Goal: Transaction & Acquisition: Purchase product/service

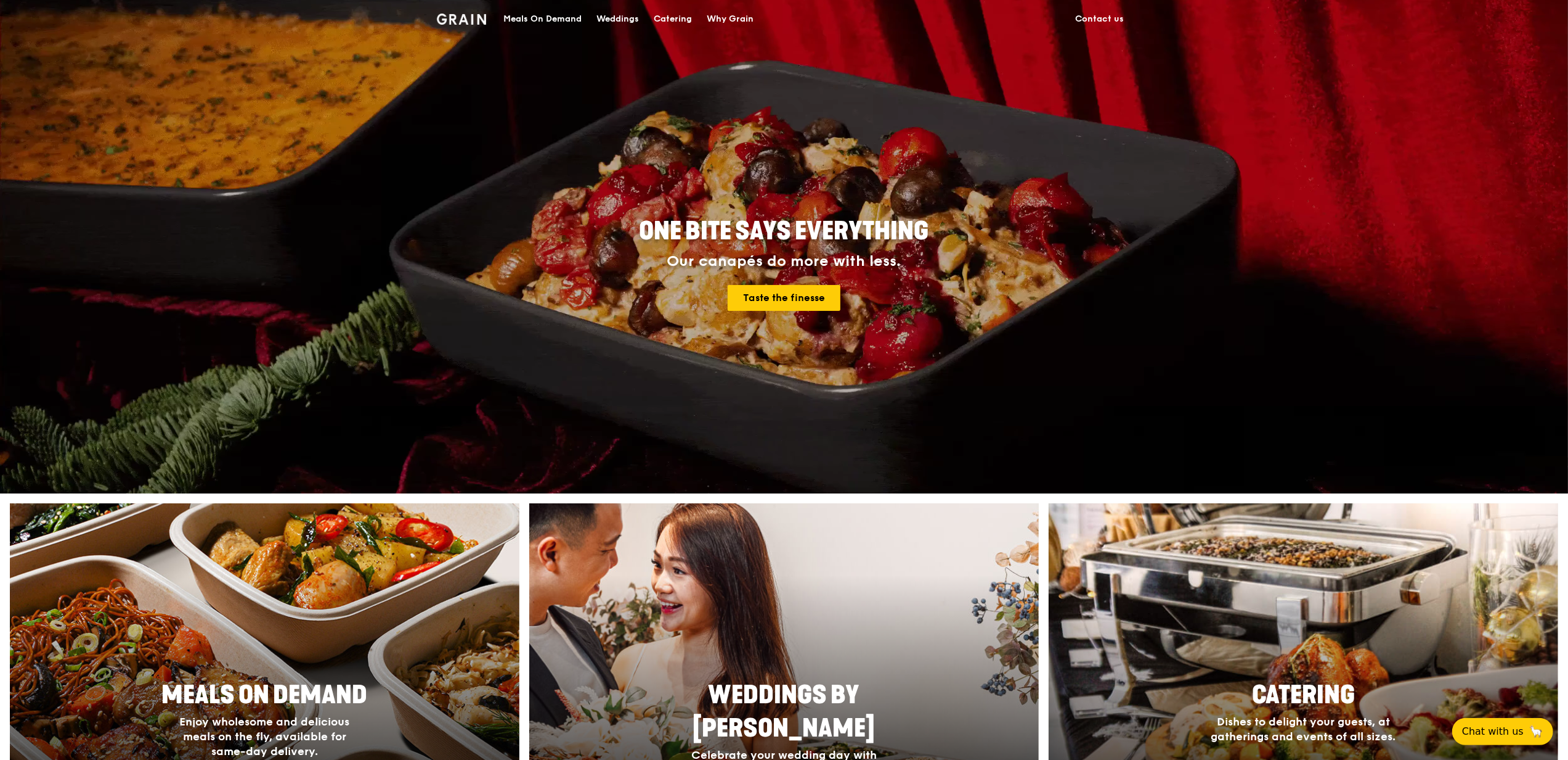
click at [678, 11] on div "Catering" at bounding box center [672, 20] width 38 height 37
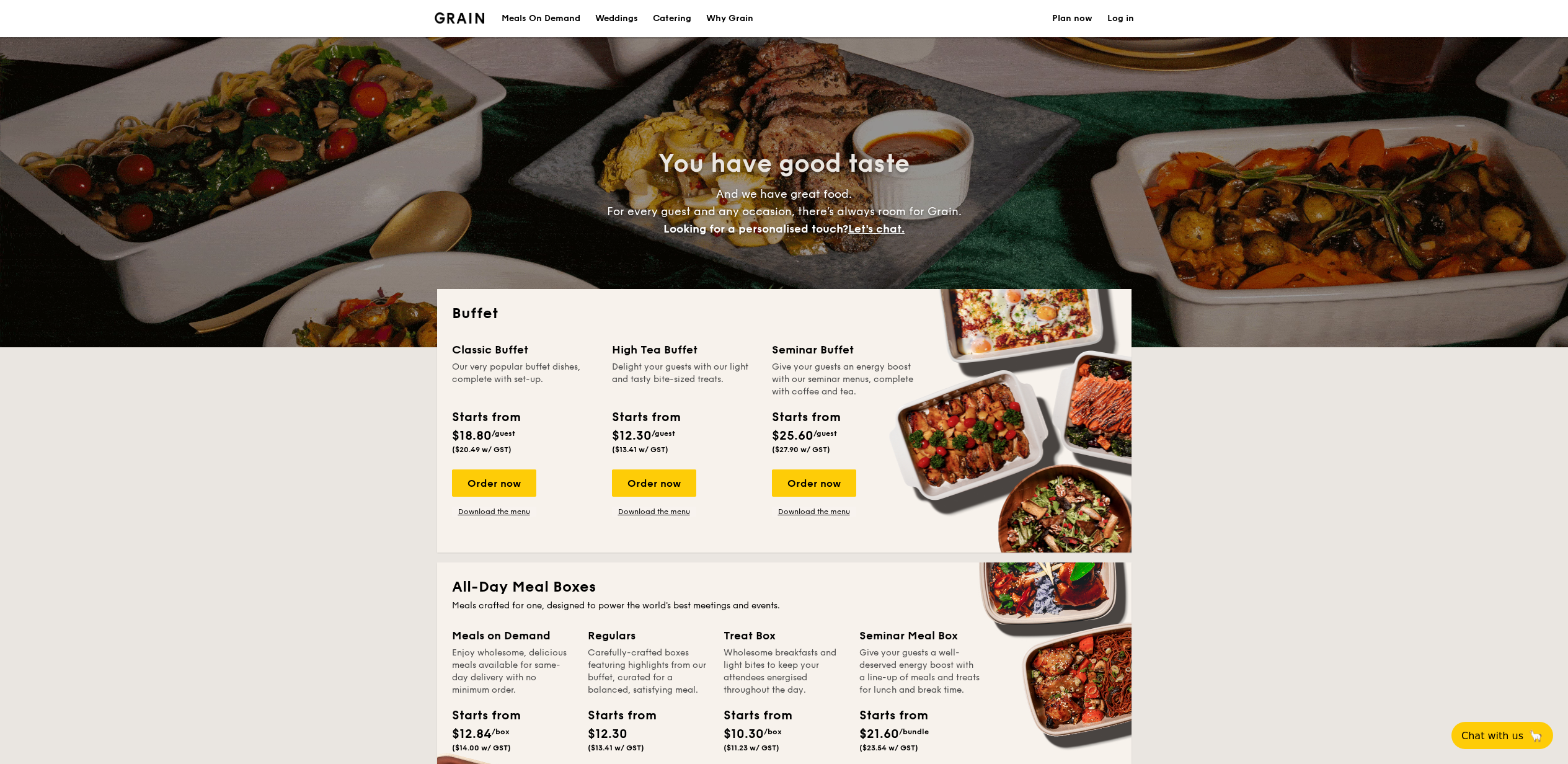
select select
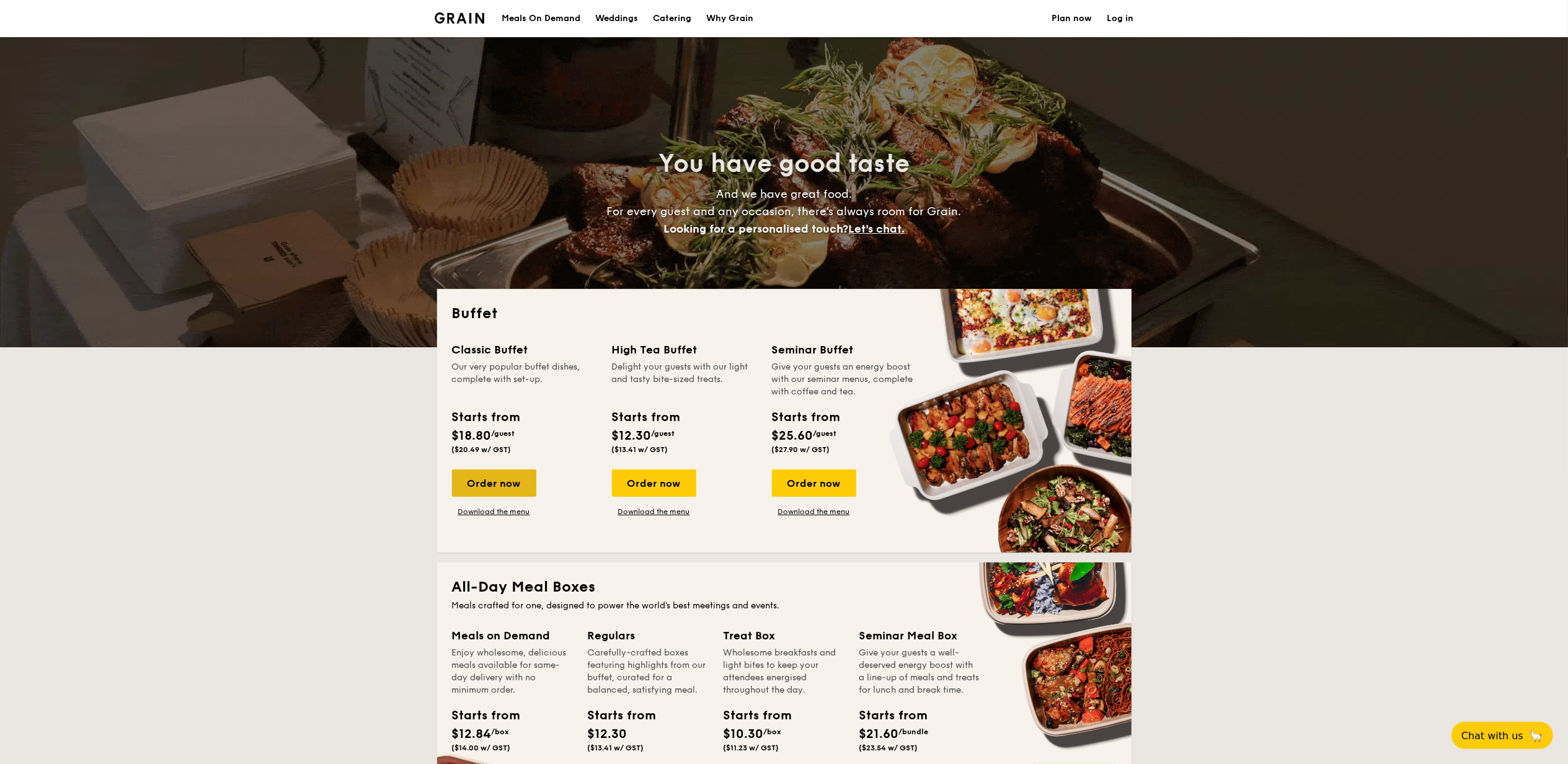
click at [495, 483] on div "Order now" at bounding box center [493, 483] width 84 height 28
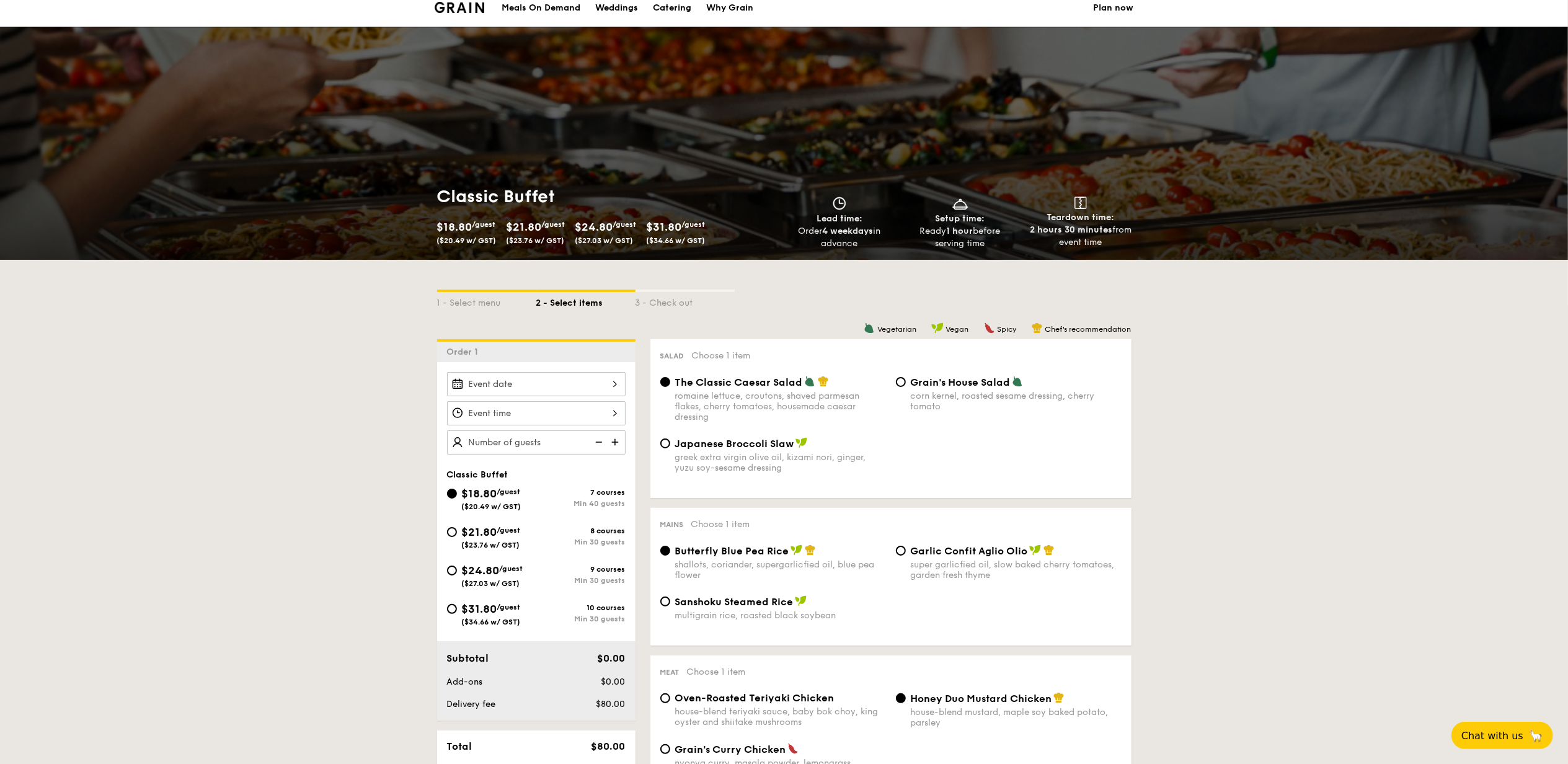
scroll to position [165, 0]
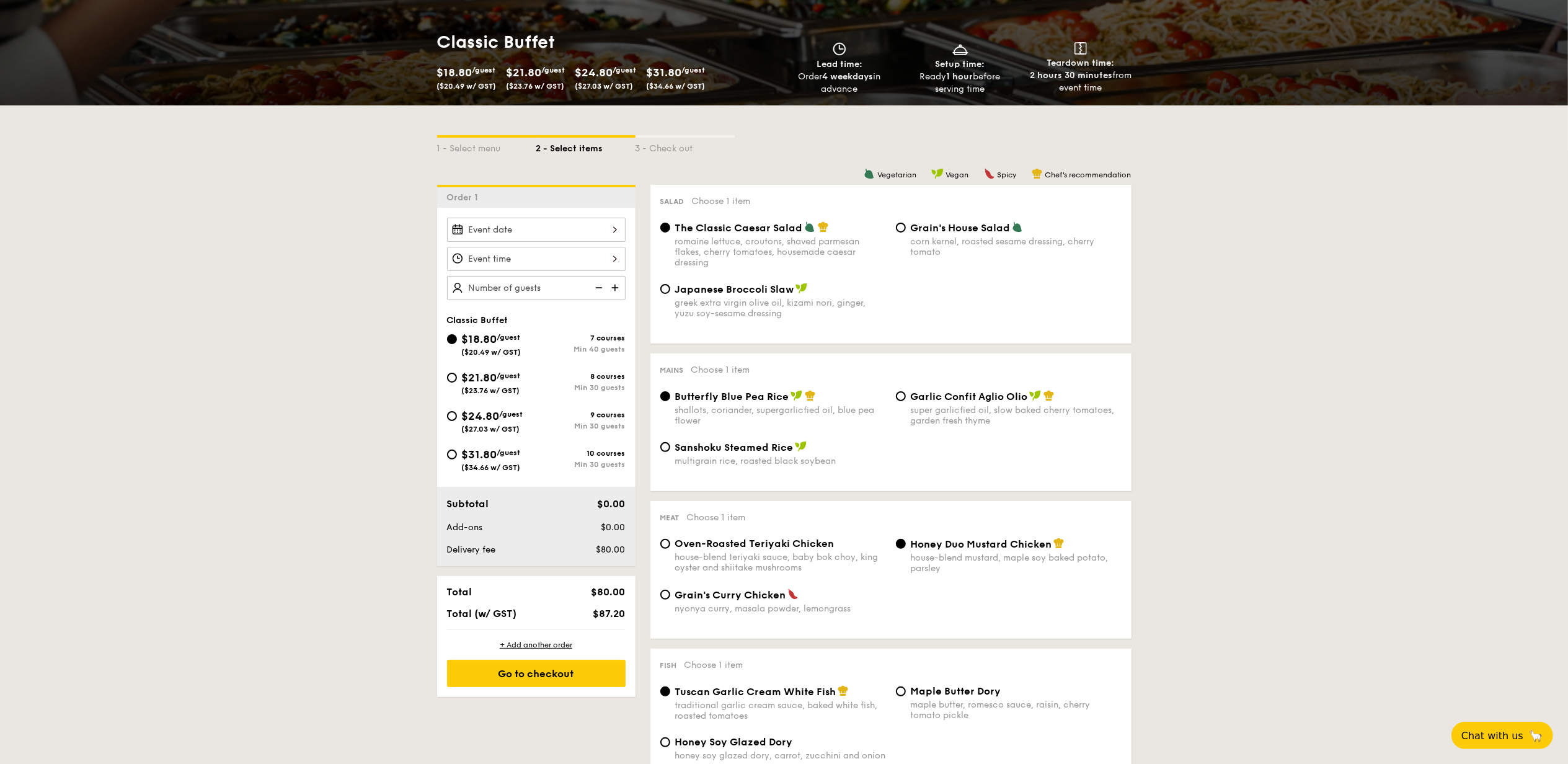
click at [512, 256] on div at bounding box center [535, 258] width 178 height 25
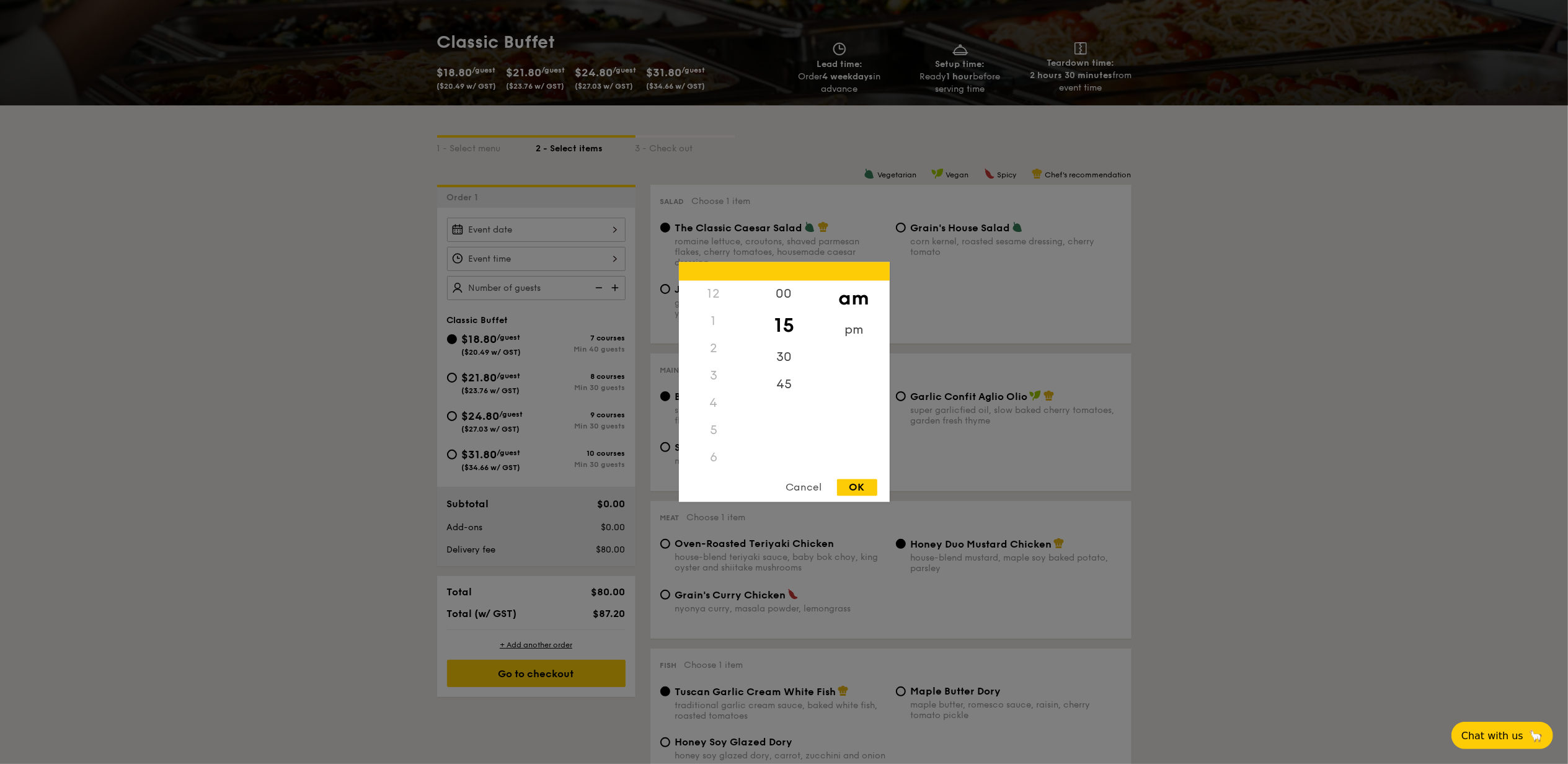
scroll to position [147, 0]
click at [859, 483] on div "OK" at bounding box center [857, 487] width 40 height 17
type input "11:15AM"
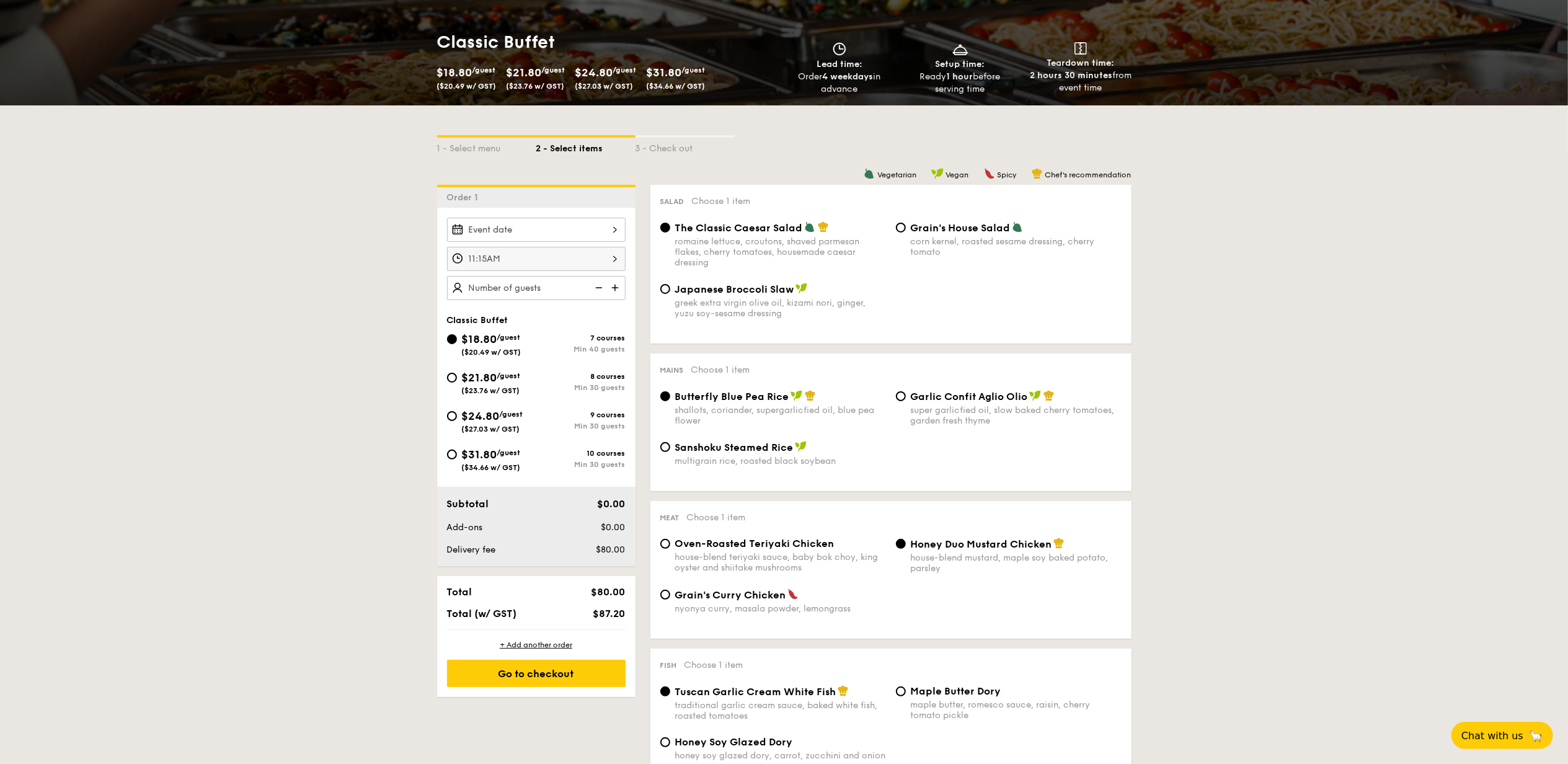
click at [491, 229] on div at bounding box center [535, 230] width 178 height 25
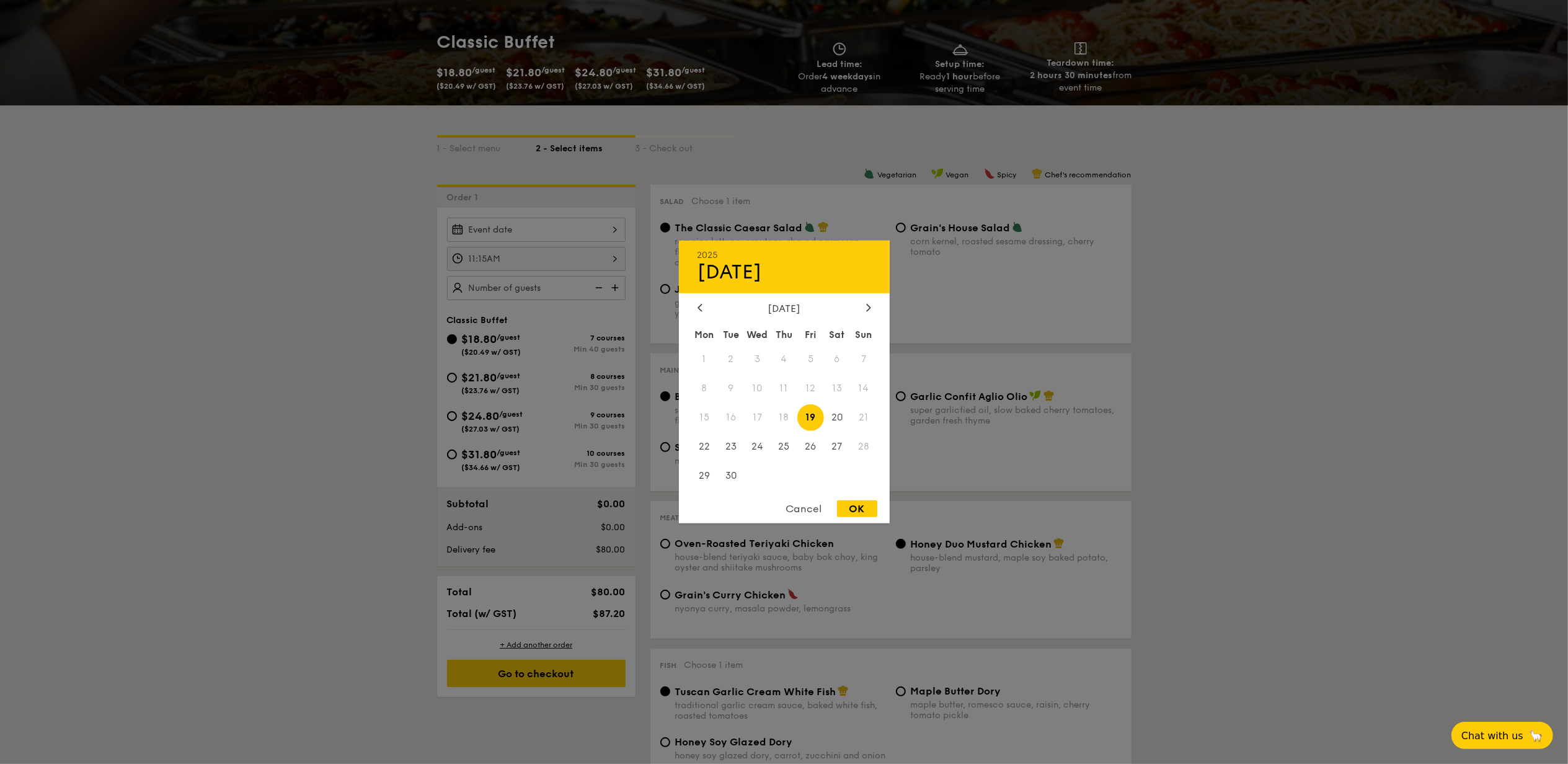
click at [810, 420] on span "19" at bounding box center [810, 417] width 27 height 27
click at [859, 514] on div "OK" at bounding box center [857, 508] width 40 height 17
type input "[DATE]"
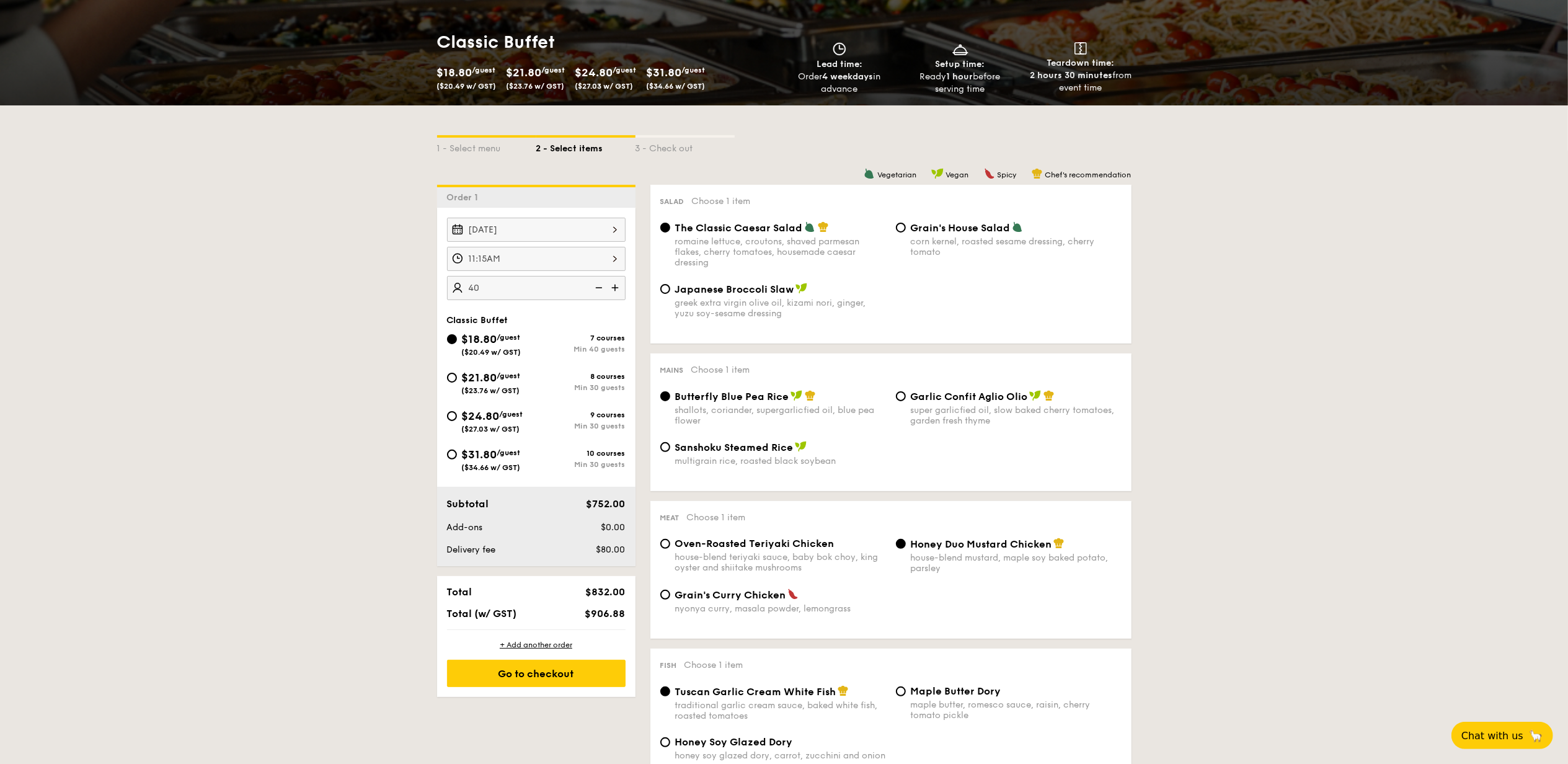
type input "4"
type input "40 guests"
click at [524, 303] on div "Sep 19, 2025 11:15AM 40 guests Classic Buffet $18.80 /guest ($20.49 w/ GST) 7 c…" at bounding box center [535, 386] width 198 height 358
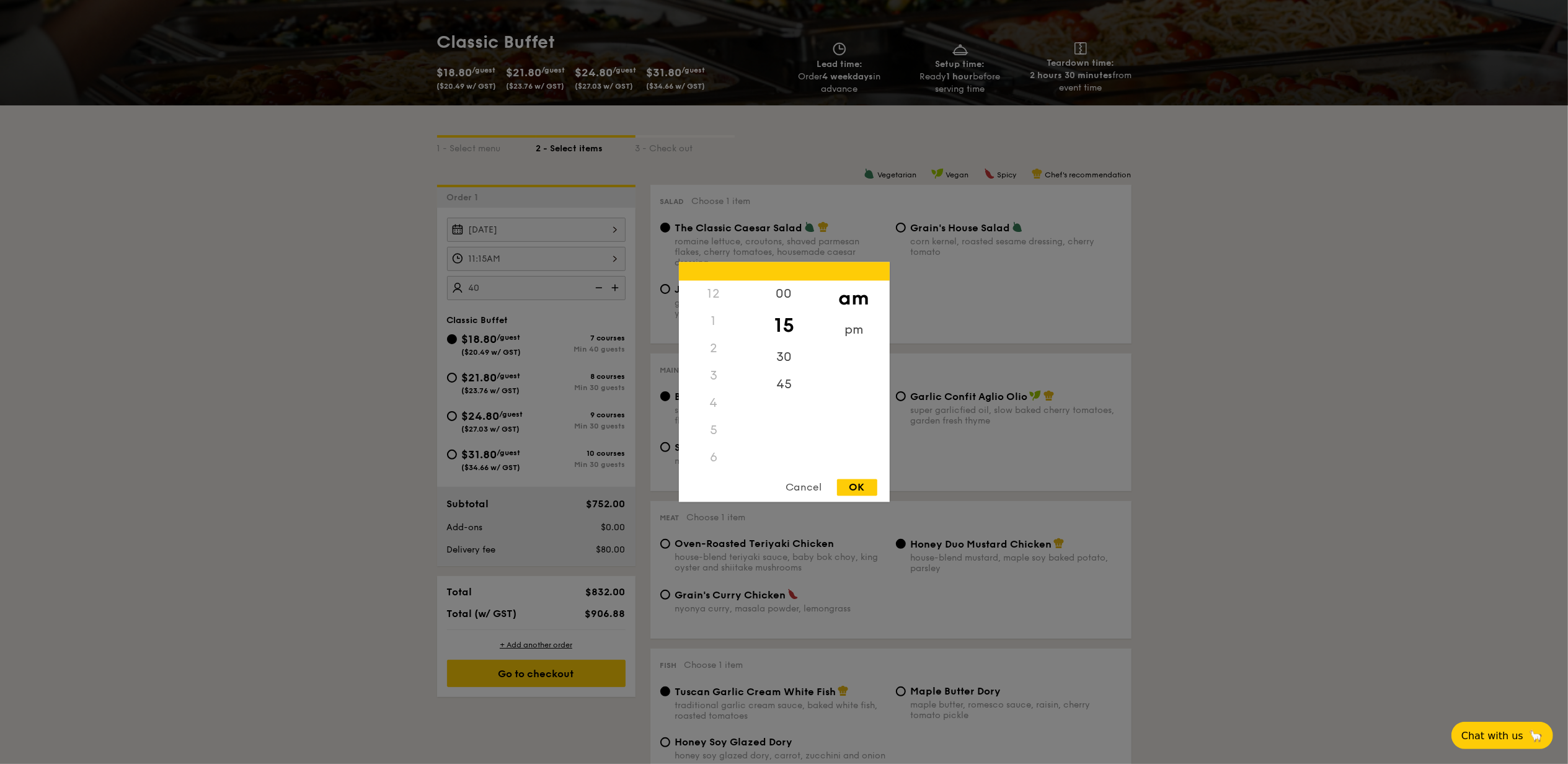
click at [552, 256] on div "11:15AM 12 1 2 3 4 5 6 7 8 9 10 11 00 15 30 45 am pm Cancel OK" at bounding box center [535, 258] width 178 height 25
click at [552, 256] on div at bounding box center [784, 382] width 1568 height 764
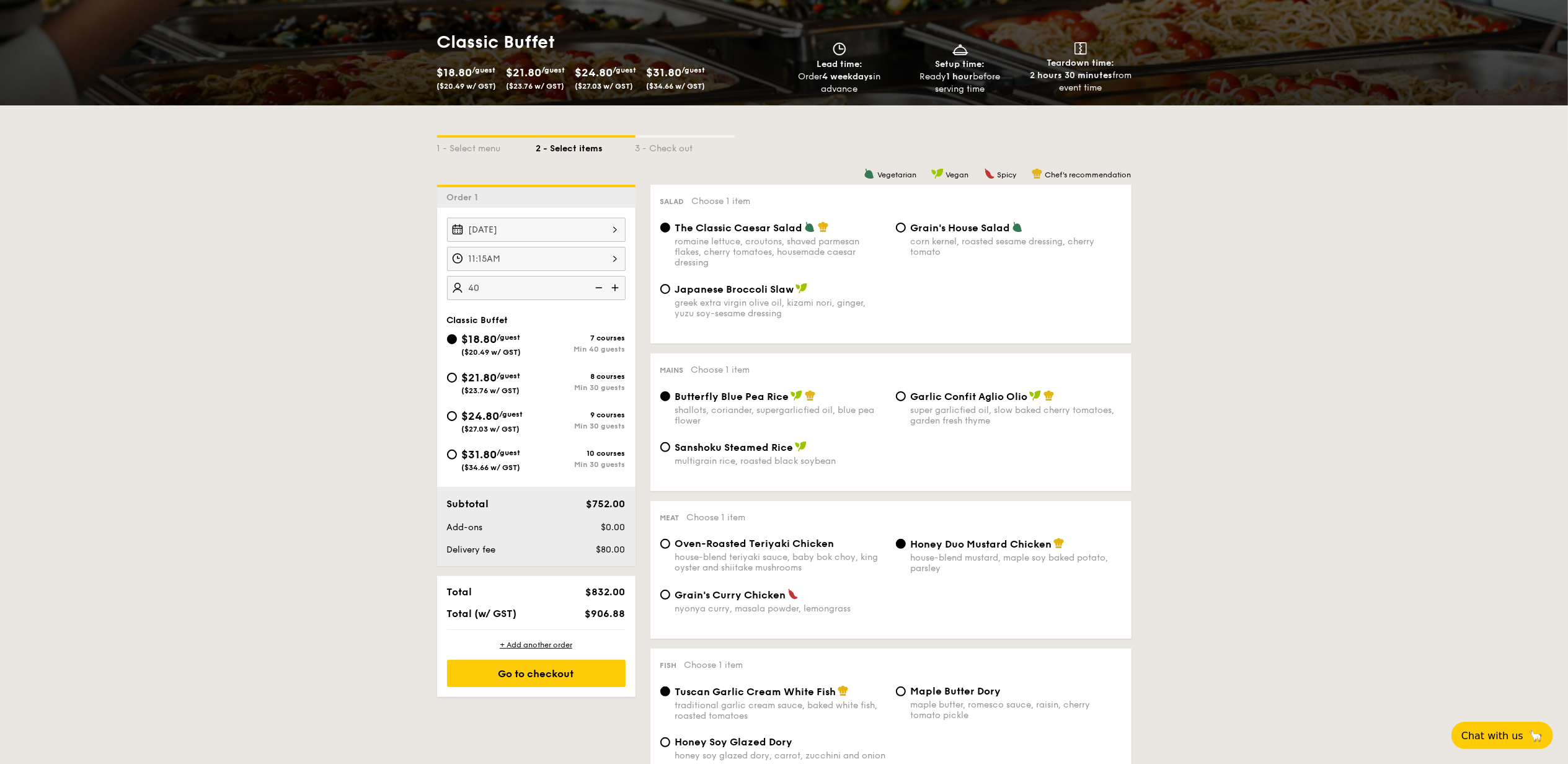
click at [514, 221] on div "[DATE]" at bounding box center [535, 230] width 178 height 25
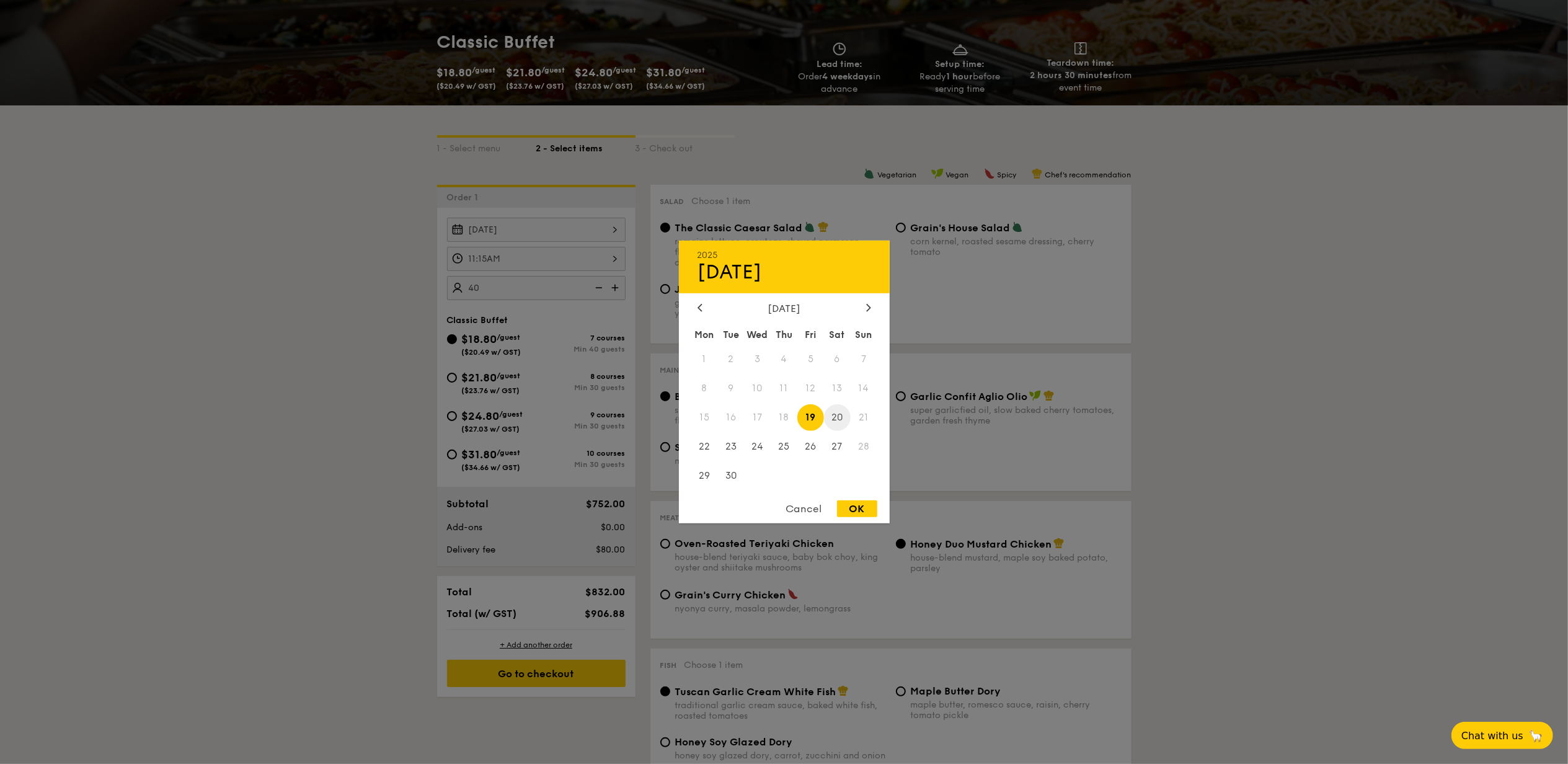
click at [841, 415] on span "20" at bounding box center [836, 417] width 27 height 27
click at [856, 511] on div "OK" at bounding box center [857, 508] width 40 height 17
type input "Sep 20, 2025"
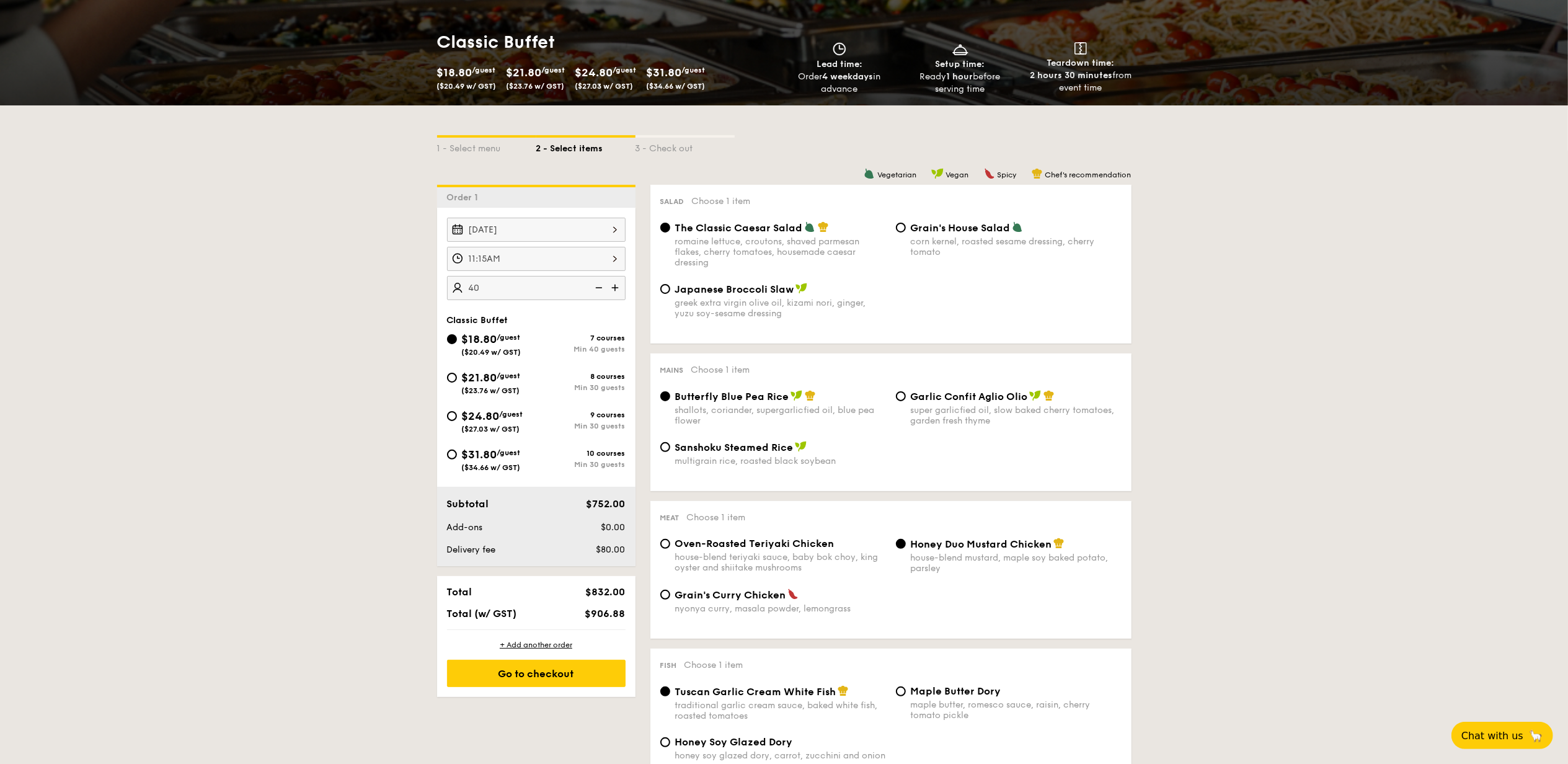
click at [602, 289] on img at bounding box center [598, 288] width 19 height 24
click at [602, 290] on img at bounding box center [598, 288] width 19 height 24
click at [599, 291] on img at bounding box center [598, 288] width 19 height 24
click at [598, 291] on img at bounding box center [598, 288] width 19 height 24
click at [568, 254] on div "11:15AM" at bounding box center [535, 258] width 178 height 25
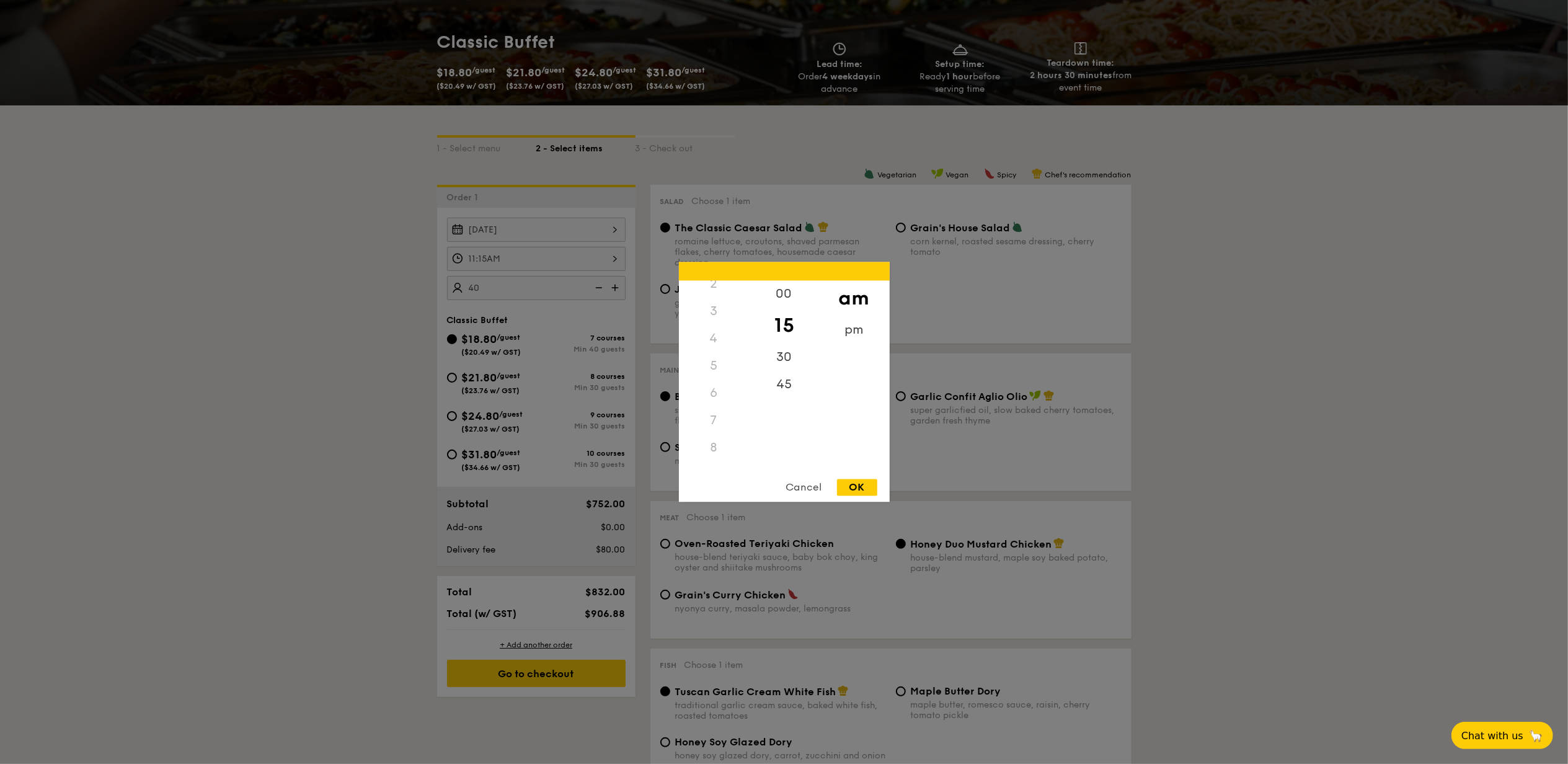
scroll to position [0, 0]
click at [720, 296] on div "12" at bounding box center [713, 295] width 70 height 28
click at [714, 296] on div "12" at bounding box center [713, 295] width 70 height 28
click at [856, 328] on div "pm" at bounding box center [853, 334] width 70 height 35
drag, startPoint x: 864, startPoint y: 492, endPoint x: 861, endPoint y: 484, distance: 8.5
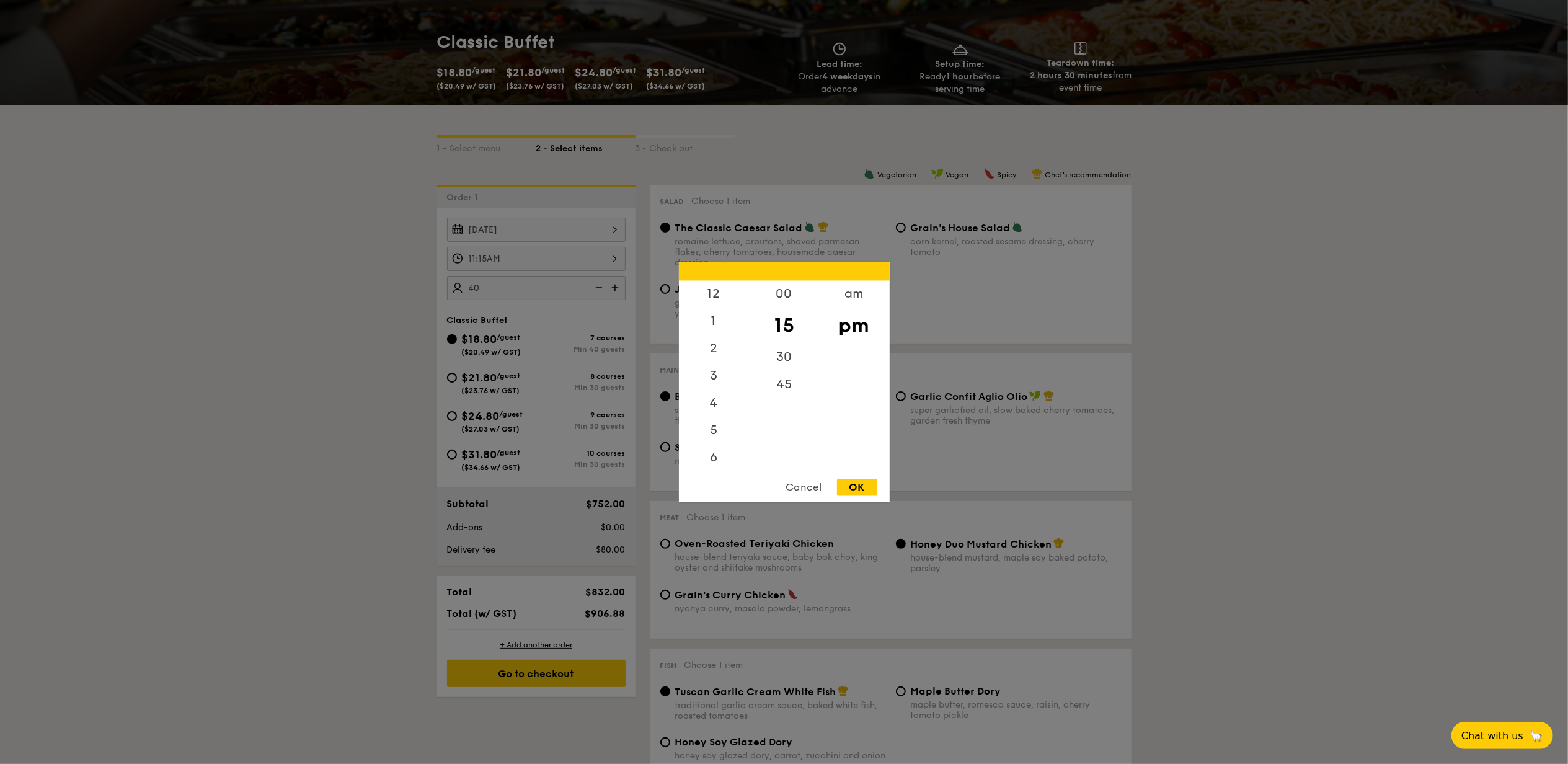
click at [864, 492] on div "OK" at bounding box center [857, 487] width 40 height 17
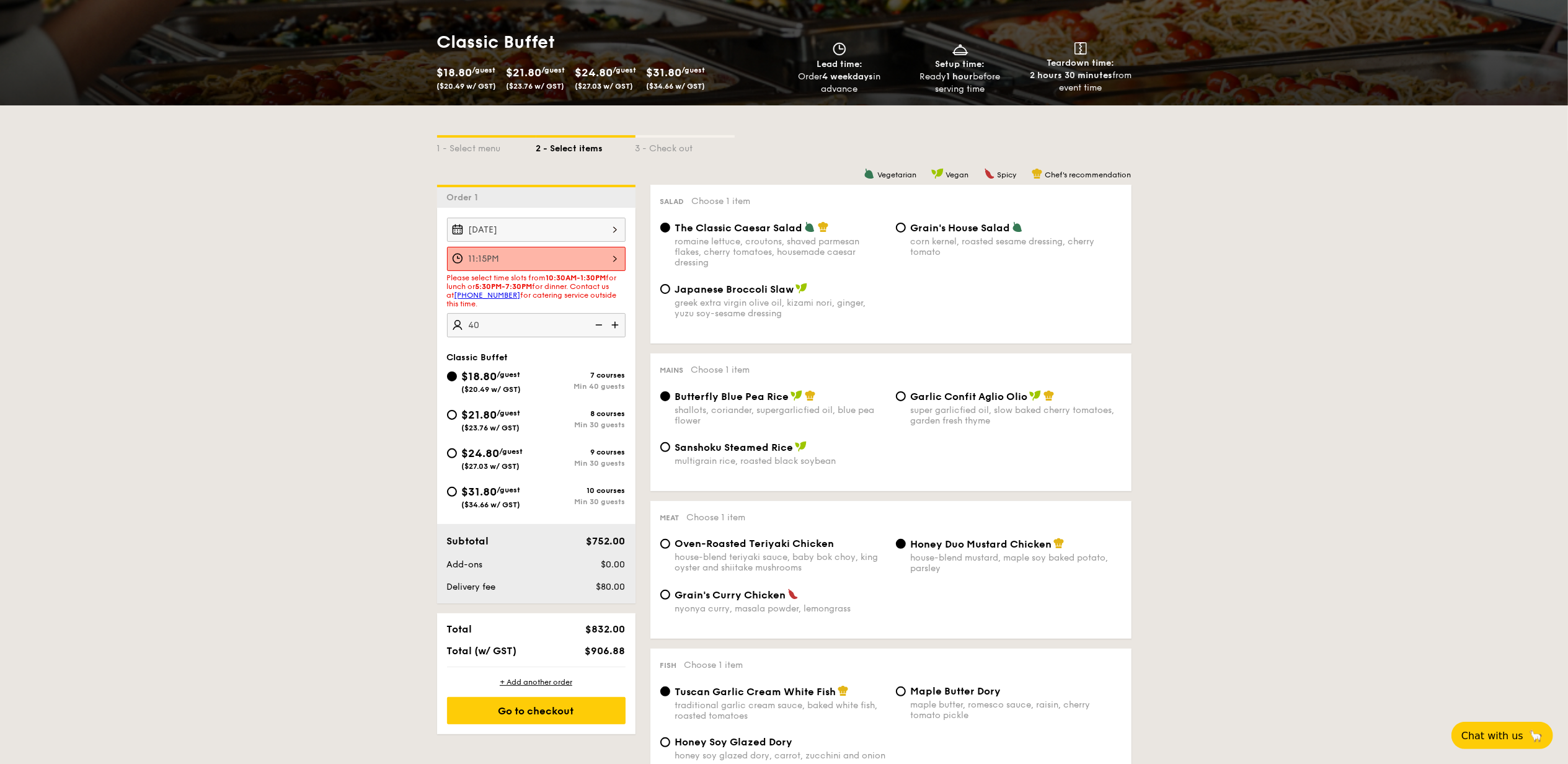
click at [516, 255] on div "11:15PM" at bounding box center [535, 258] width 178 height 25
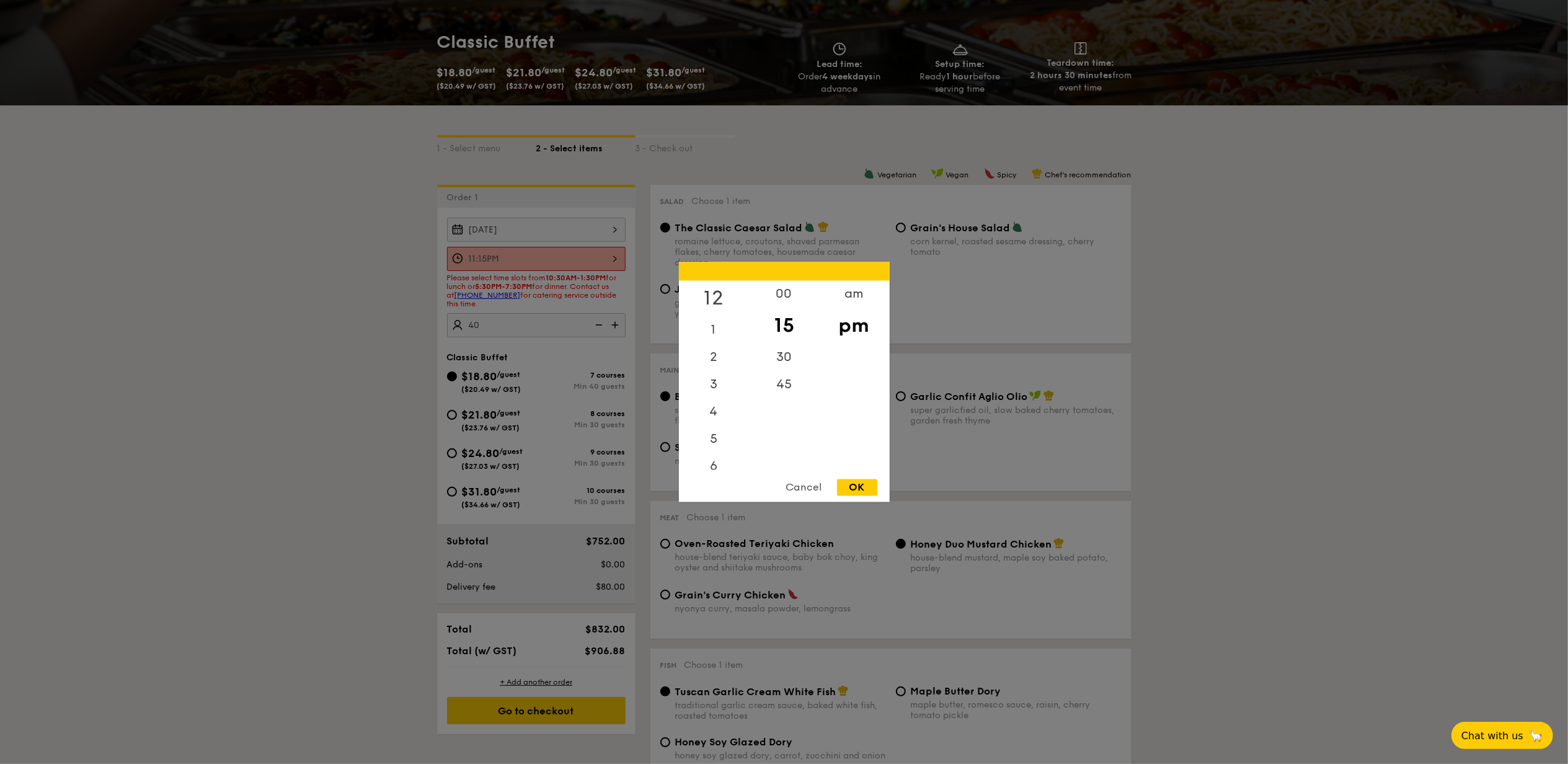
click at [720, 293] on div "12" at bounding box center [713, 299] width 70 height 35
click at [859, 485] on div "OK" at bounding box center [857, 487] width 40 height 17
type input "12:15PM"
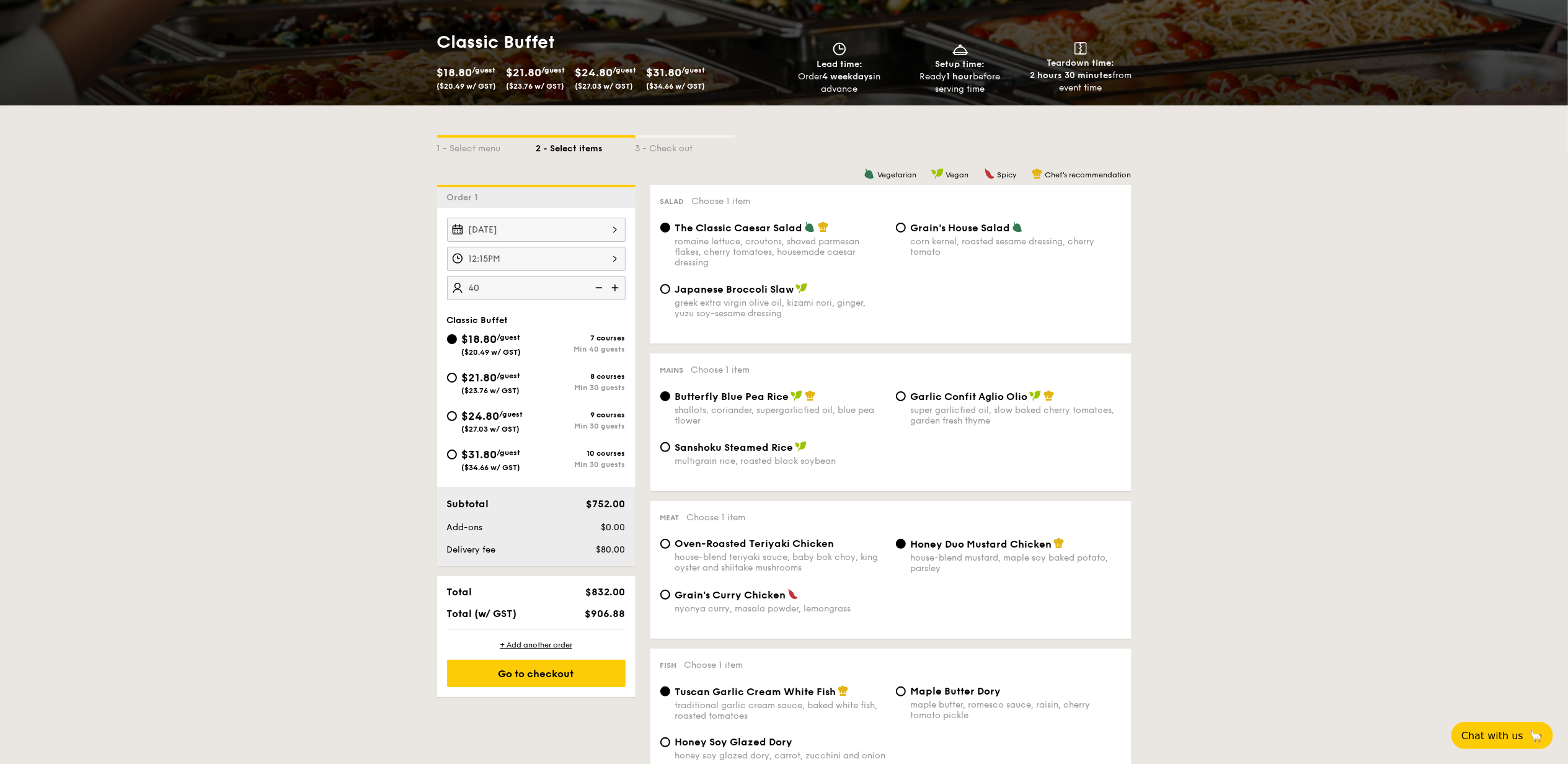
click at [598, 284] on img at bounding box center [598, 288] width 19 height 24
click at [455, 291] on input "40" at bounding box center [535, 288] width 178 height 25
click at [498, 285] on input "40" at bounding box center [535, 288] width 178 height 25
type input "40 guests"
click at [502, 373] on div "$21.80 /guest ($23.76 w/ GST)" at bounding box center [491, 382] width 59 height 26
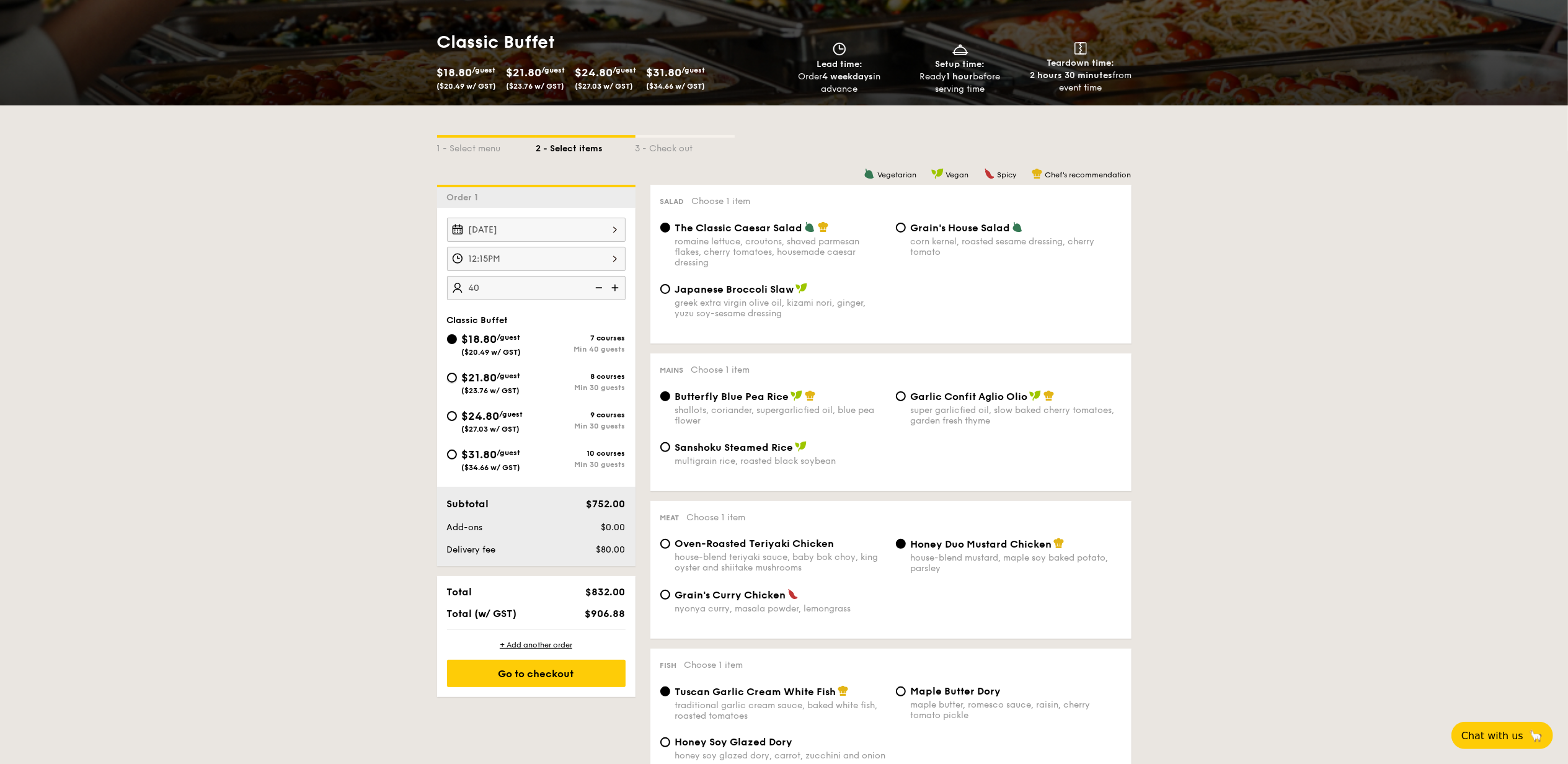
click at [457, 373] on input "$21.80 /guest ($23.76 w/ GST) 8 courses Min 30 guests" at bounding box center [452, 378] width 10 height 10
radio input "true"
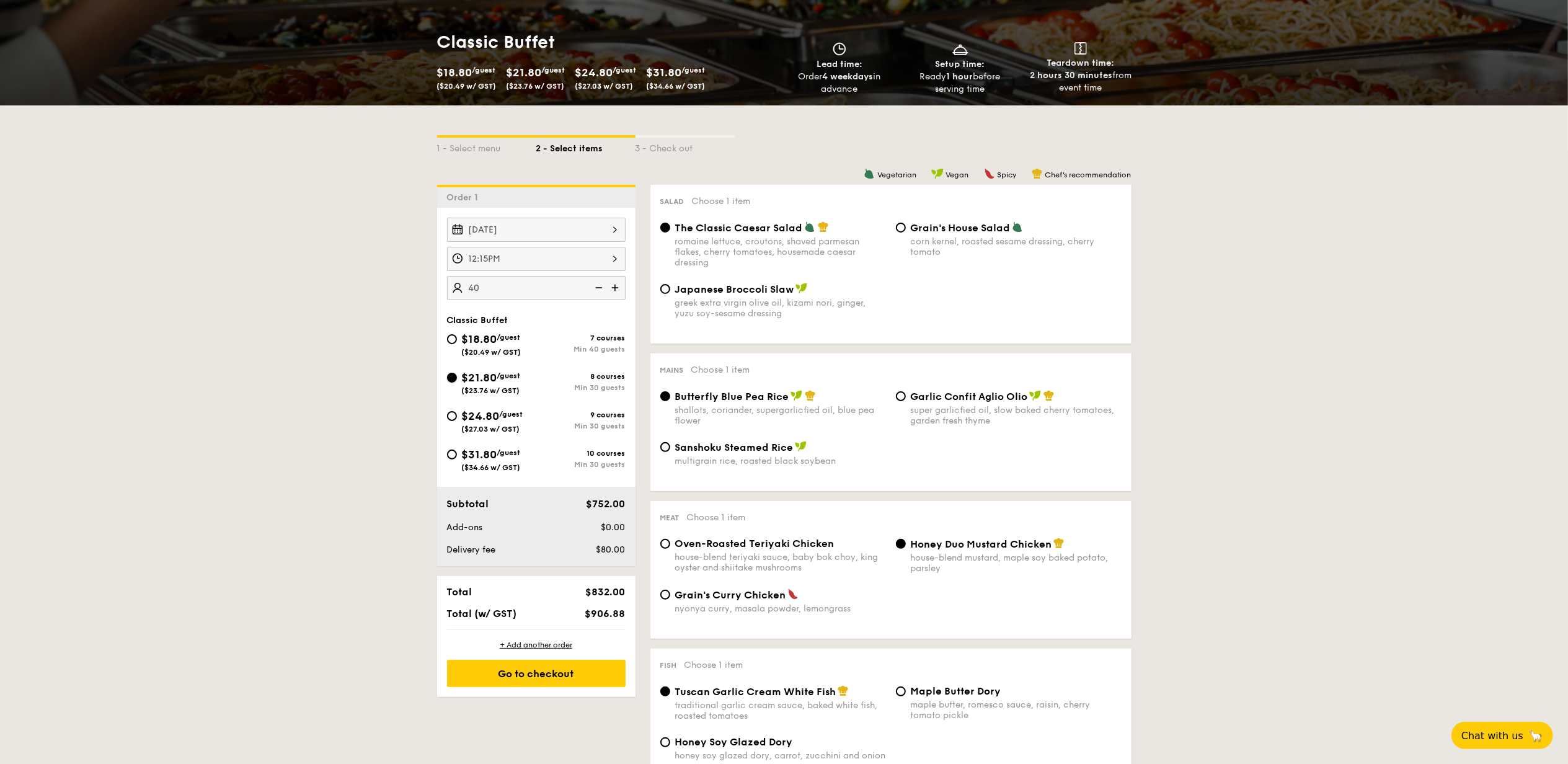
radio input "true"
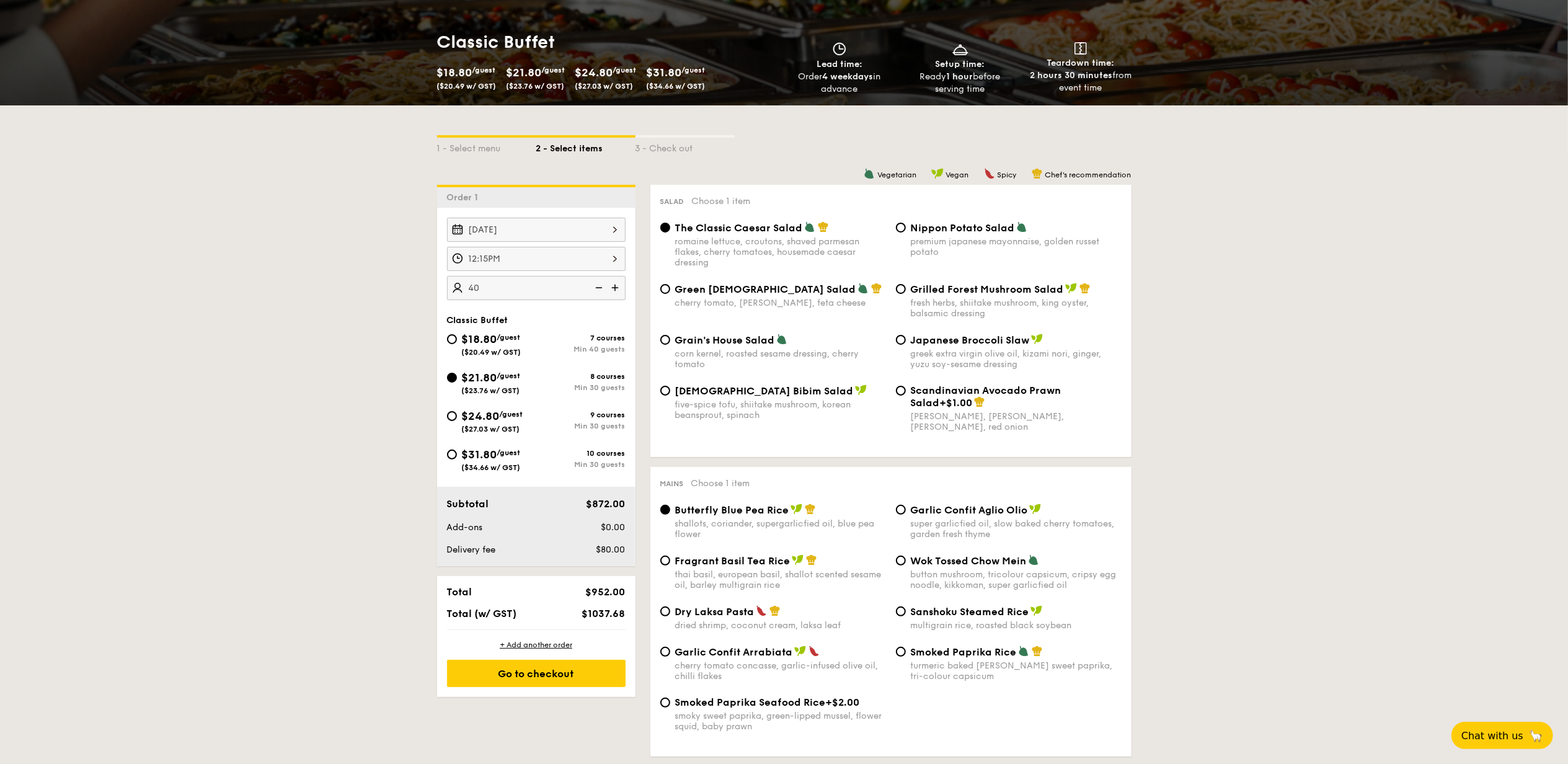
click at [599, 288] on img at bounding box center [598, 288] width 19 height 24
type input "30 guests"
click at [500, 420] on span "$24.80" at bounding box center [480, 416] width 37 height 14
click at [457, 420] on input "$24.80 /guest ($27.03 w/ GST) 9 courses Min 30 guests" at bounding box center [452, 416] width 10 height 10
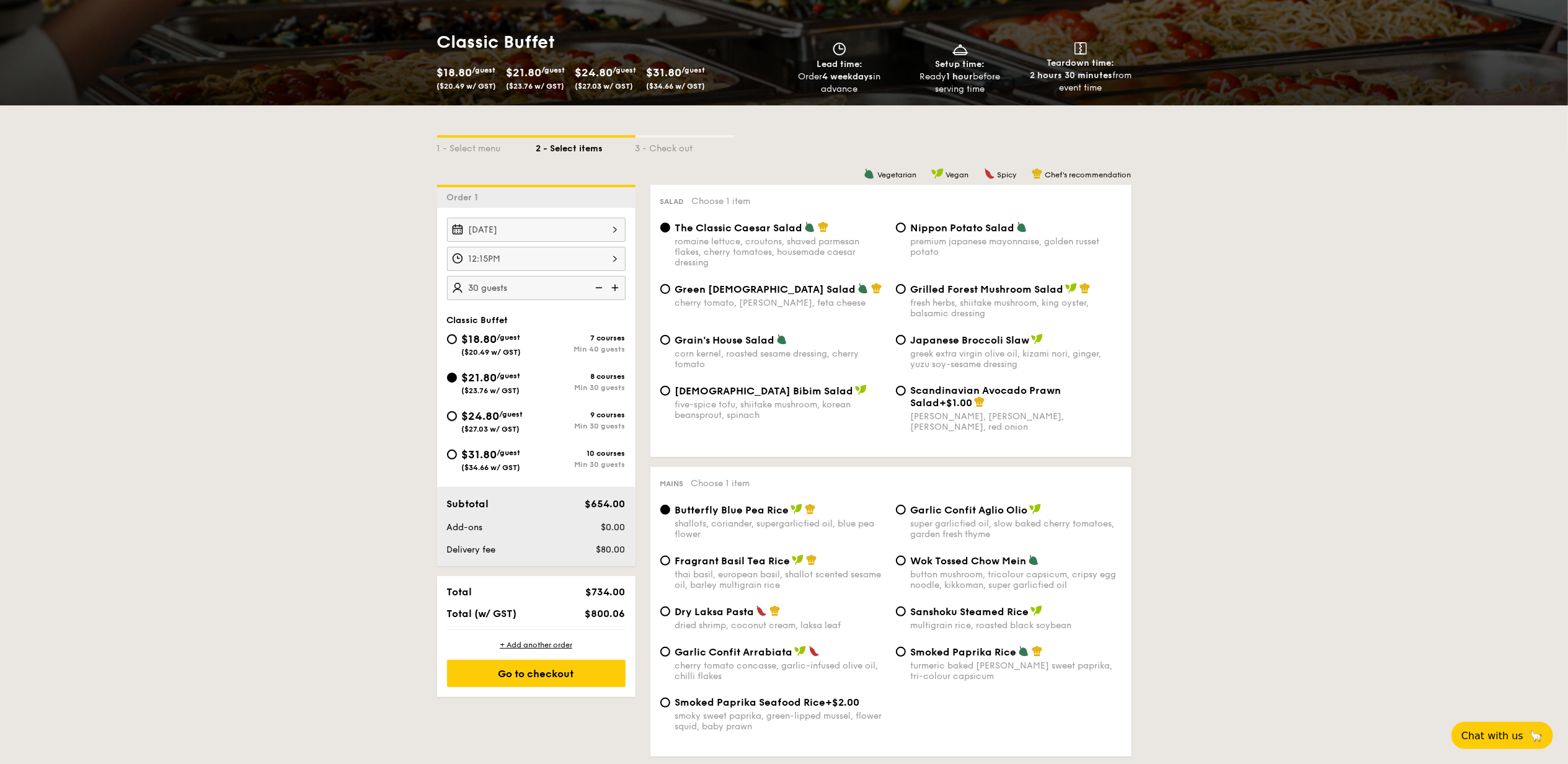
radio input "true"
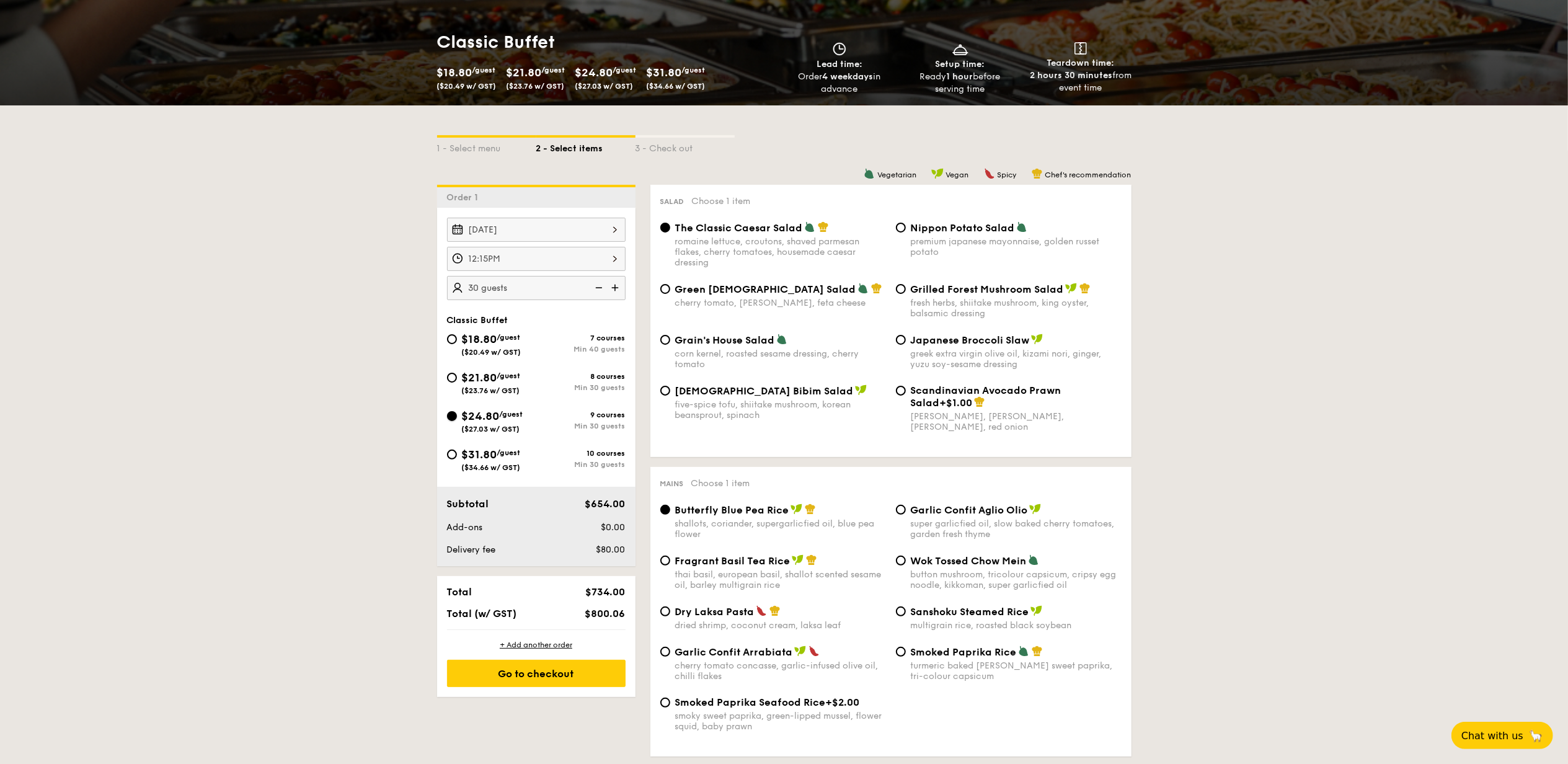
radio input "true"
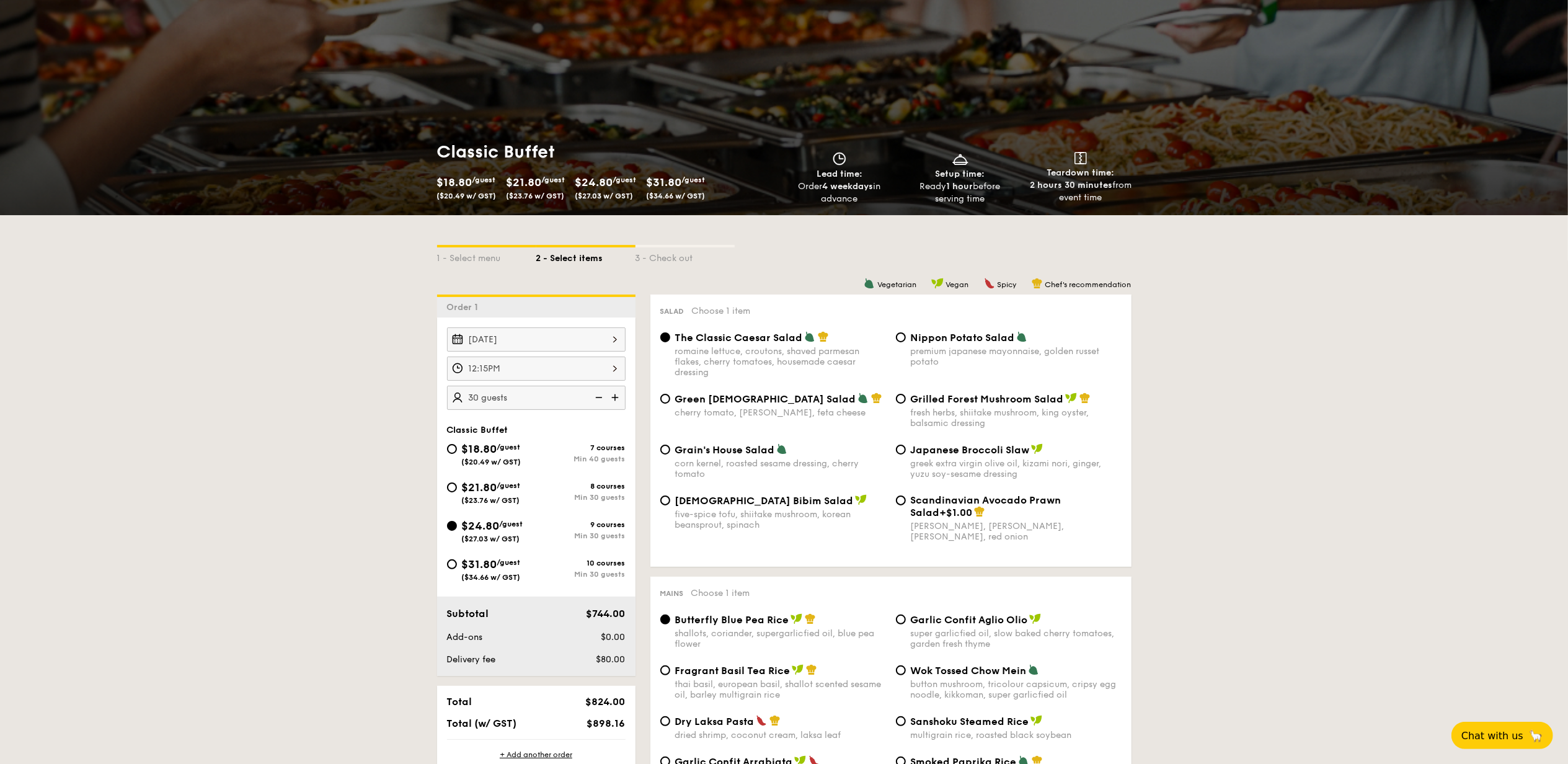
scroll to position [165, 0]
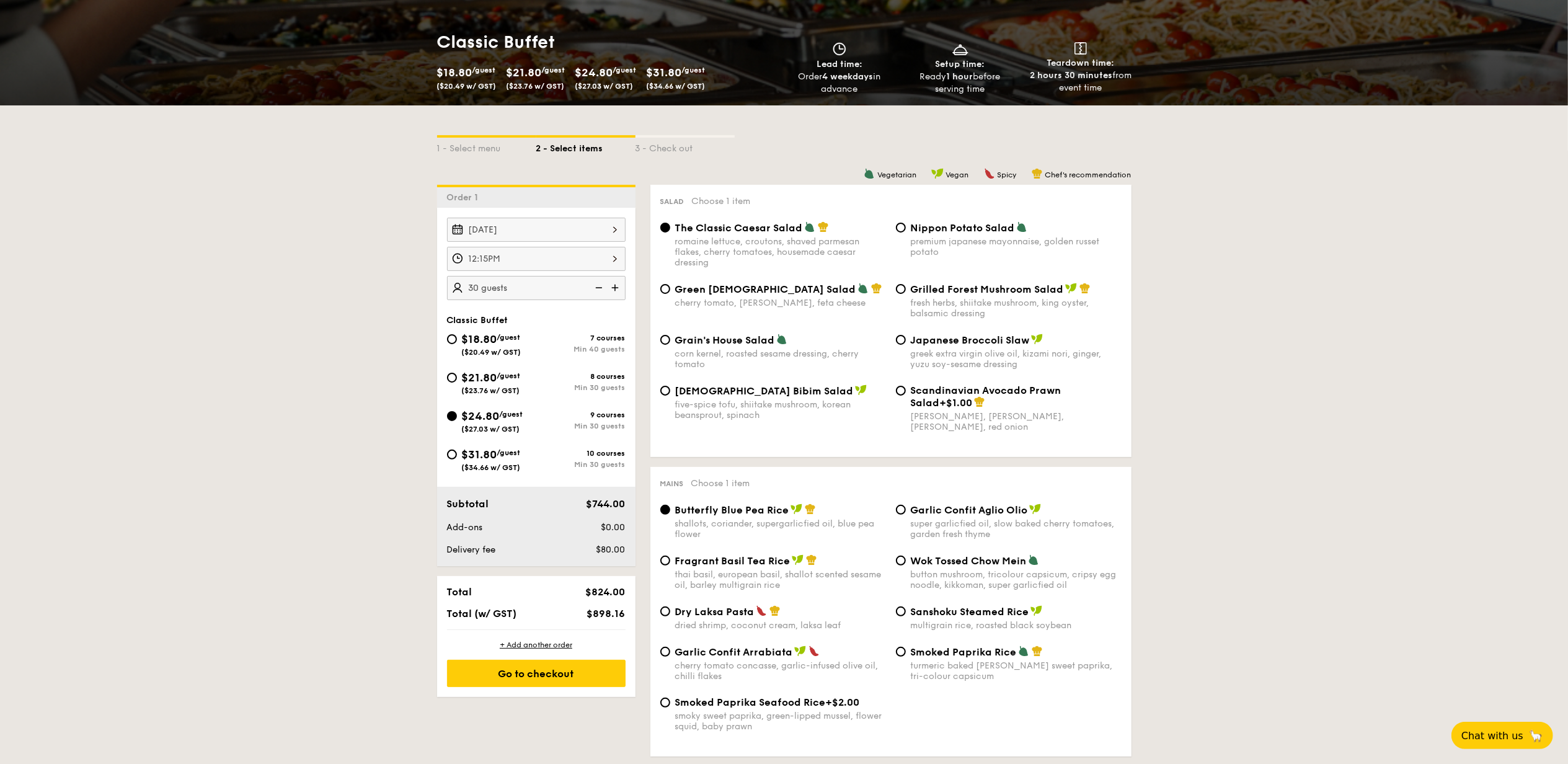
click at [941, 408] on span "+$1.00" at bounding box center [956, 402] width 33 height 12
click at [905, 395] on input "Scandinavian Avocado Prawn Salad +$1.00 virgin mary dressing, dijon mustard, ar…" at bounding box center [900, 390] width 10 height 10
radio input "true"
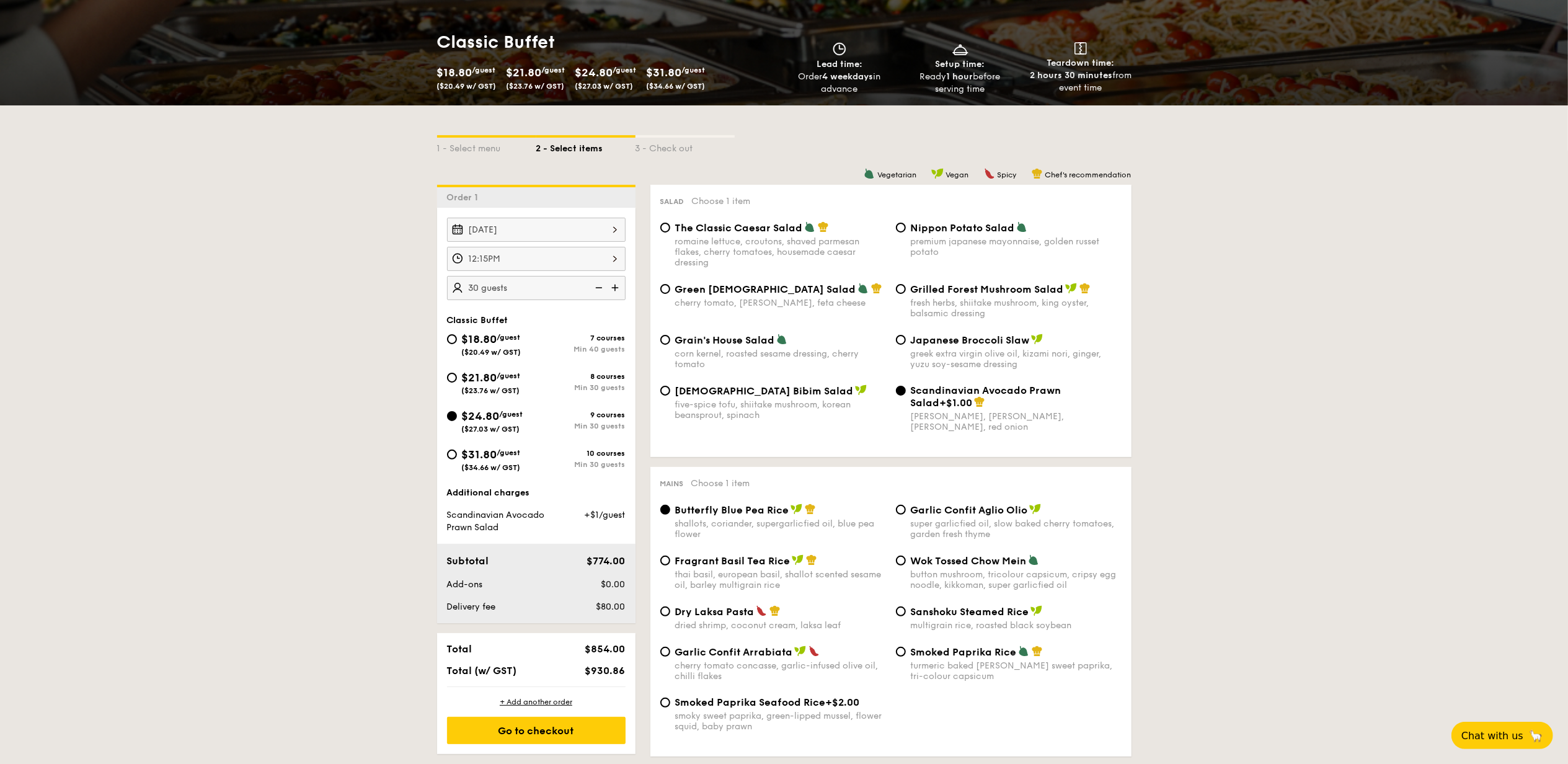
drag, startPoint x: 502, startPoint y: 388, endPoint x: 959, endPoint y: 396, distance: 457.1
click at [502, 388] on span "($23.76 w/ GST)" at bounding box center [490, 390] width 58 height 9
click at [457, 382] on input "$21.80 /guest ($23.76 w/ GST) 8 courses Min 30 guests" at bounding box center [452, 378] width 10 height 10
radio input "true"
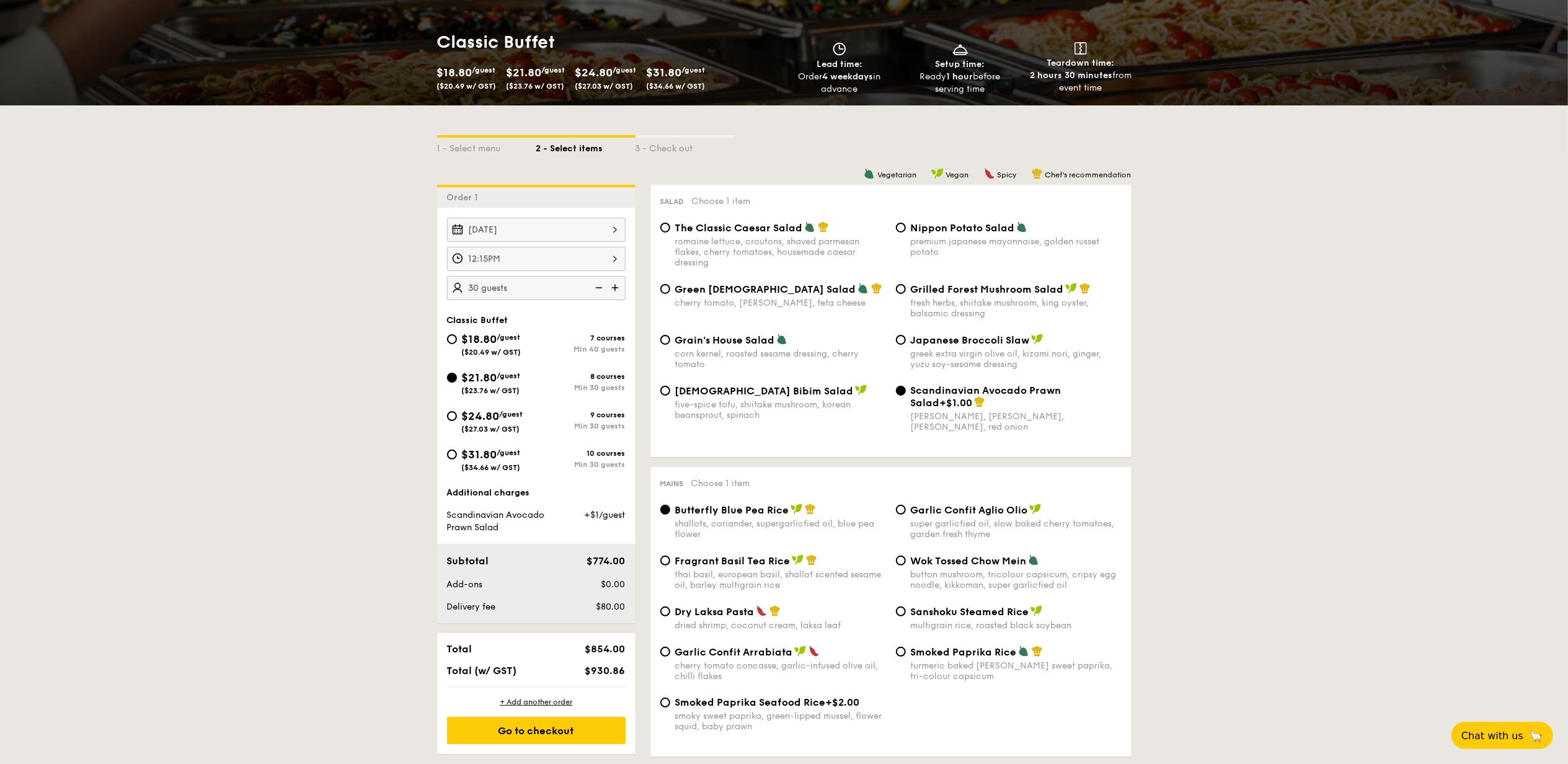
radio input "true"
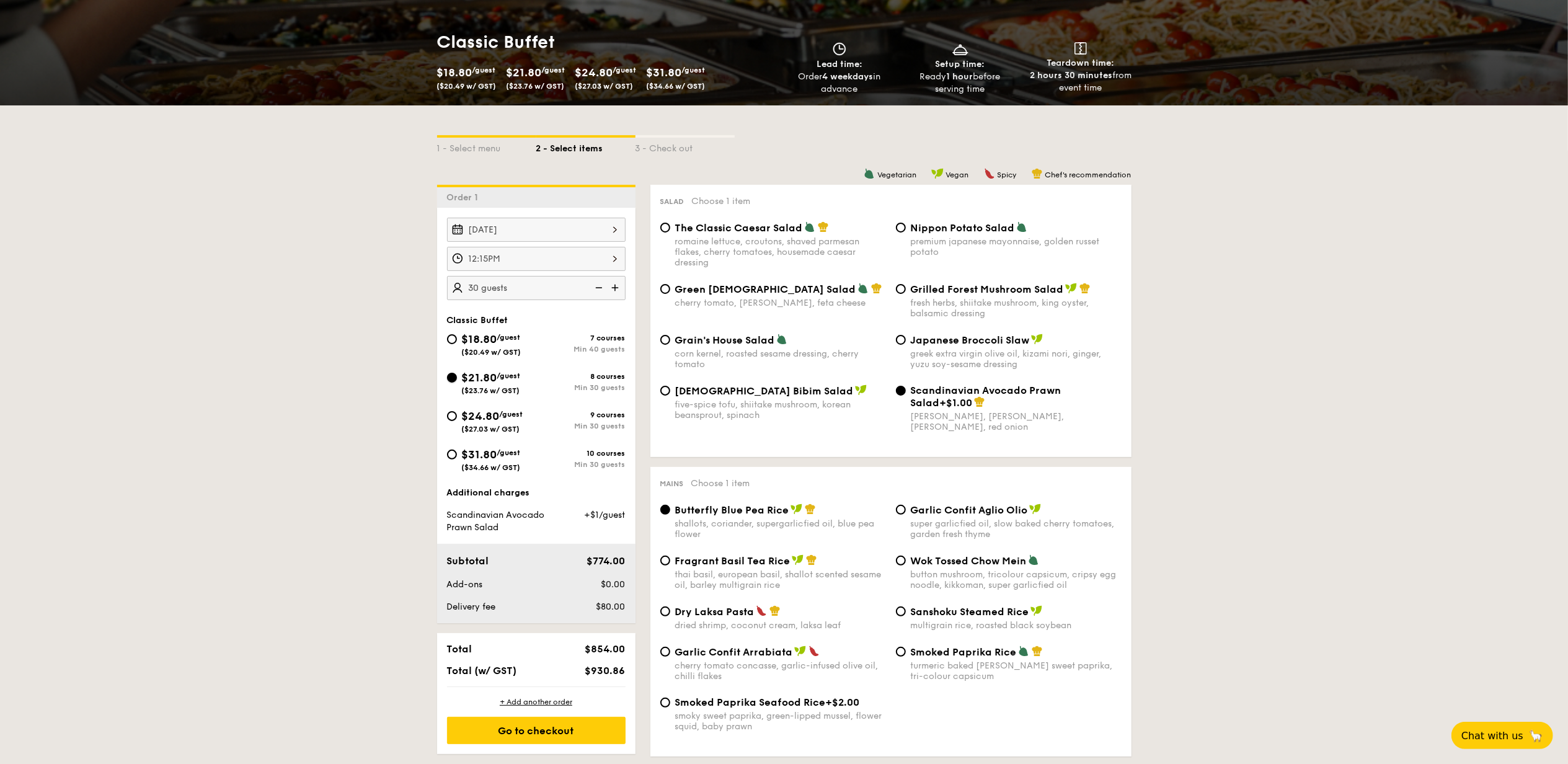
radio input "true"
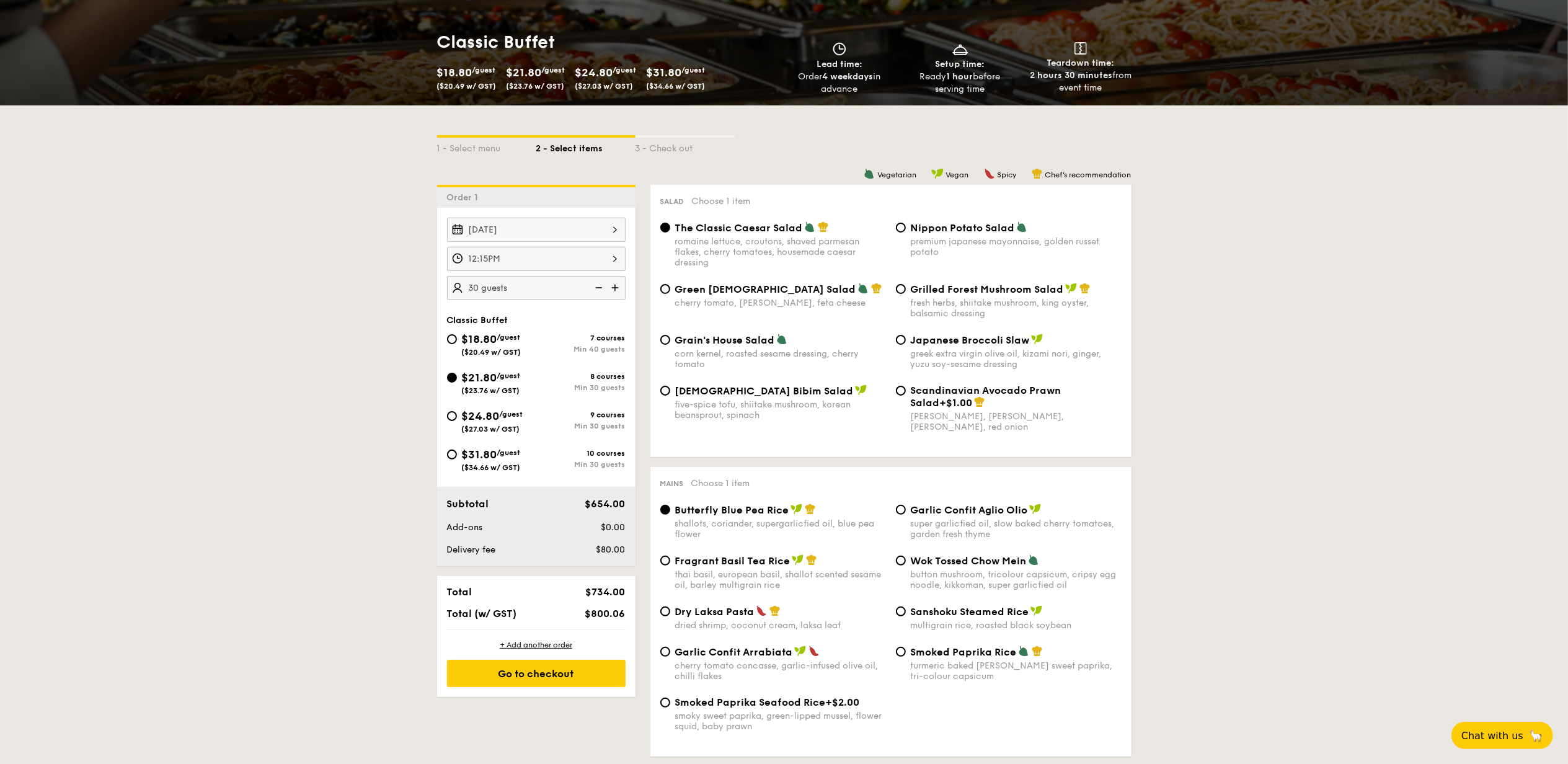
click at [933, 395] on span "Scandinavian Avocado Prawn Salad" at bounding box center [985, 396] width 151 height 25
click at [905, 395] on input "Scandinavian Avocado Prawn Salad +$1.00 virgin mary dressing, dijon mustard, ar…" at bounding box center [900, 390] width 10 height 10
radio input "true"
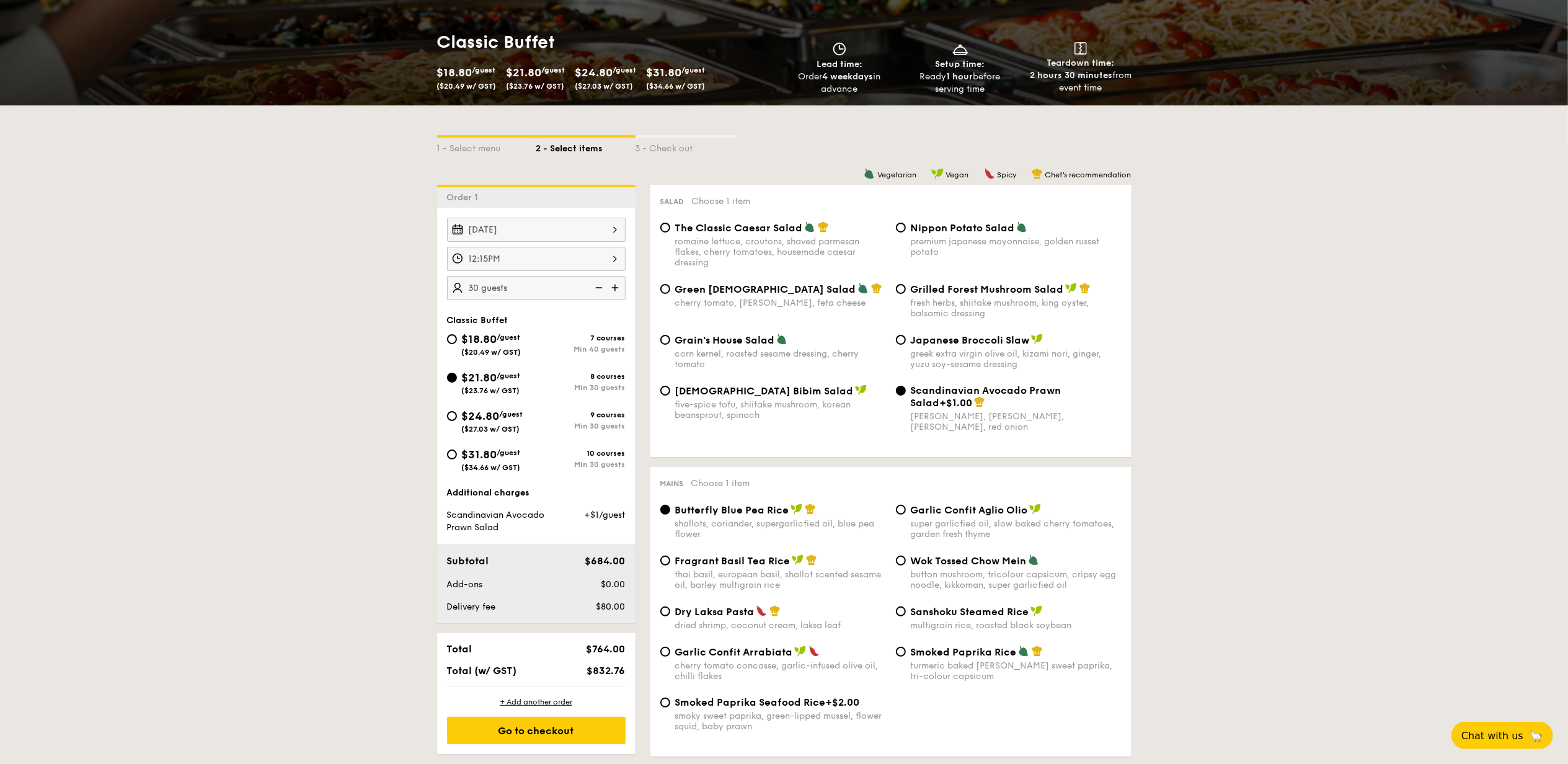
click at [493, 420] on span "$24.80" at bounding box center [480, 416] width 37 height 14
click at [457, 420] on input "$24.80 /guest ($27.03 w/ GST) 9 courses Min 30 guests" at bounding box center [452, 416] width 10 height 10
radio input "true"
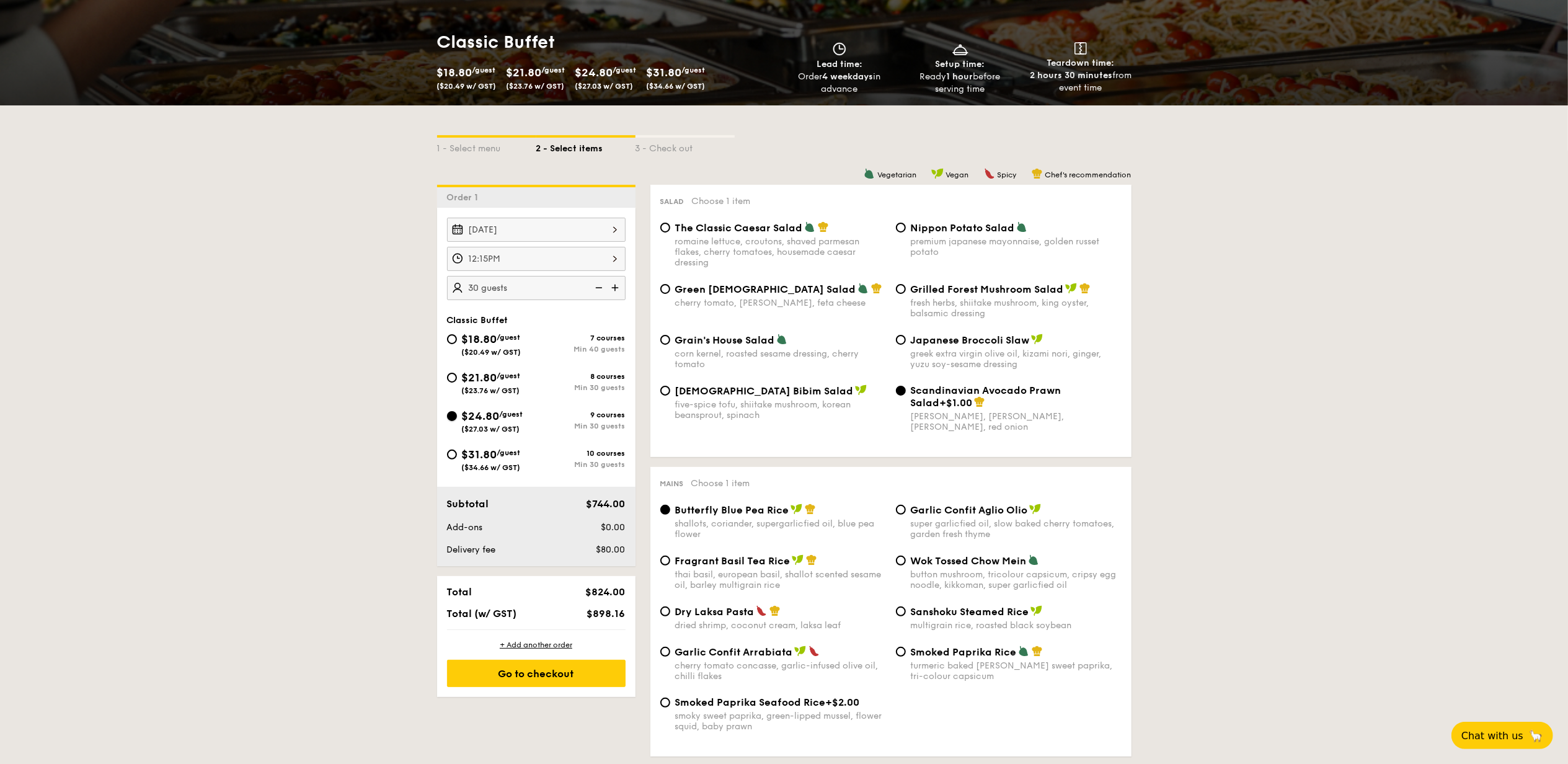
radio input "true"
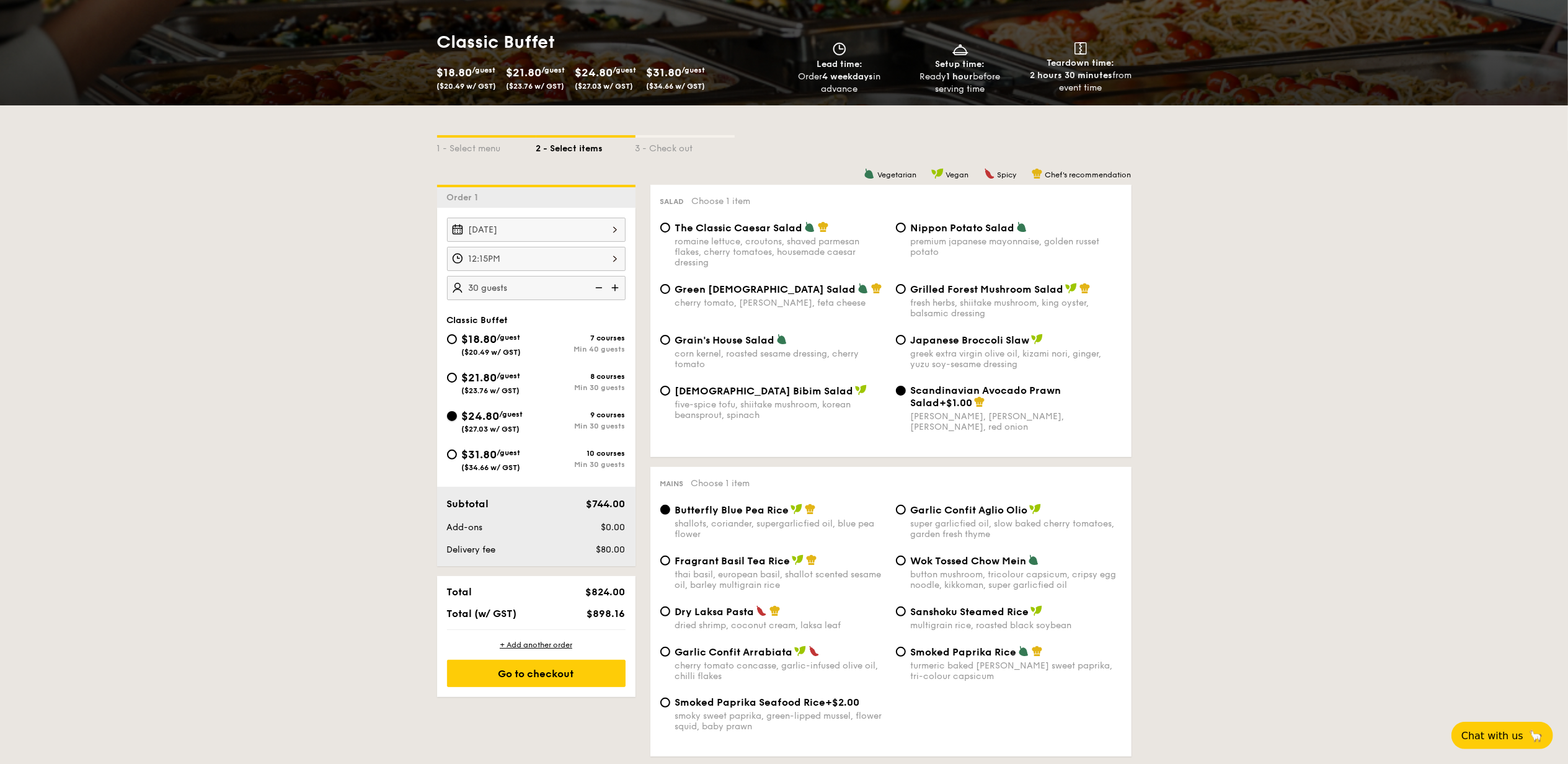
radio input "true"
click at [754, 410] on div "five-spice tofu, shiitake mushroom, korean beansprout, spinach" at bounding box center [781, 409] width 211 height 21
click at [671, 395] on input "Korean Bibim Salad five-spice tofu, shiitake mushroom, korean beansprout, spina…" at bounding box center [666, 390] width 10 height 10
radio input "true"
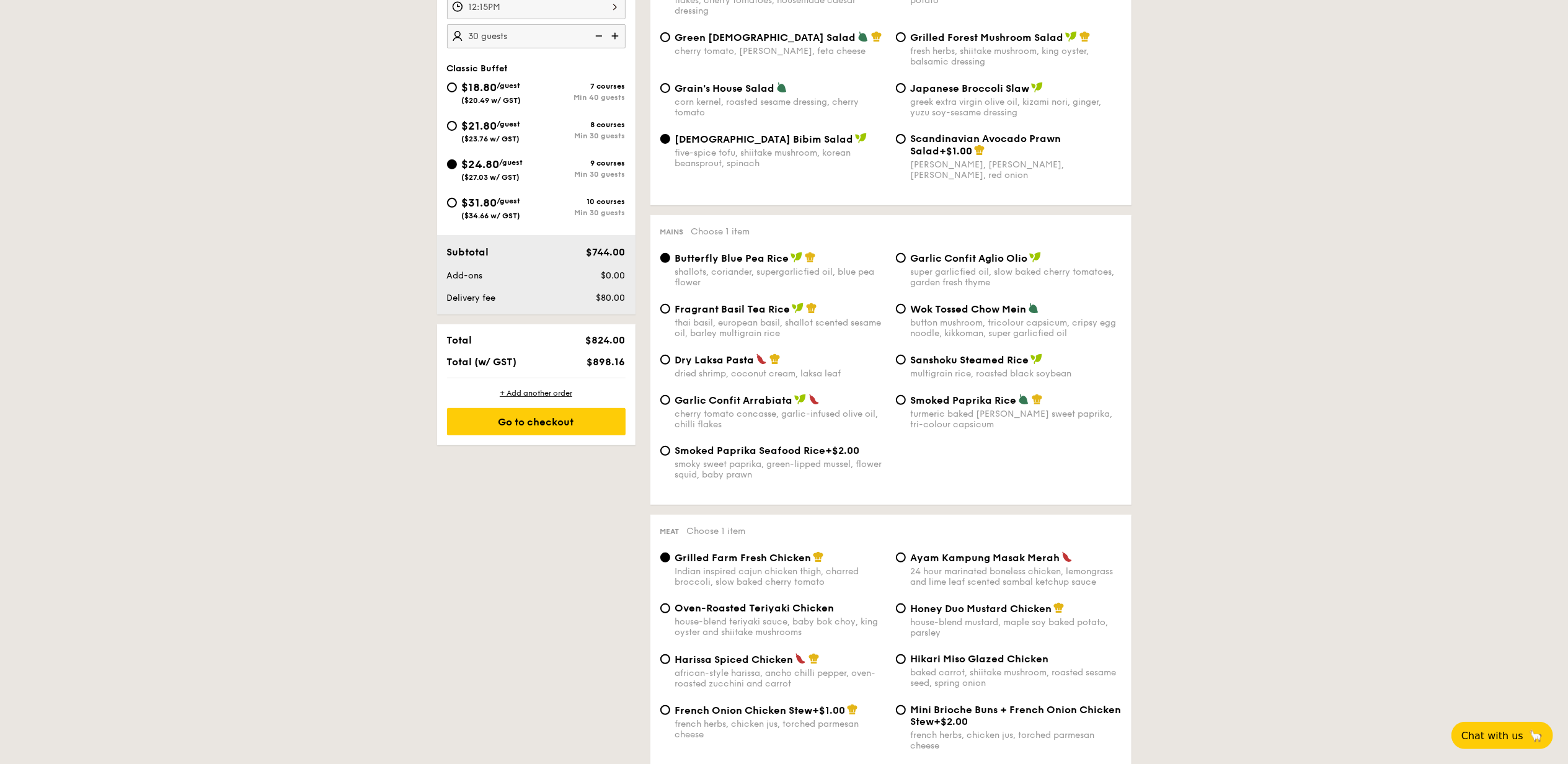
scroll to position [579, 0]
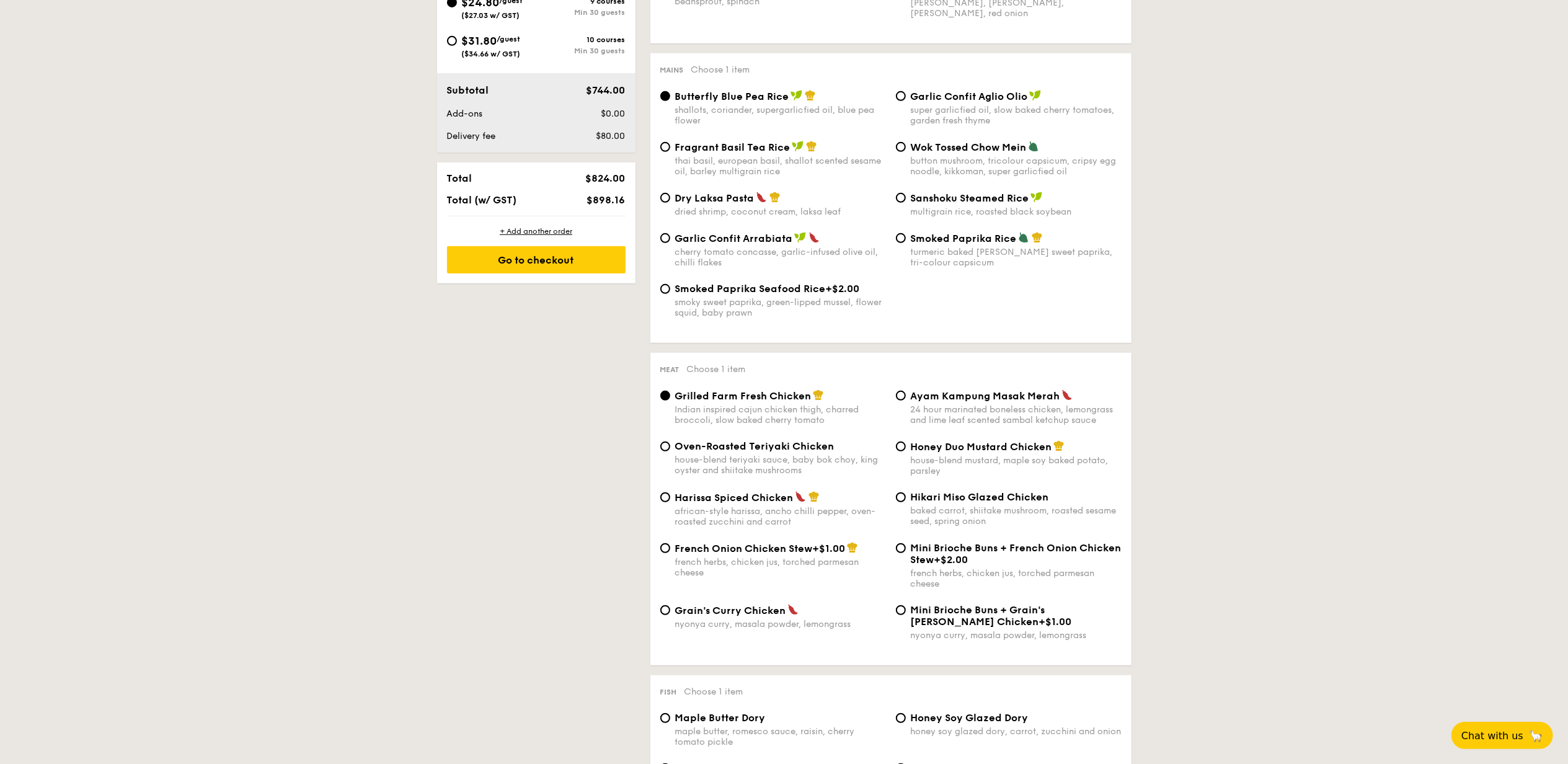
click at [734, 625] on div "nyonya curry, masala powder, lemongrass" at bounding box center [781, 623] width 211 height 11
click at [671, 615] on input "Grain's Curry Chicken nyonya curry, masala powder, lemongrass" at bounding box center [666, 610] width 10 height 10
radio input "true"
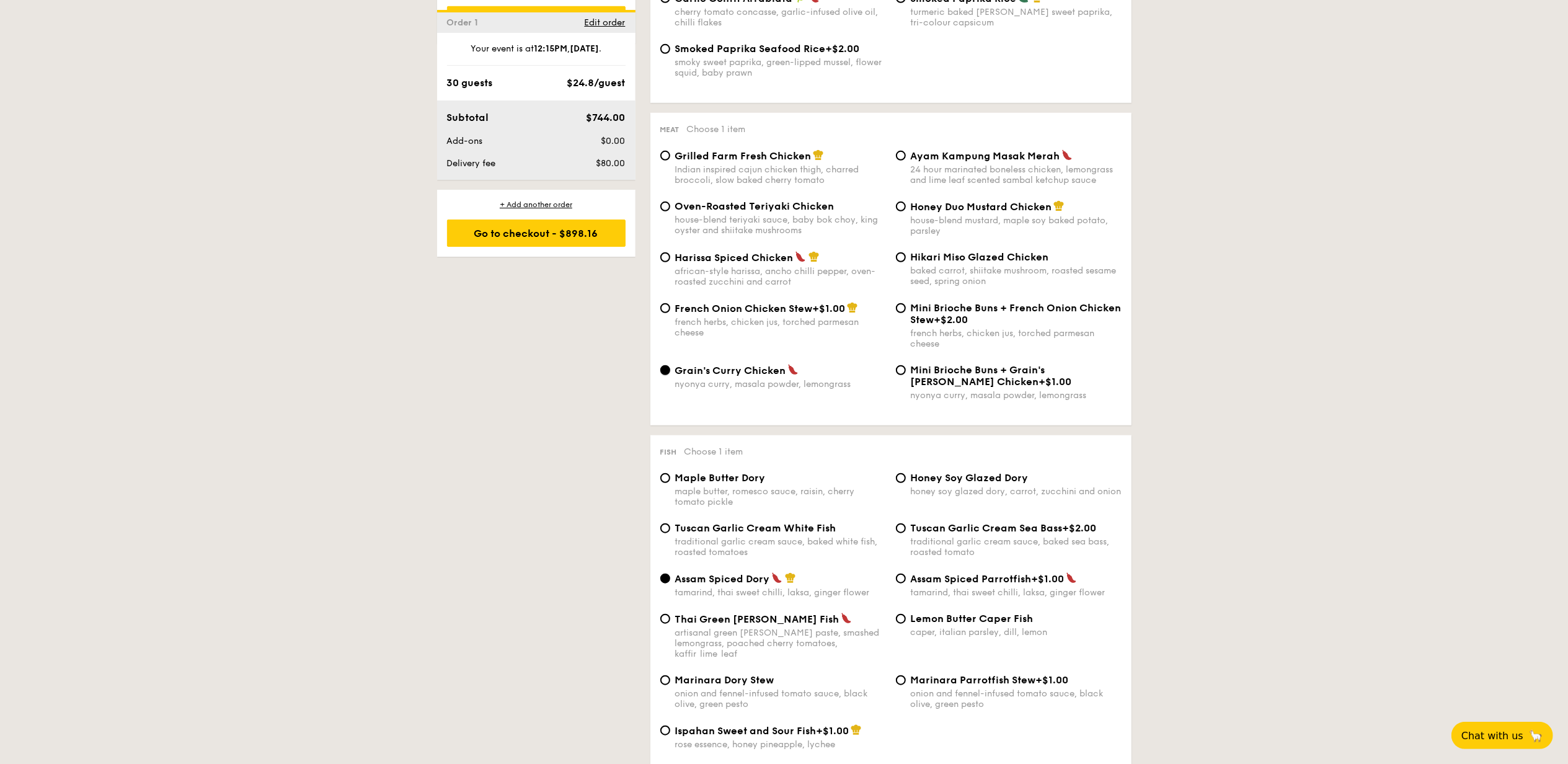
scroll to position [992, 0]
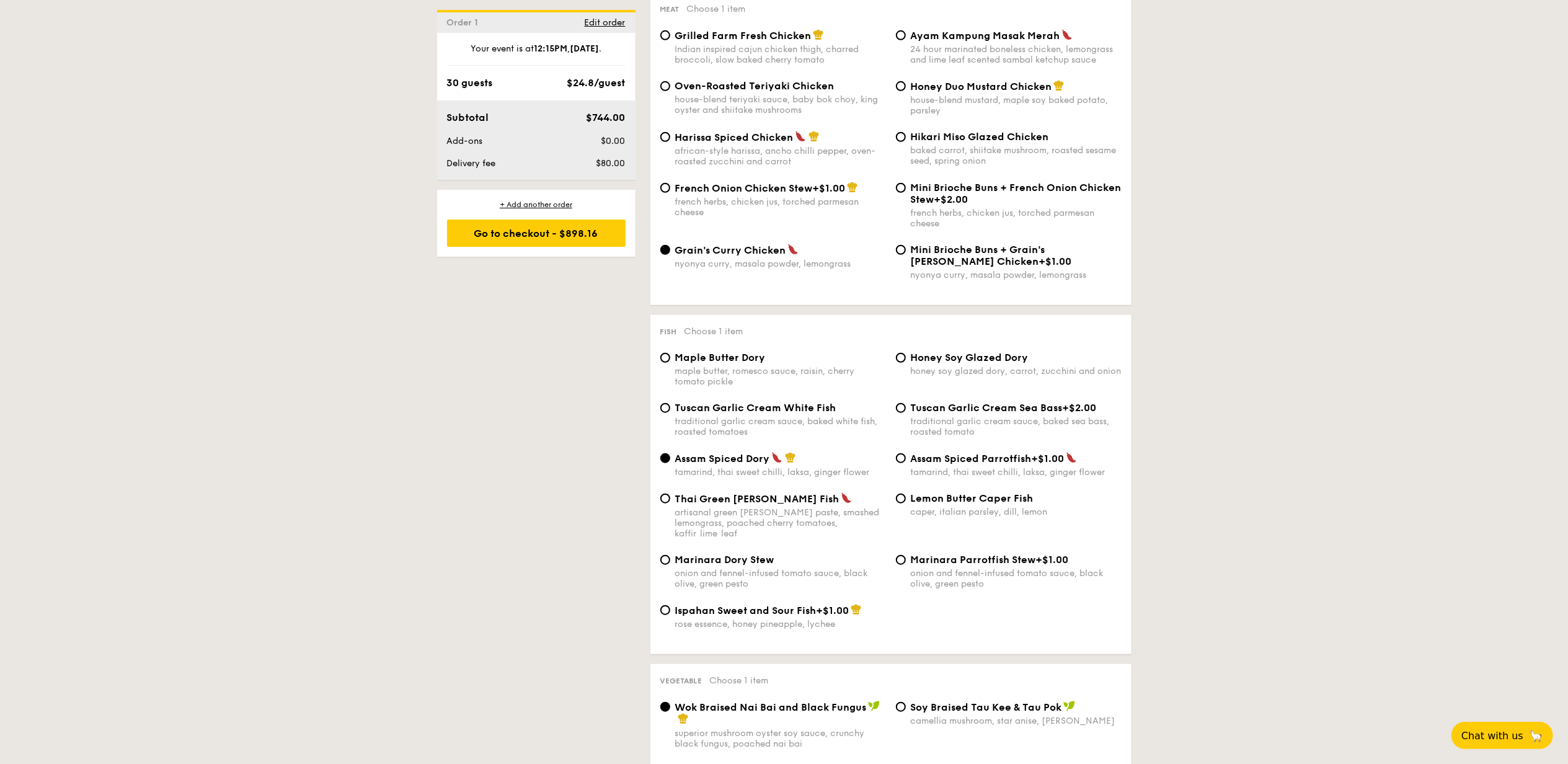
scroll to position [909, 0]
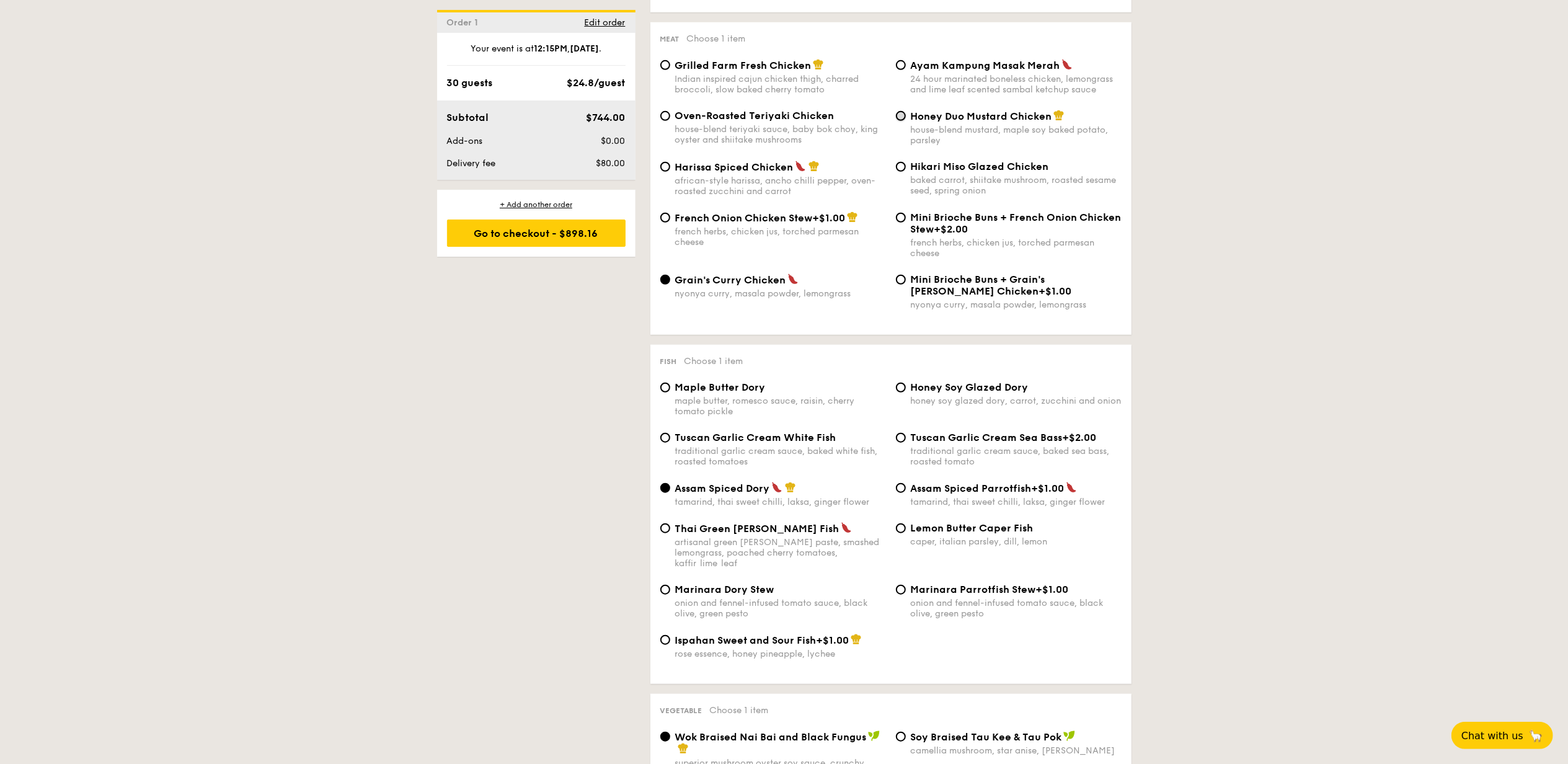
click at [898, 121] on input "Honey Duo Mustard Chicken house-blend mustard, maple soy baked potato, parsley" at bounding box center [900, 116] width 10 height 10
radio input "true"
click at [705, 534] on span "Thai Green [PERSON_NAME] Fish" at bounding box center [757, 528] width 165 height 12
click at [671, 533] on input "Thai Green Curry Fish artisanal green curry paste, smashed lemongrass, poached …" at bounding box center [666, 528] width 10 height 10
radio input "true"
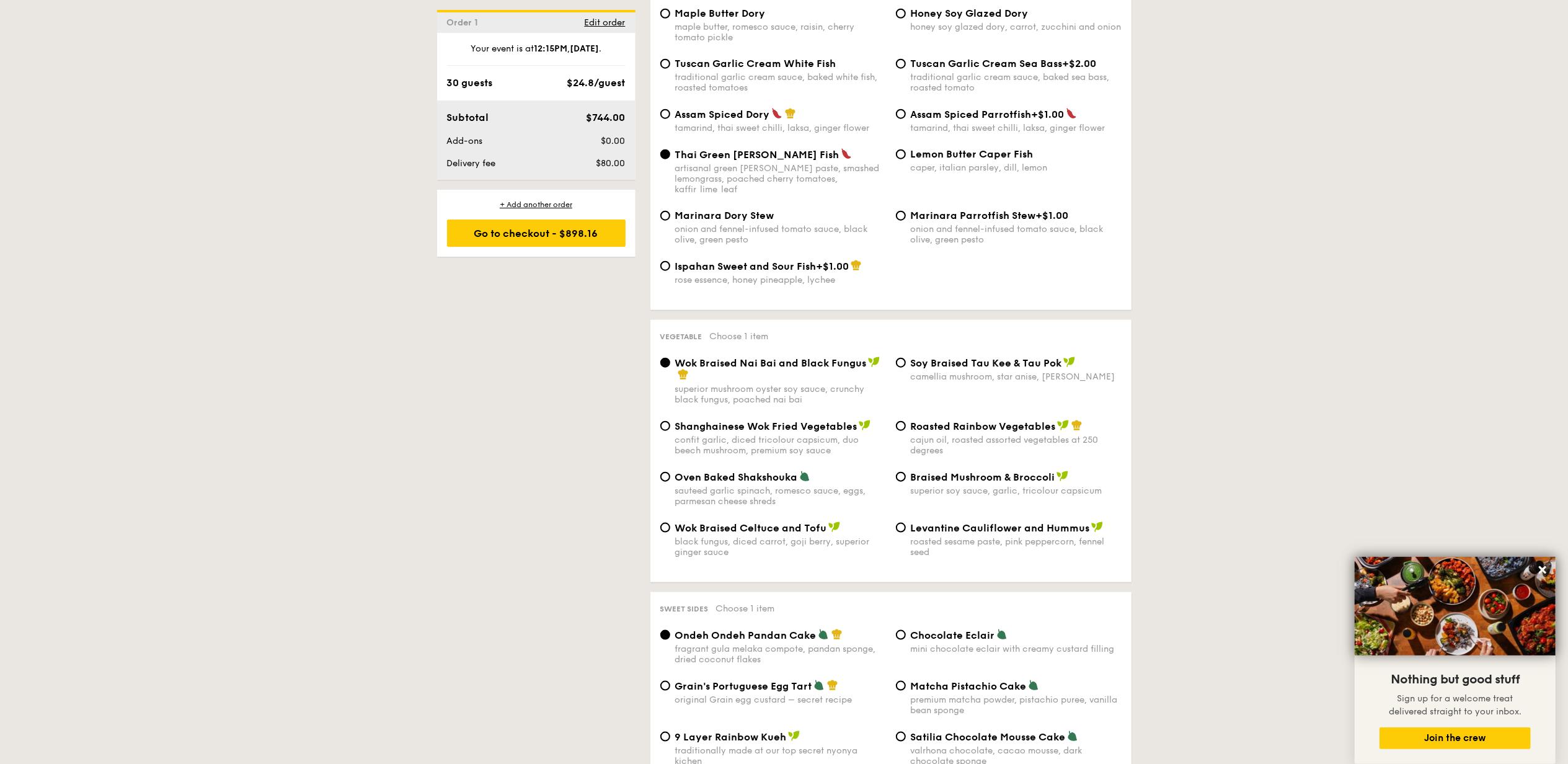
scroll to position [1322, 0]
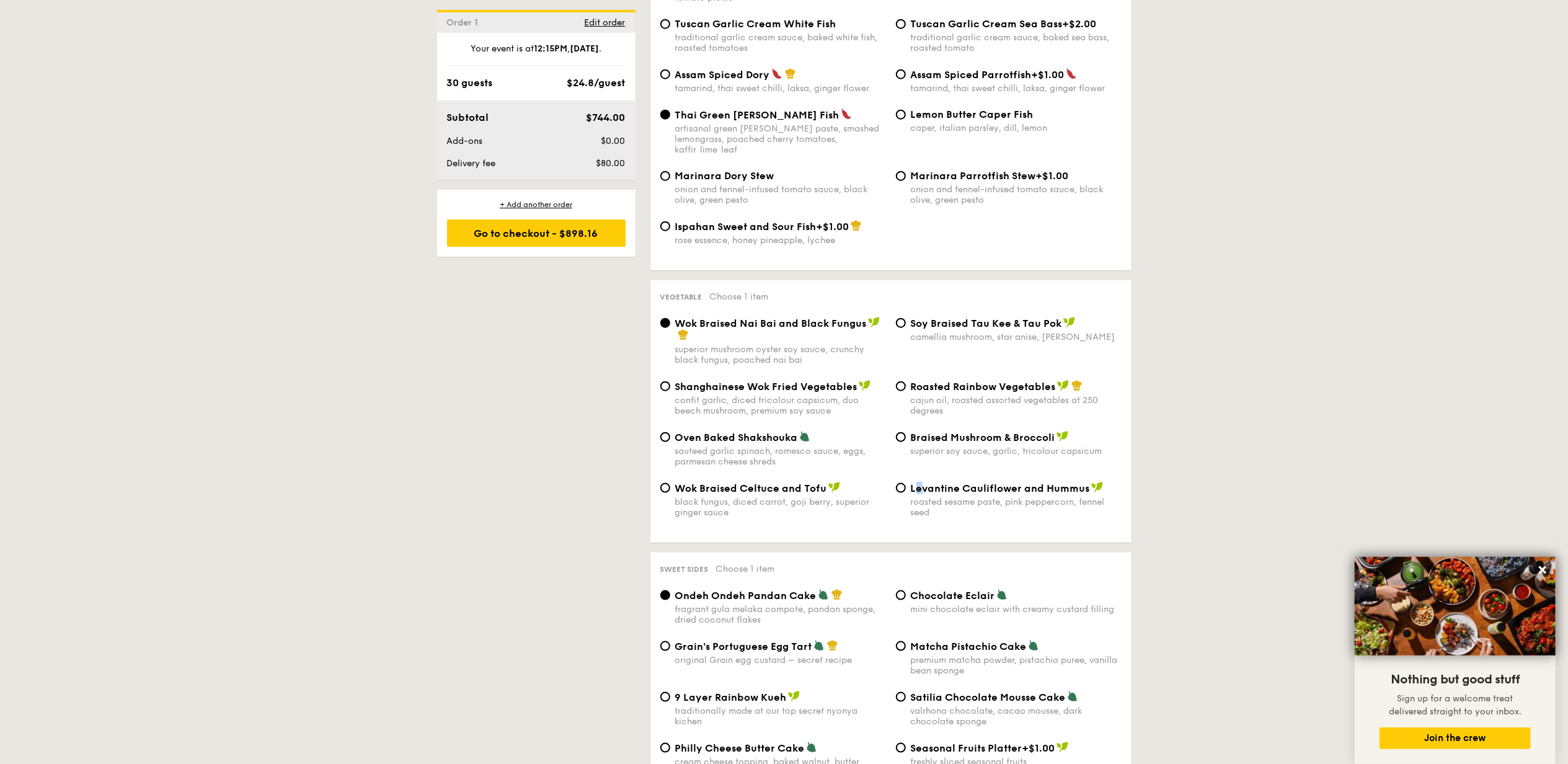
click at [919, 488] on span "Levantine Cauliflower and Hummus" at bounding box center [1000, 488] width 179 height 12
click at [900, 486] on input "Levantine Cauliflower and Hummus roasted sesame paste, pink peppercorn, fennel …" at bounding box center [900, 488] width 10 height 10
radio input "true"
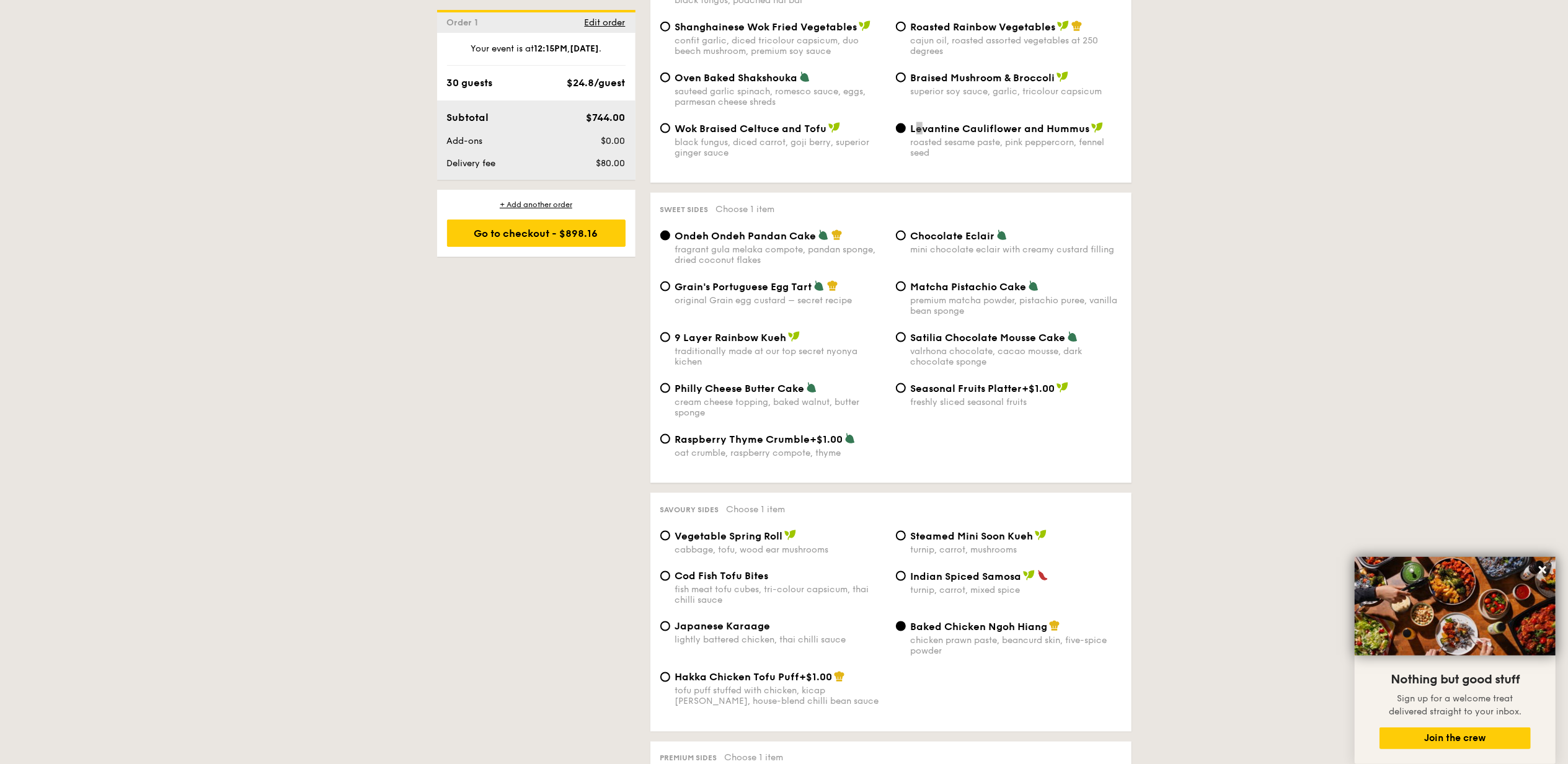
scroll to position [1652, 0]
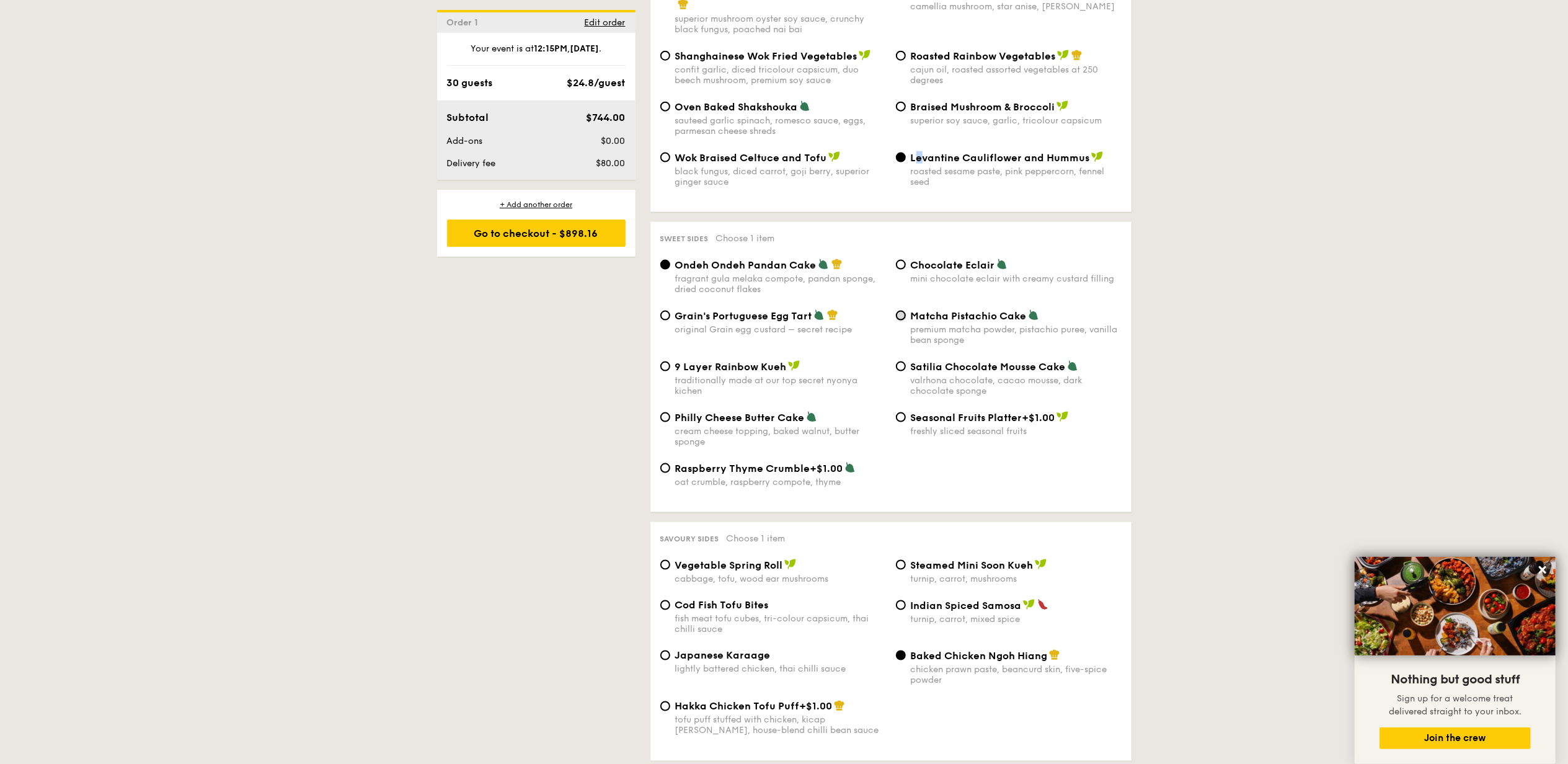
click at [900, 316] on input "Matcha Pistachio Cake premium matcha powder, pistachio puree, vanilla bean spon…" at bounding box center [900, 315] width 10 height 10
radio input "true"
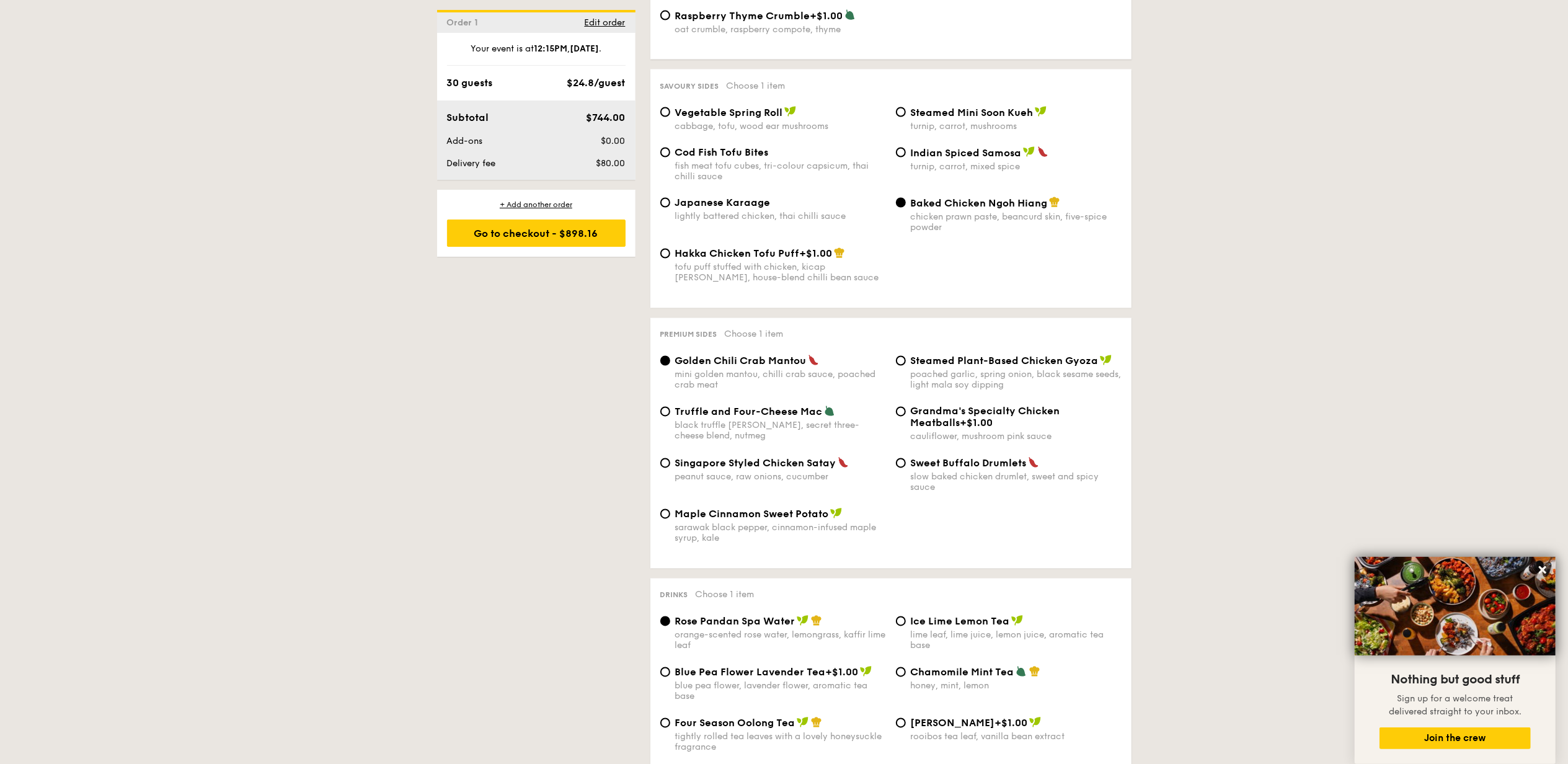
scroll to position [2065, 0]
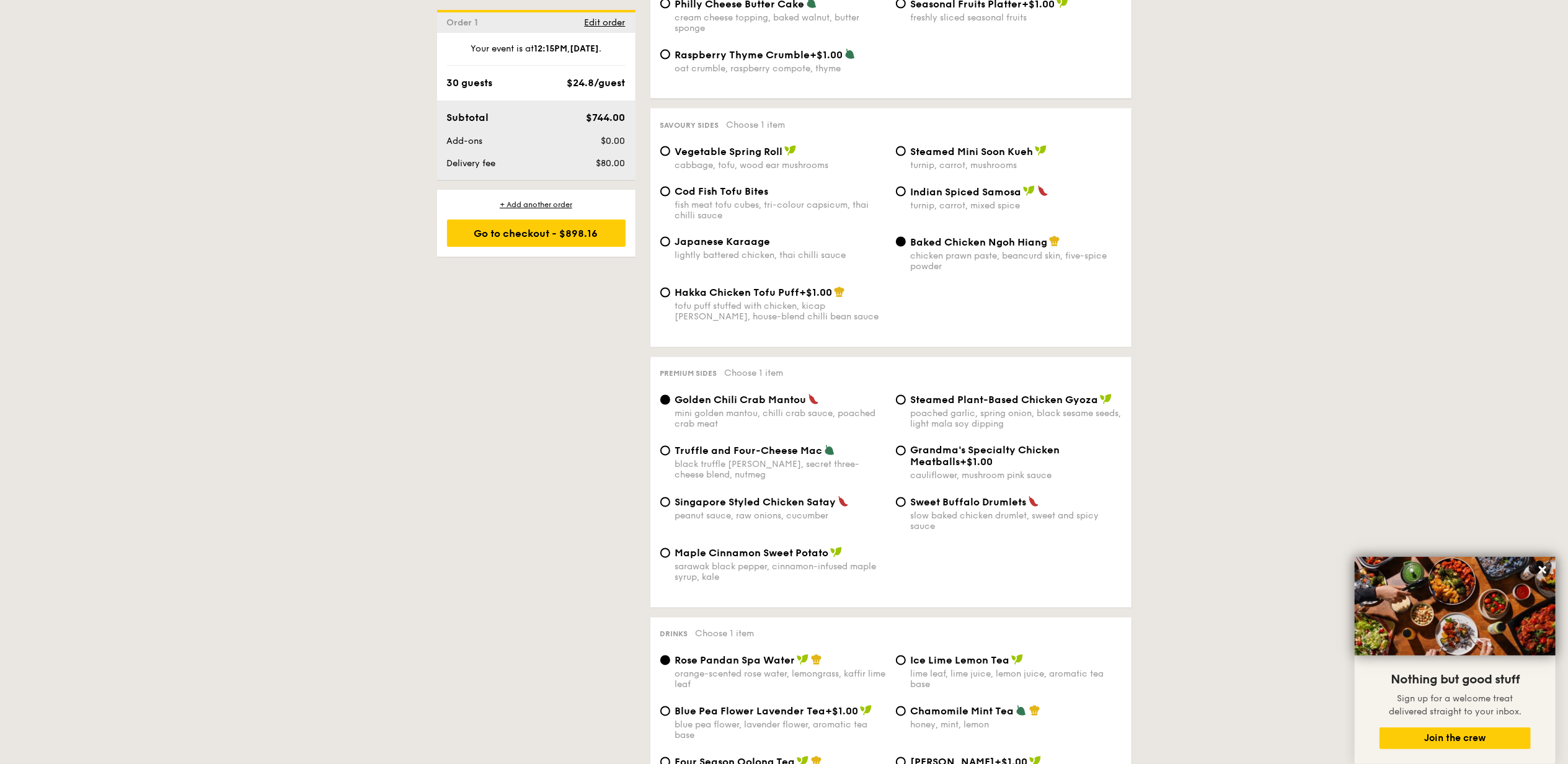
click at [705, 246] on span "Japanese Karaage" at bounding box center [723, 242] width 96 height 12
click at [671, 246] on input "Japanese Karaage lightly battered chicken, thai chilli sauce" at bounding box center [666, 242] width 10 height 10
radio input "true"
click at [692, 192] on span "Cod Fish Tofu Bites" at bounding box center [722, 191] width 94 height 12
click at [671, 192] on input "Cod Fish Tofu Bites fish meat tofu cubes, tri-colour capsicum, thai chilli sauce" at bounding box center [666, 191] width 10 height 10
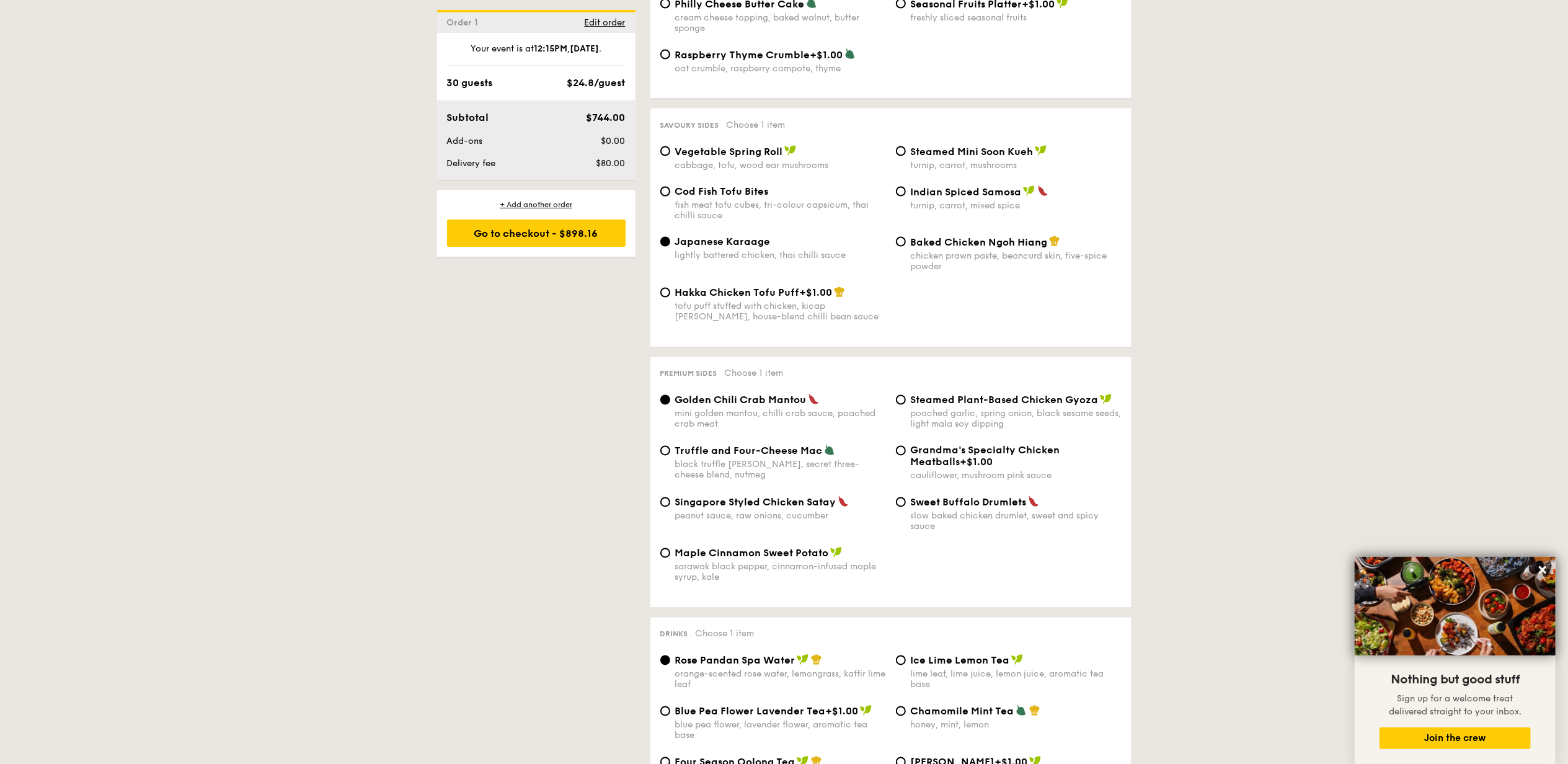
radio input "true"
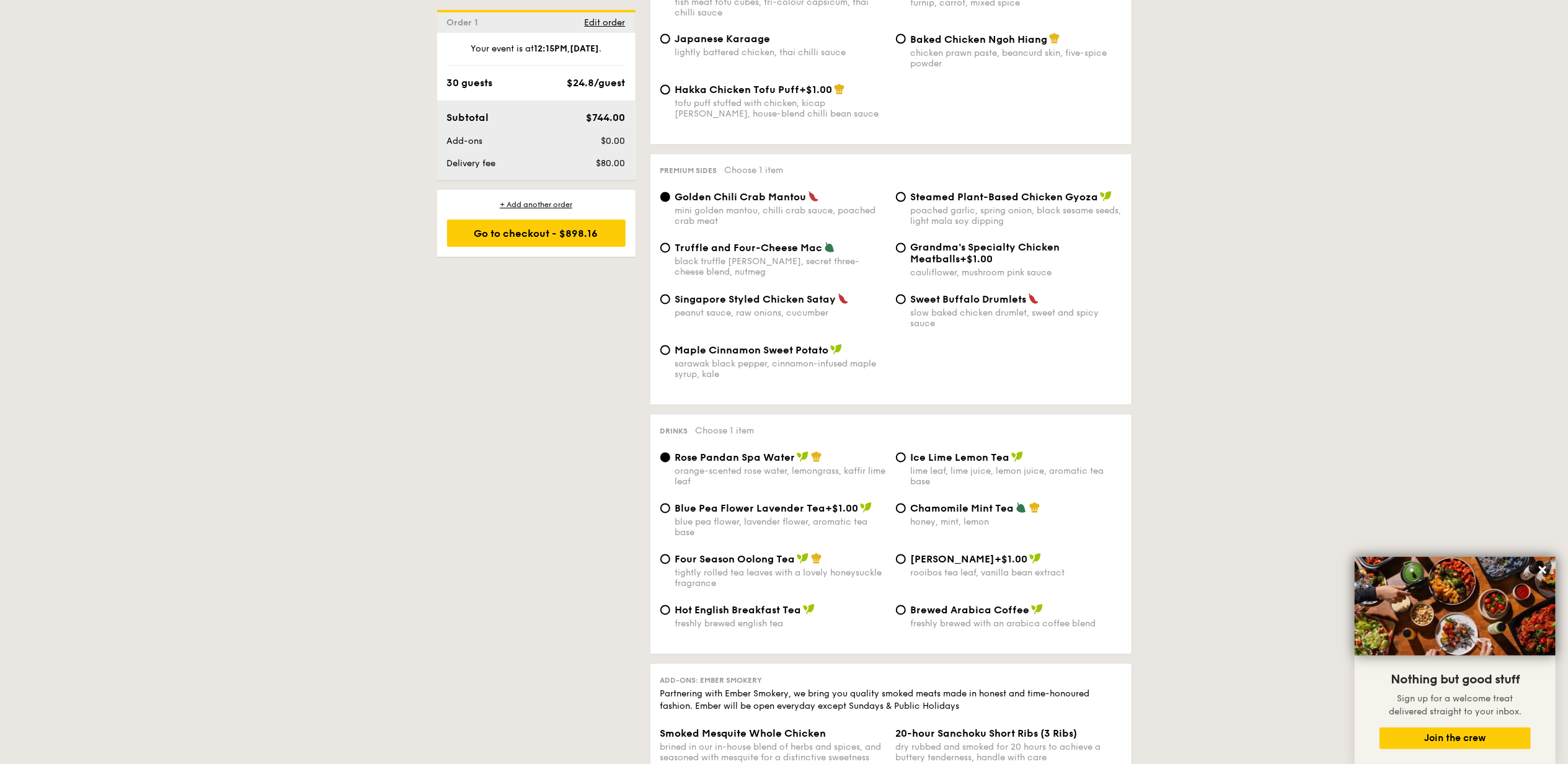
scroll to position [2231, 0]
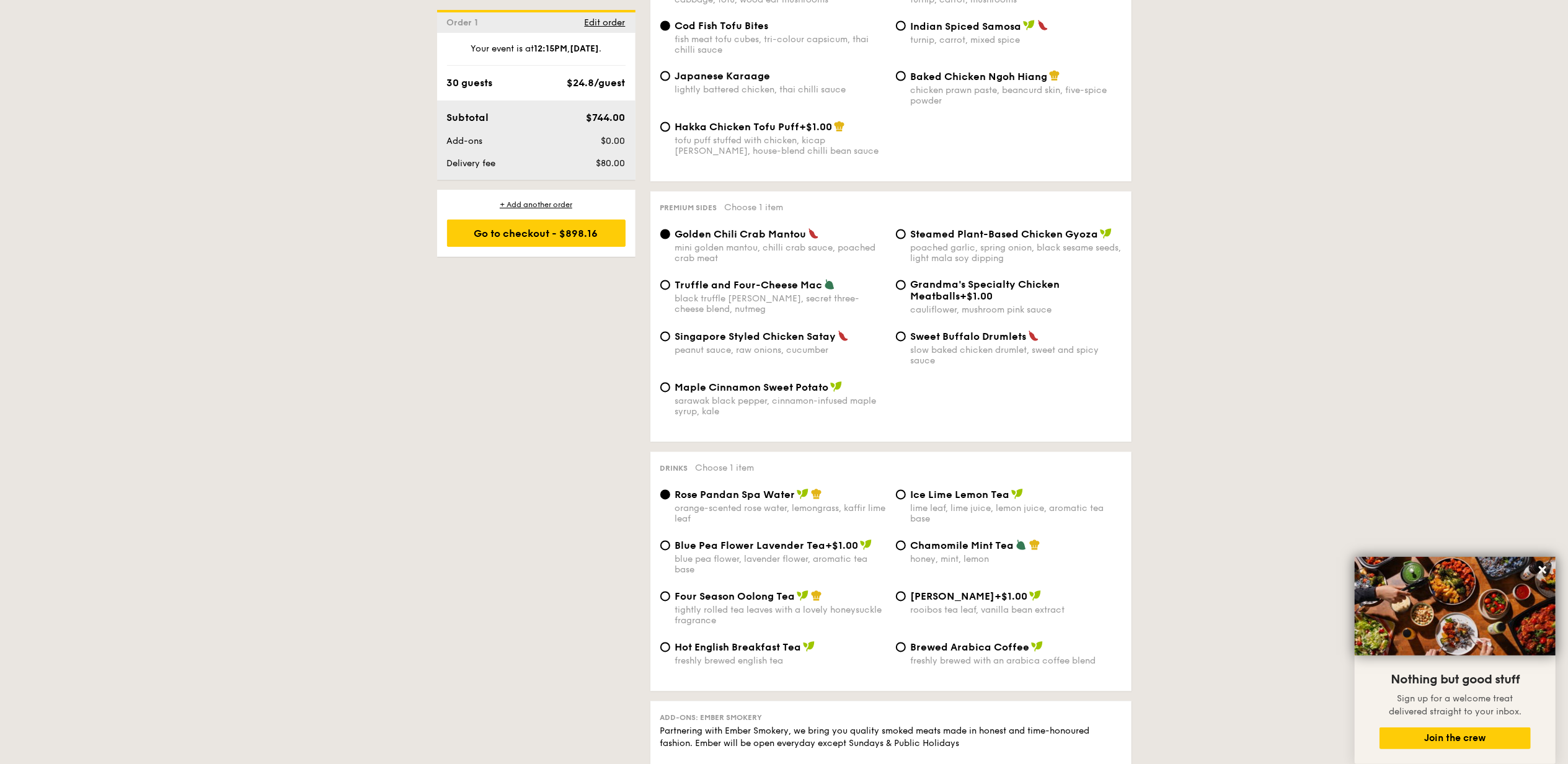
click at [961, 296] on span "+$1.00" at bounding box center [976, 297] width 33 height 12
click at [905, 290] on input "Grandma's Specialty Chicken Meatballs +$1.00 cauliflower, mushroom pink sauce" at bounding box center [900, 285] width 10 height 10
radio input "true"
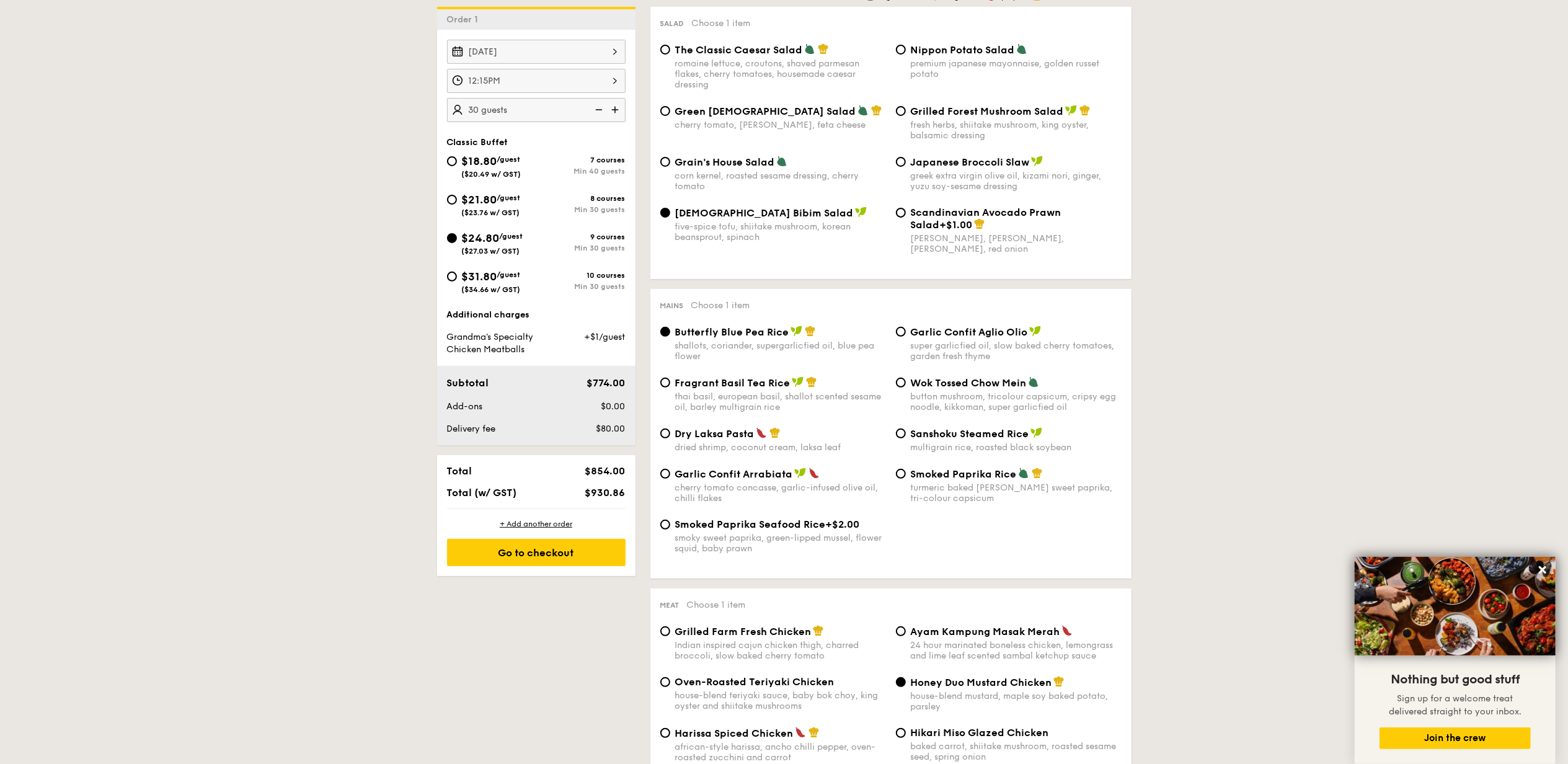
scroll to position [330, 0]
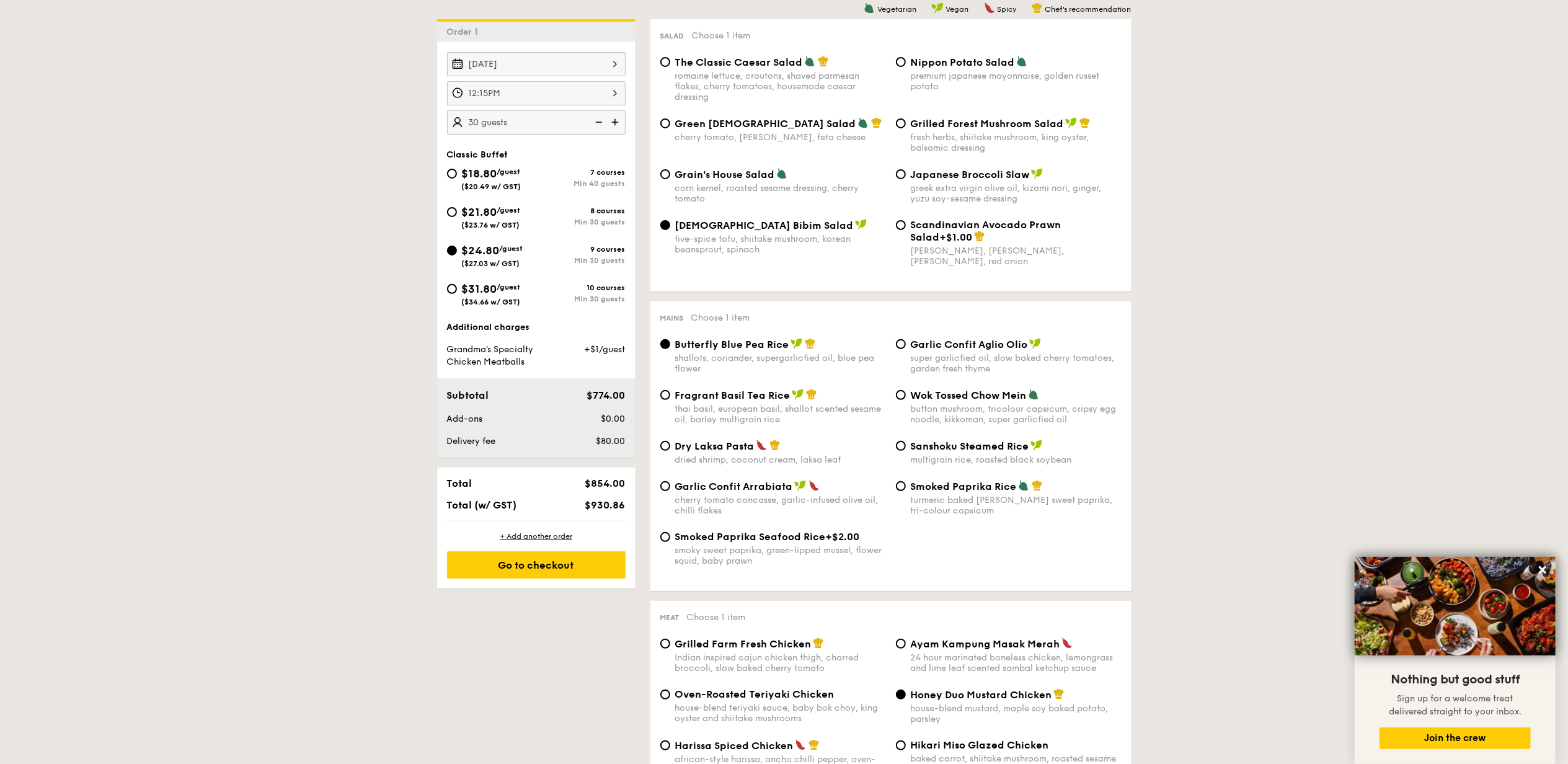
click at [474, 215] on span "$21.80" at bounding box center [479, 212] width 36 height 14
click at [457, 215] on input "$21.80 /guest ($23.76 w/ GST) 8 courses Min 30 guests" at bounding box center [452, 212] width 10 height 10
radio input "true"
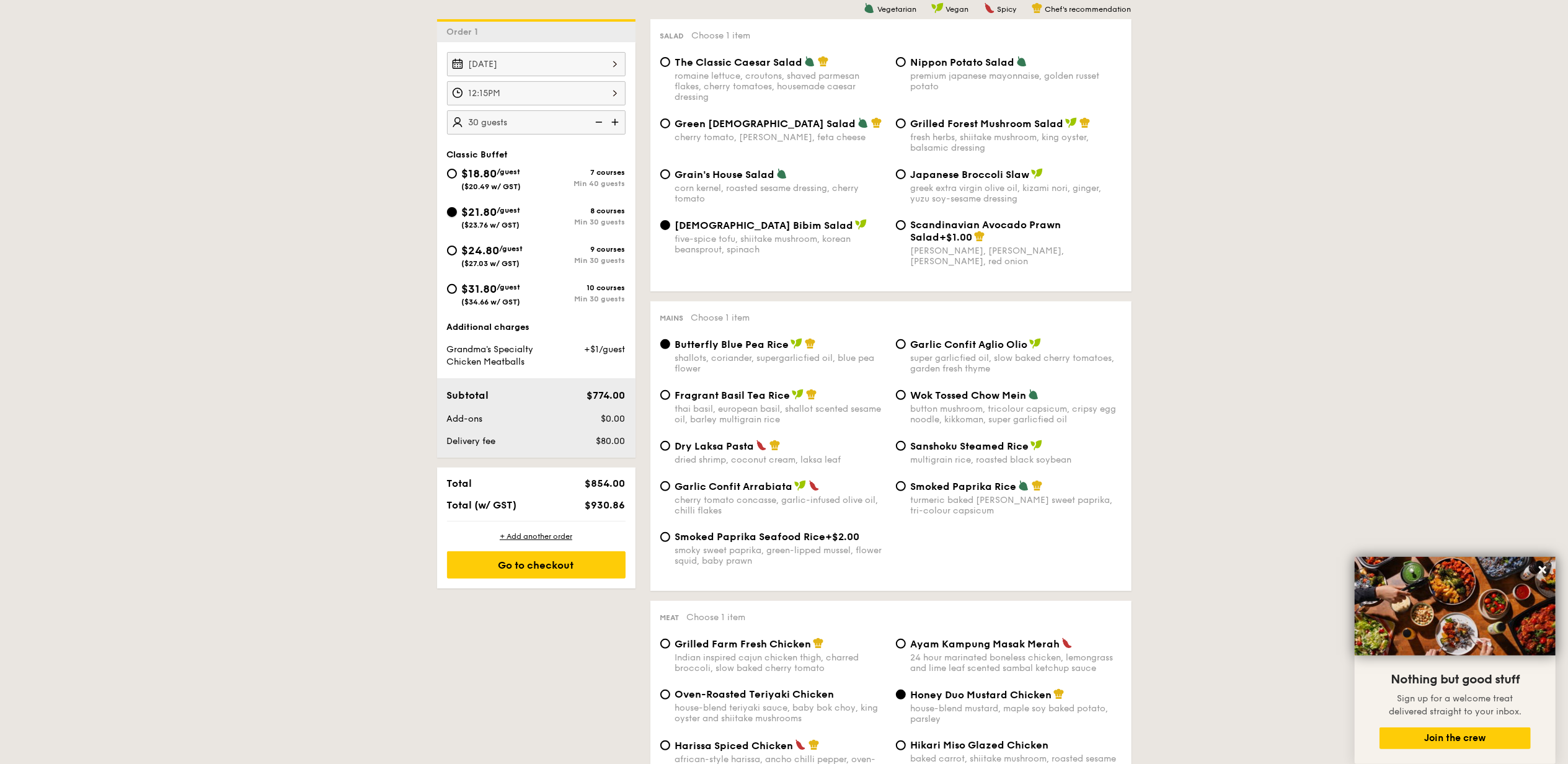
radio input "true"
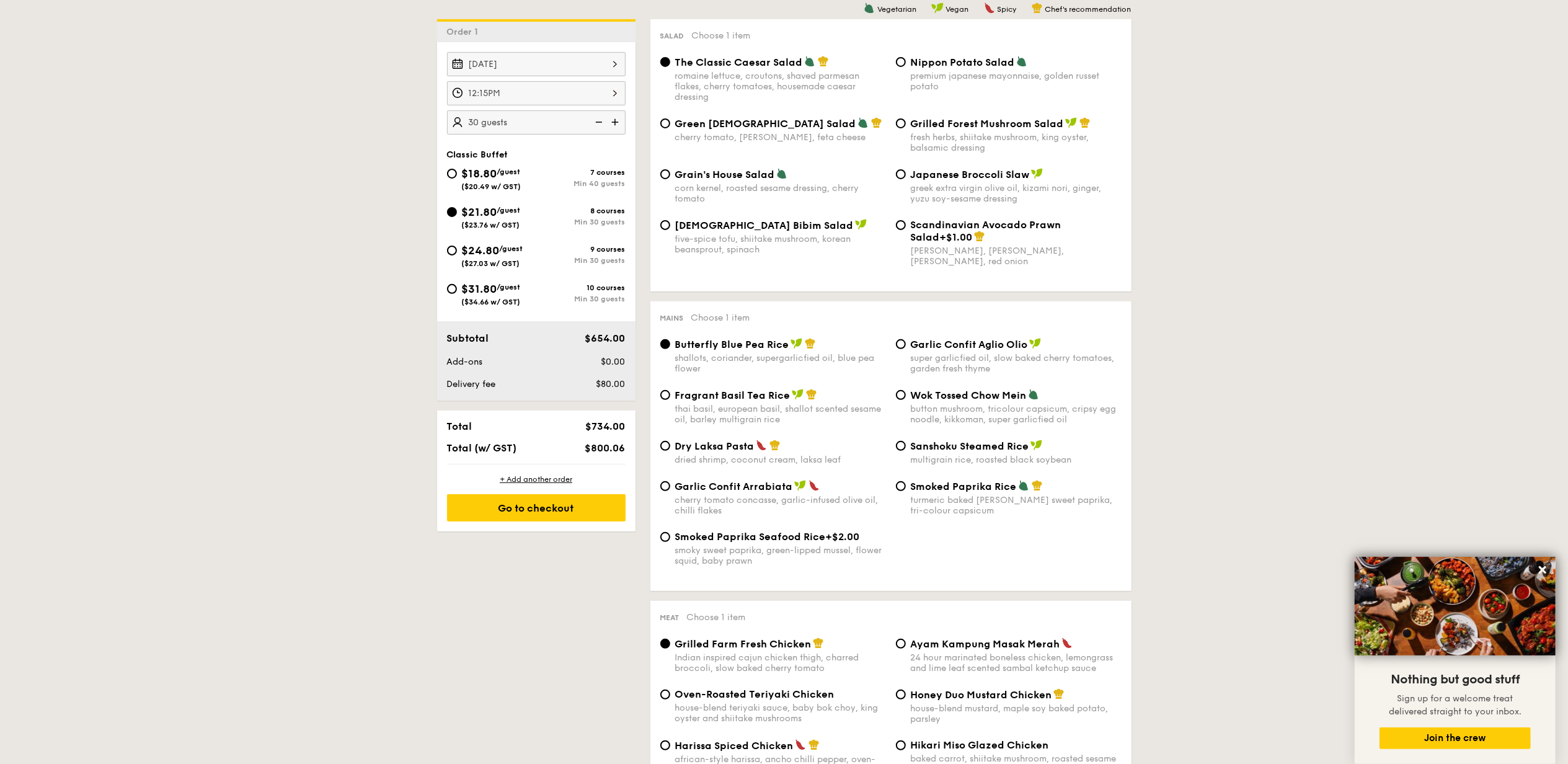
click at [481, 261] on div "$24.80 /guest ($27.03 w/ GST)" at bounding box center [492, 254] width 61 height 26
click at [457, 255] on input "$24.80 /guest ($27.03 w/ GST) 9 courses Min 30 guests" at bounding box center [452, 250] width 10 height 10
radio input "true"
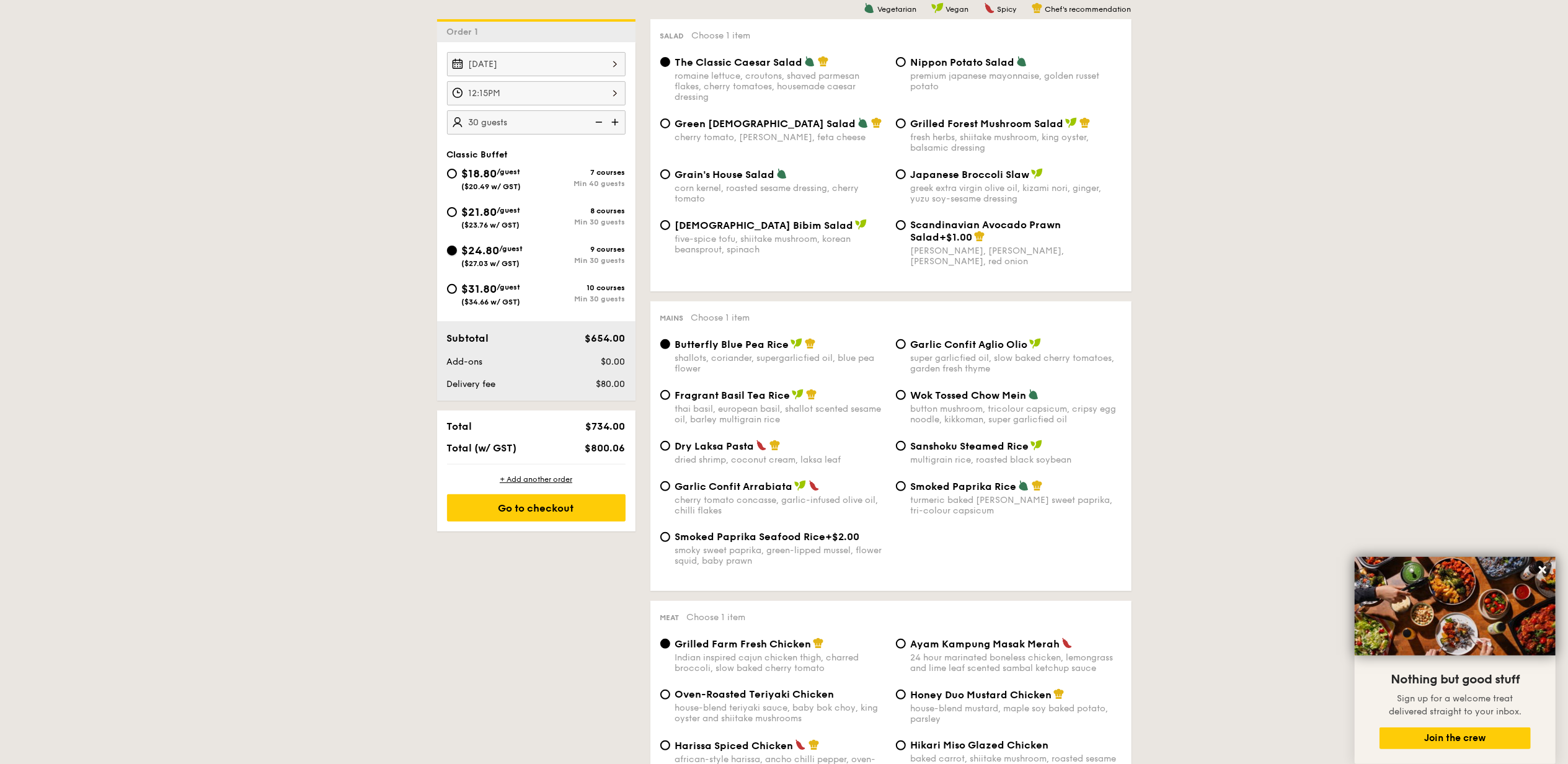
radio input "true"
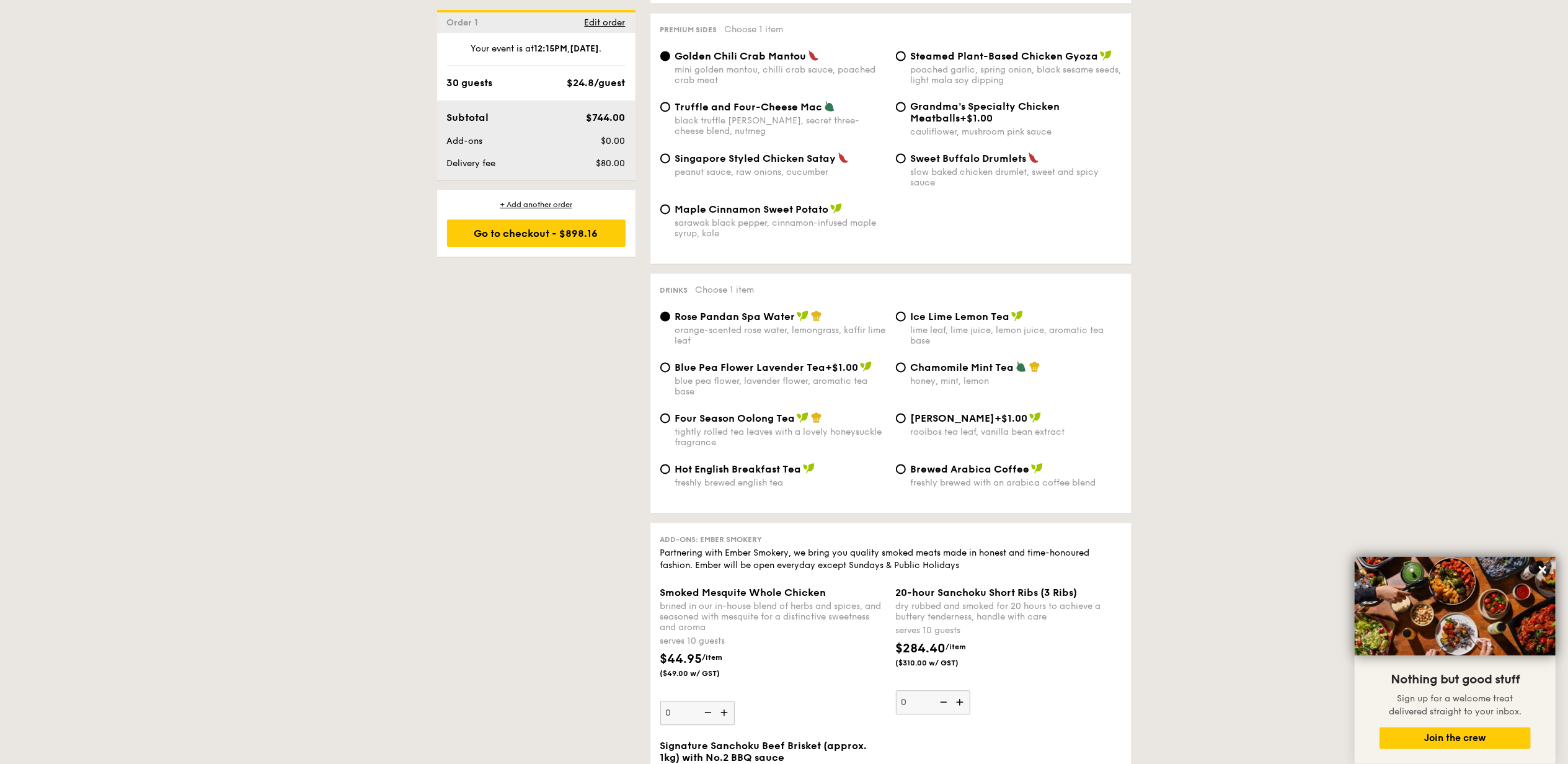
scroll to position [2231, 0]
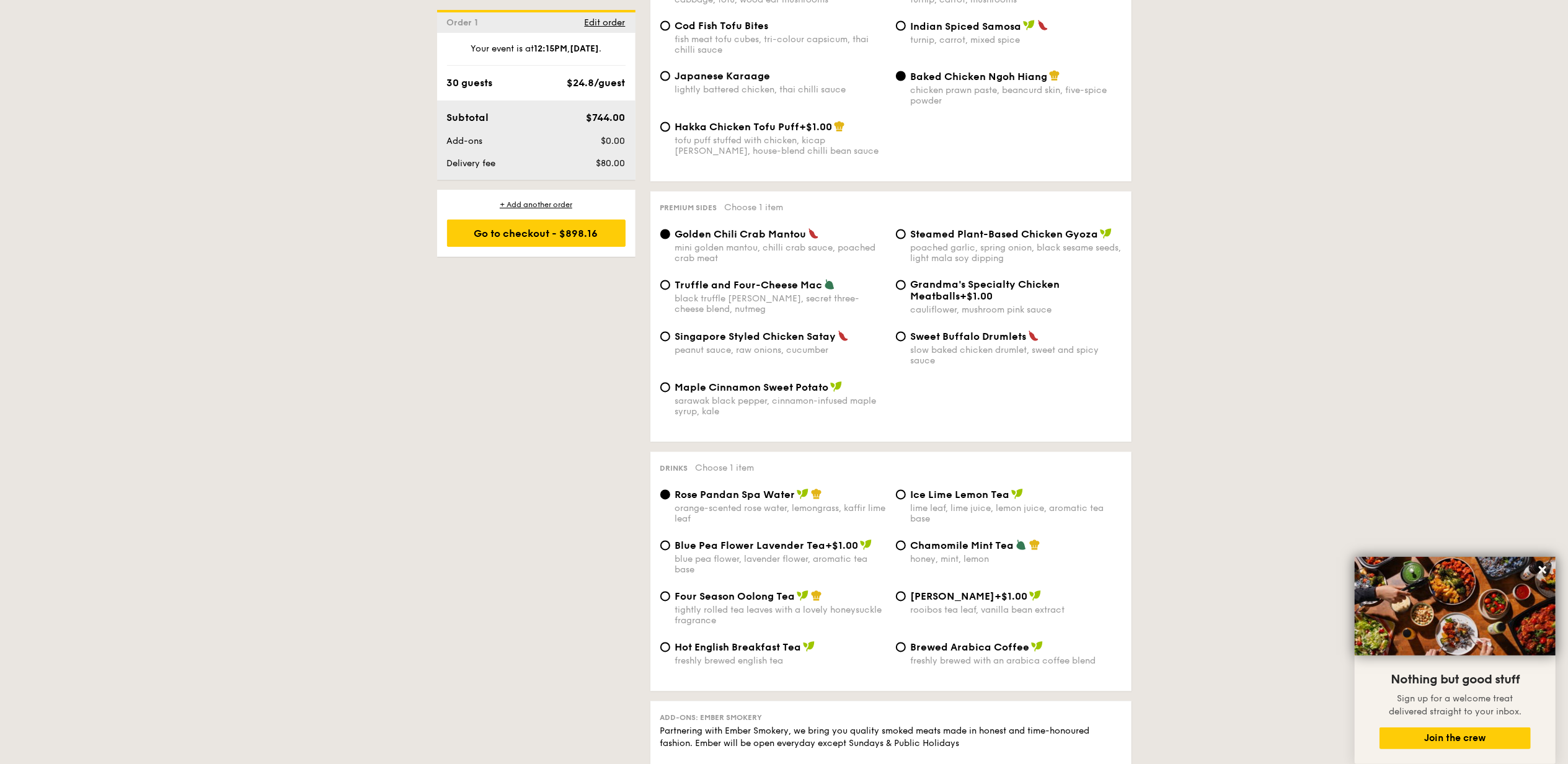
click at [948, 517] on div "lime leaf, lime juice, lemon juice, aromatic tea base" at bounding box center [1016, 513] width 211 height 21
drag, startPoint x: 949, startPoint y: 517, endPoint x: 900, endPoint y: 500, distance: 51.9
click at [900, 500] on input "Ice Lime Lemon Tea lime leaf, lime juice, lemon juice, aromatic tea base" at bounding box center [900, 495] width 10 height 10
radio input "true"
click at [936, 350] on div "Sweet Buffalo Drumlets slow baked chicken drumlet, sweet and spicy sauce" at bounding box center [1016, 348] width 211 height 35
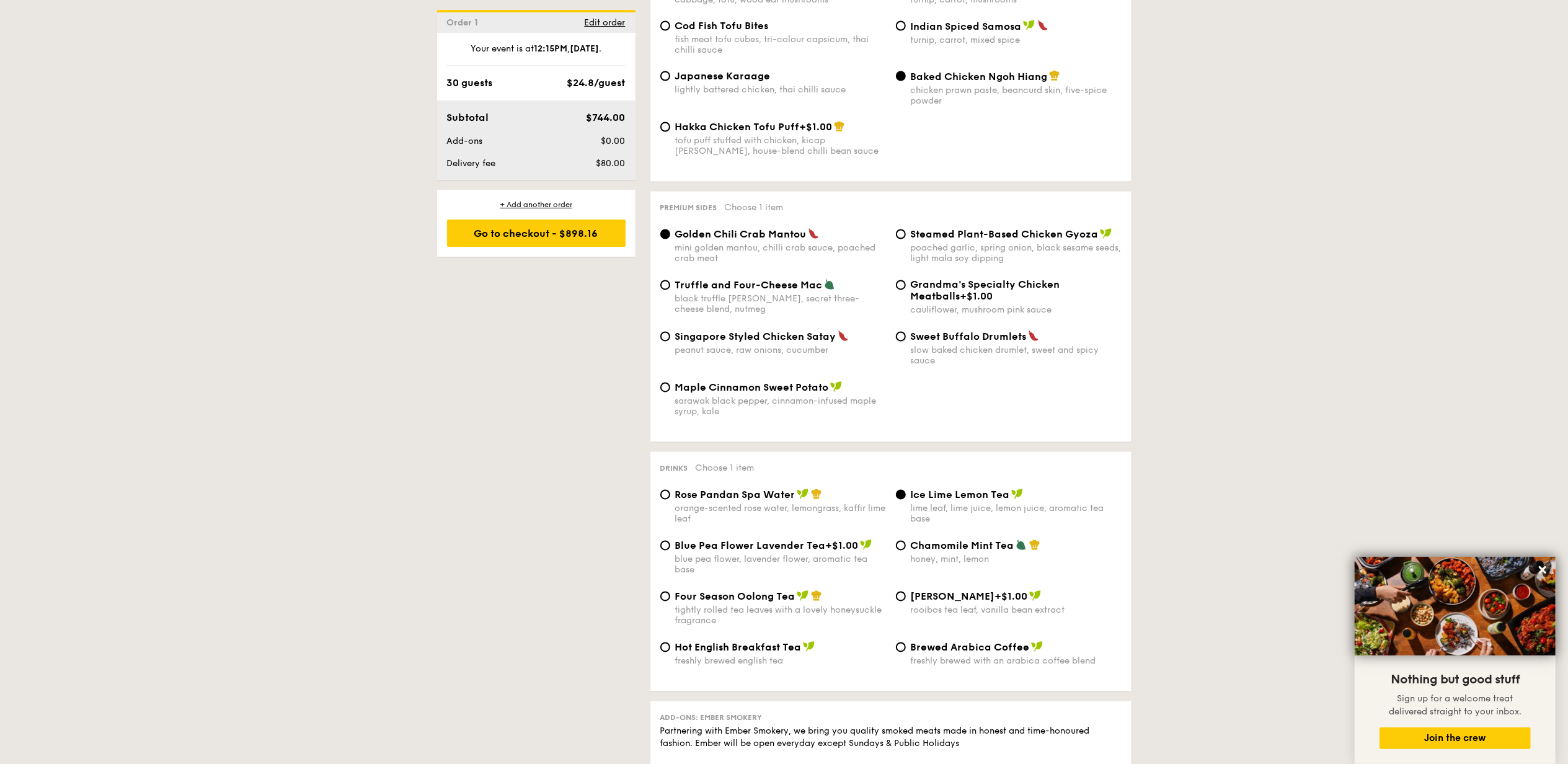
click at [905, 341] on input "Sweet Buffalo Drumlets slow baked chicken drumlet, sweet and spicy sauce" at bounding box center [900, 336] width 10 height 10
radio input "true"
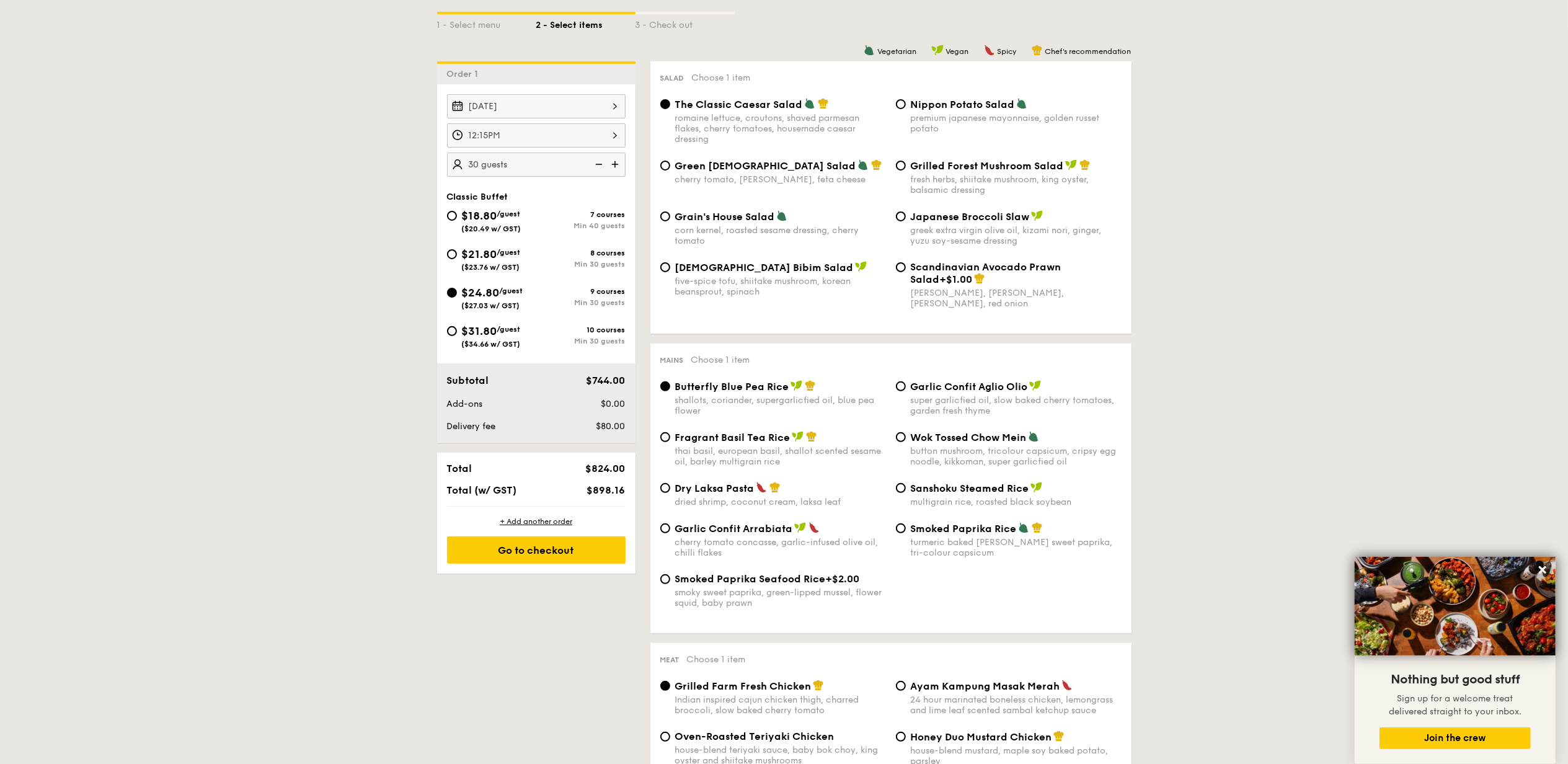
scroll to position [0, 0]
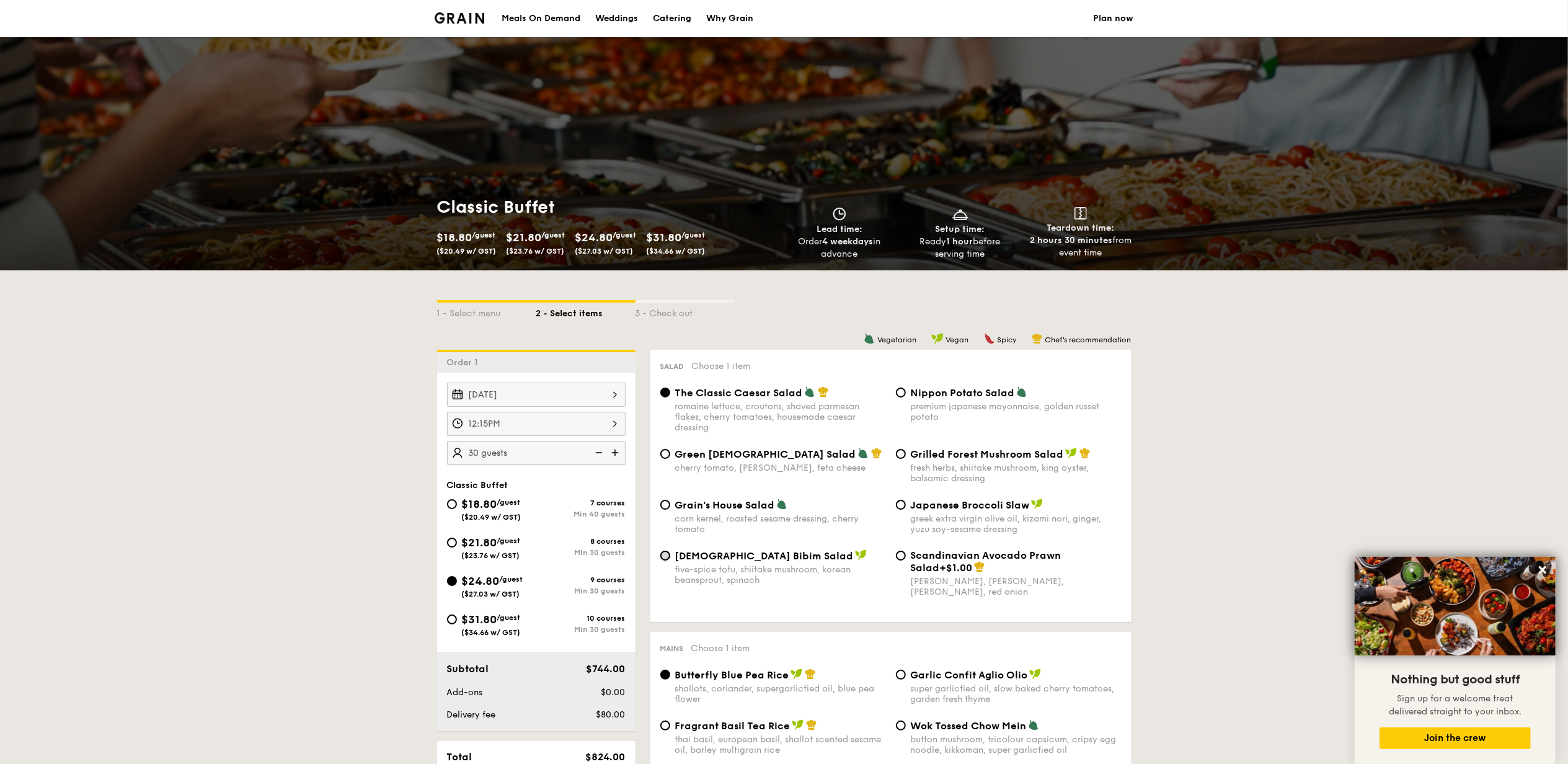
click at [668, 555] on input "Korean Bibim Salad five-spice tofu, shiitake mushroom, korean beansprout, spina…" at bounding box center [666, 555] width 10 height 10
radio input "true"
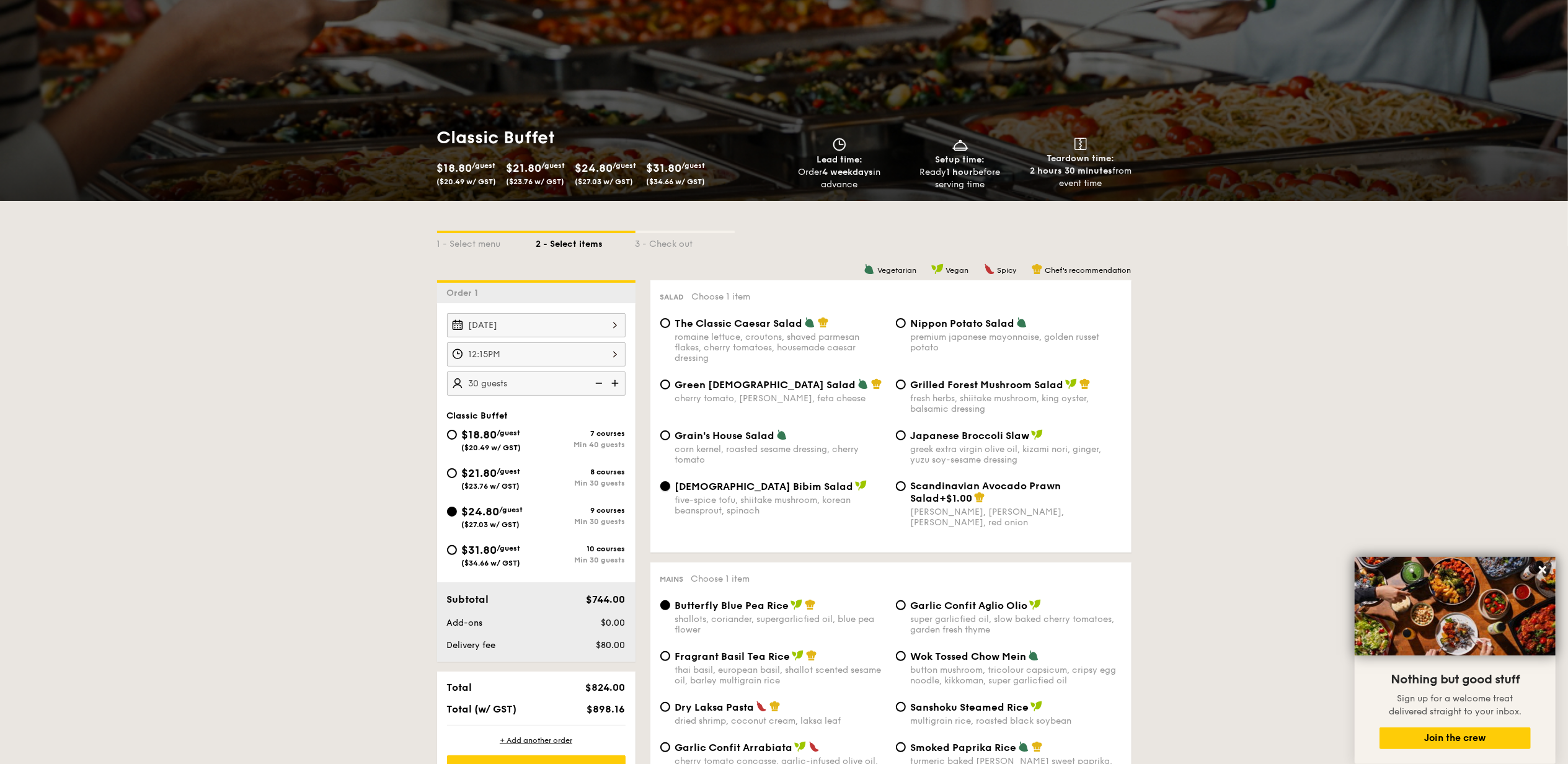
scroll to position [165, 0]
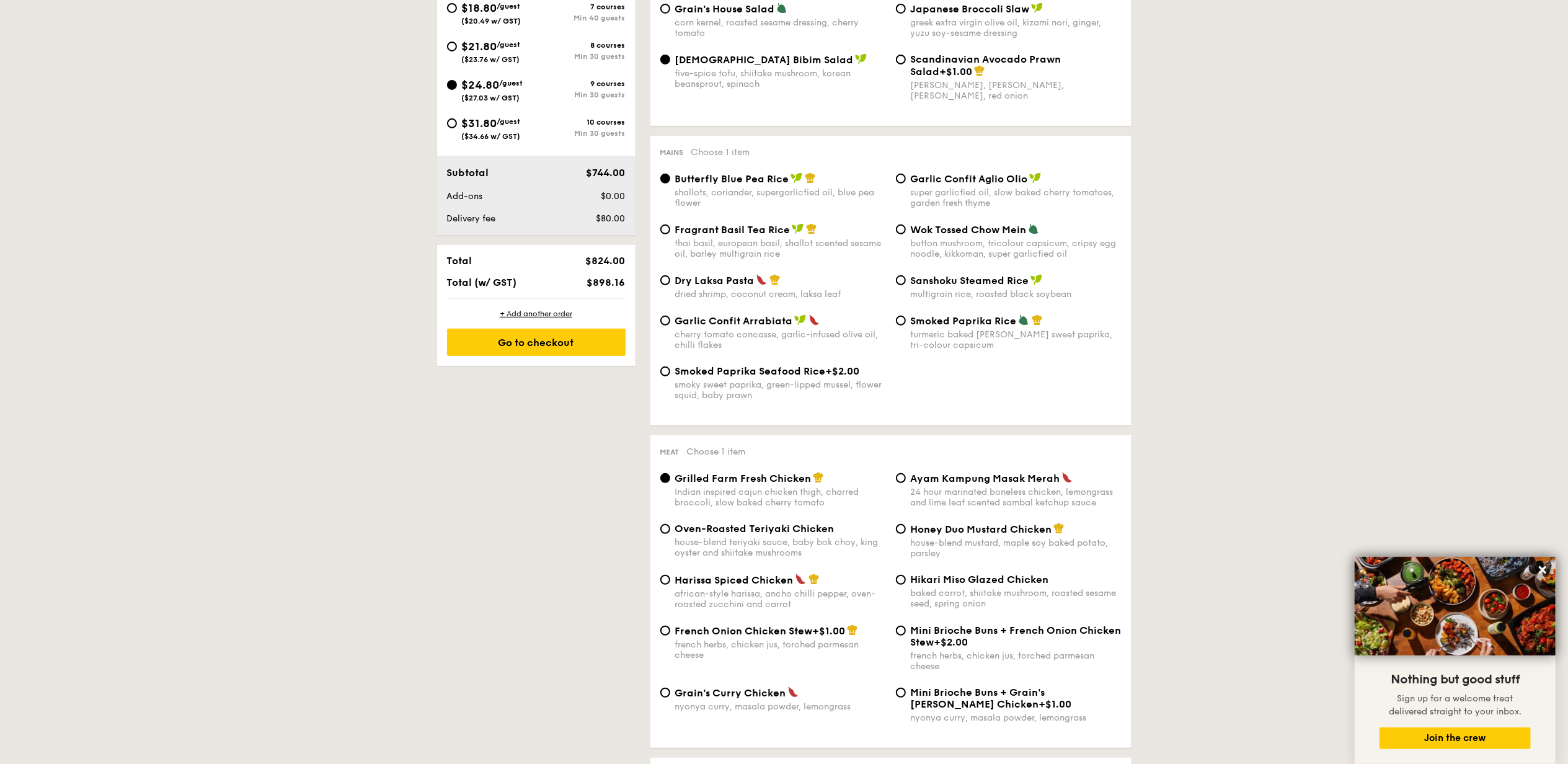
scroll to position [743, 0]
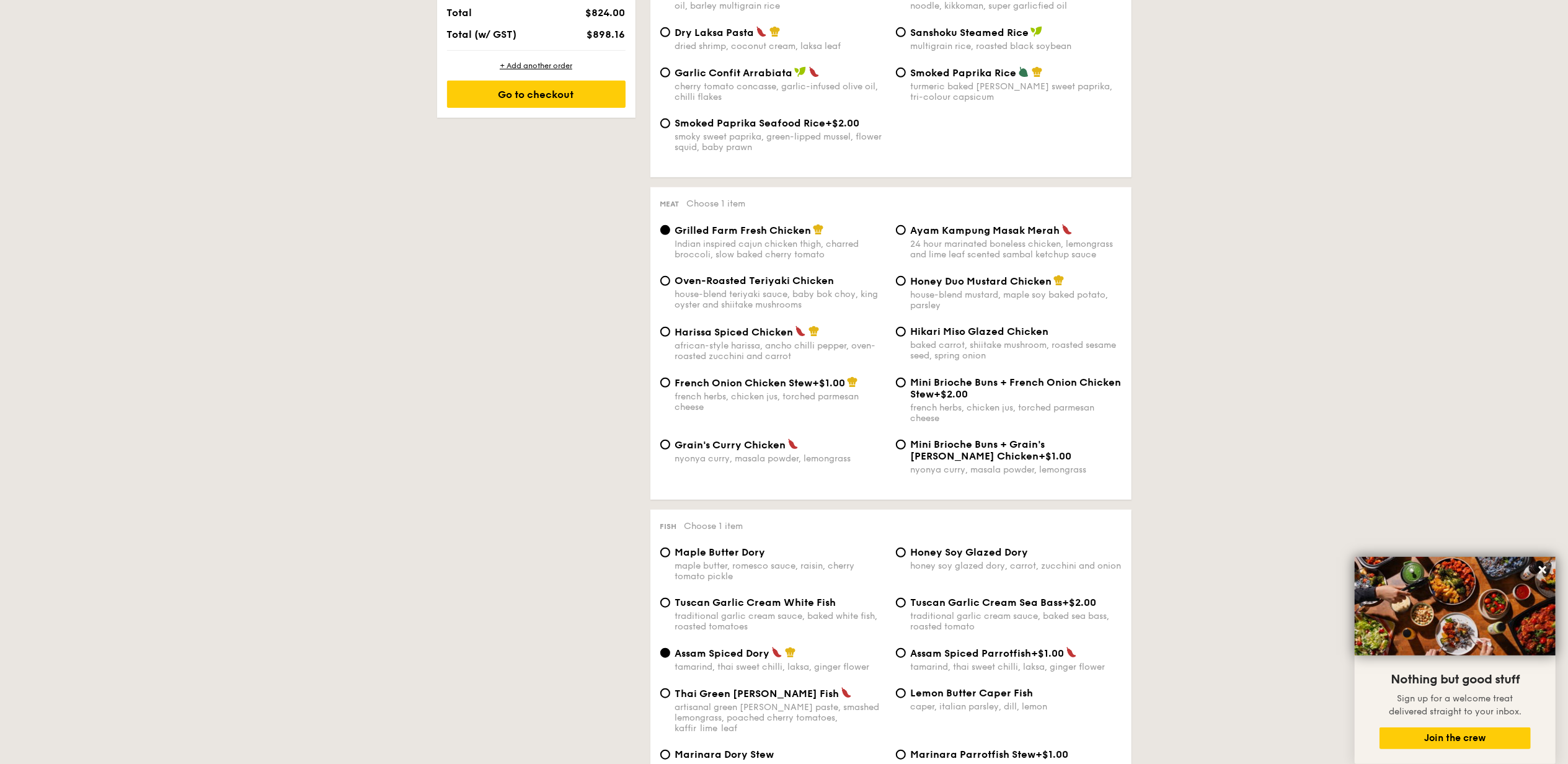
click at [951, 287] on span "Honey Duo Mustard Chicken" at bounding box center [980, 281] width 141 height 12
click at [905, 286] on input "Honey Duo Mustard Chicken house-blend mustard, maple soy baked potato, parsley" at bounding box center [900, 281] width 10 height 10
radio input "true"
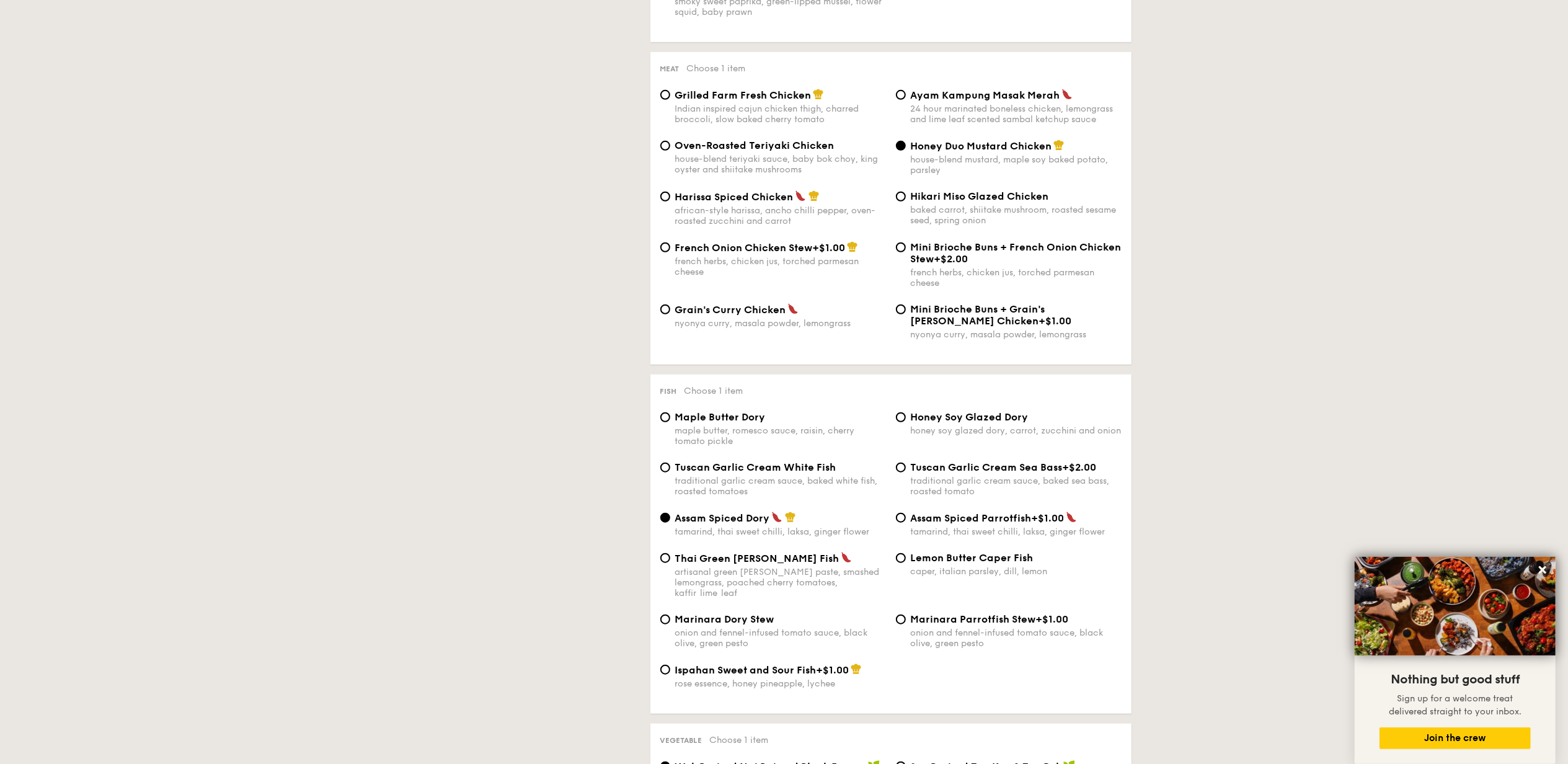
scroll to position [1074, 0]
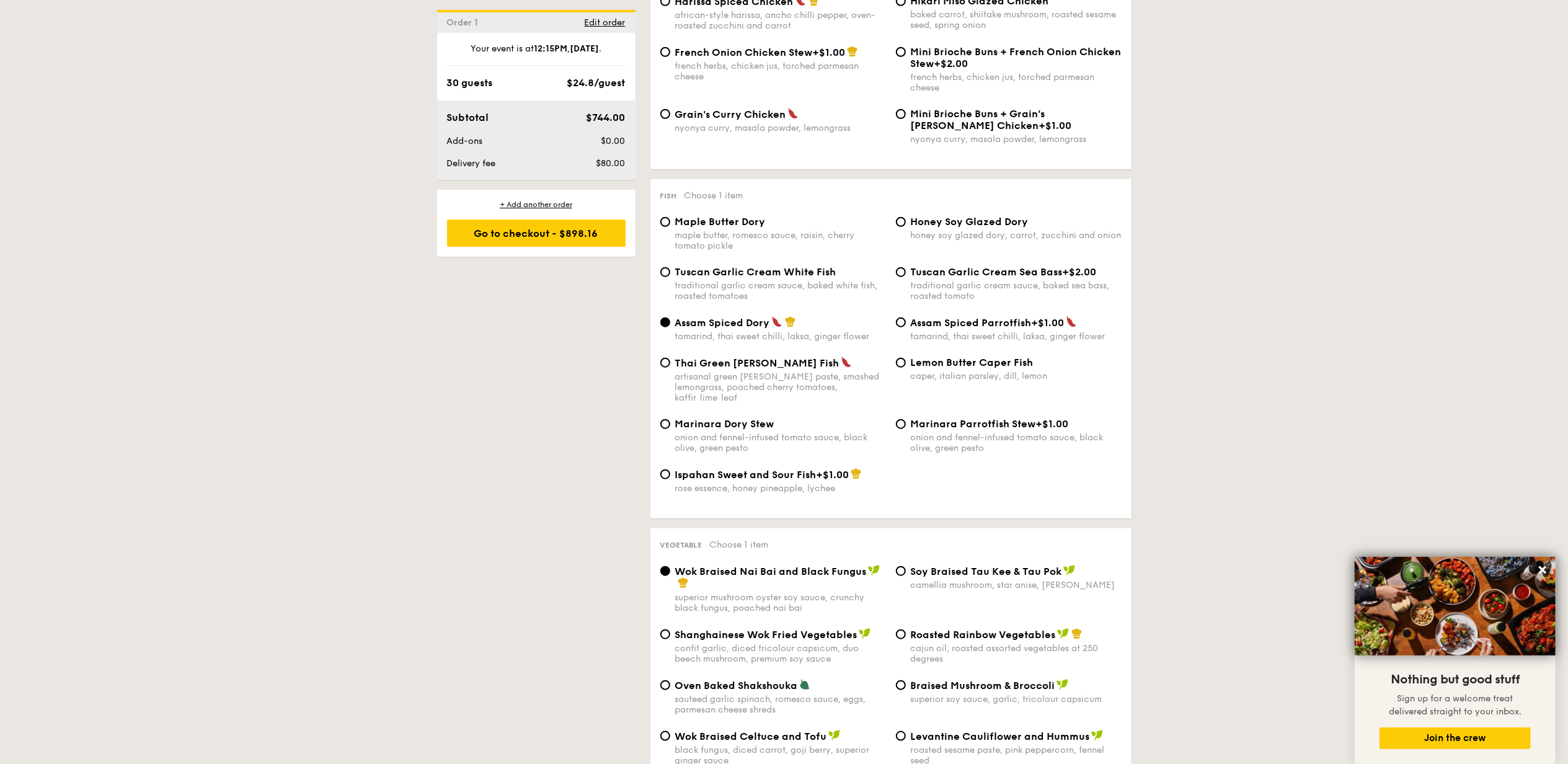
click at [708, 369] on span "Thai Green [PERSON_NAME] Fish" at bounding box center [757, 363] width 165 height 12
click at [671, 368] on input "Thai Green Curry Fish artisanal green curry paste, smashed lemongrass, poached …" at bounding box center [666, 363] width 10 height 10
radio input "true"
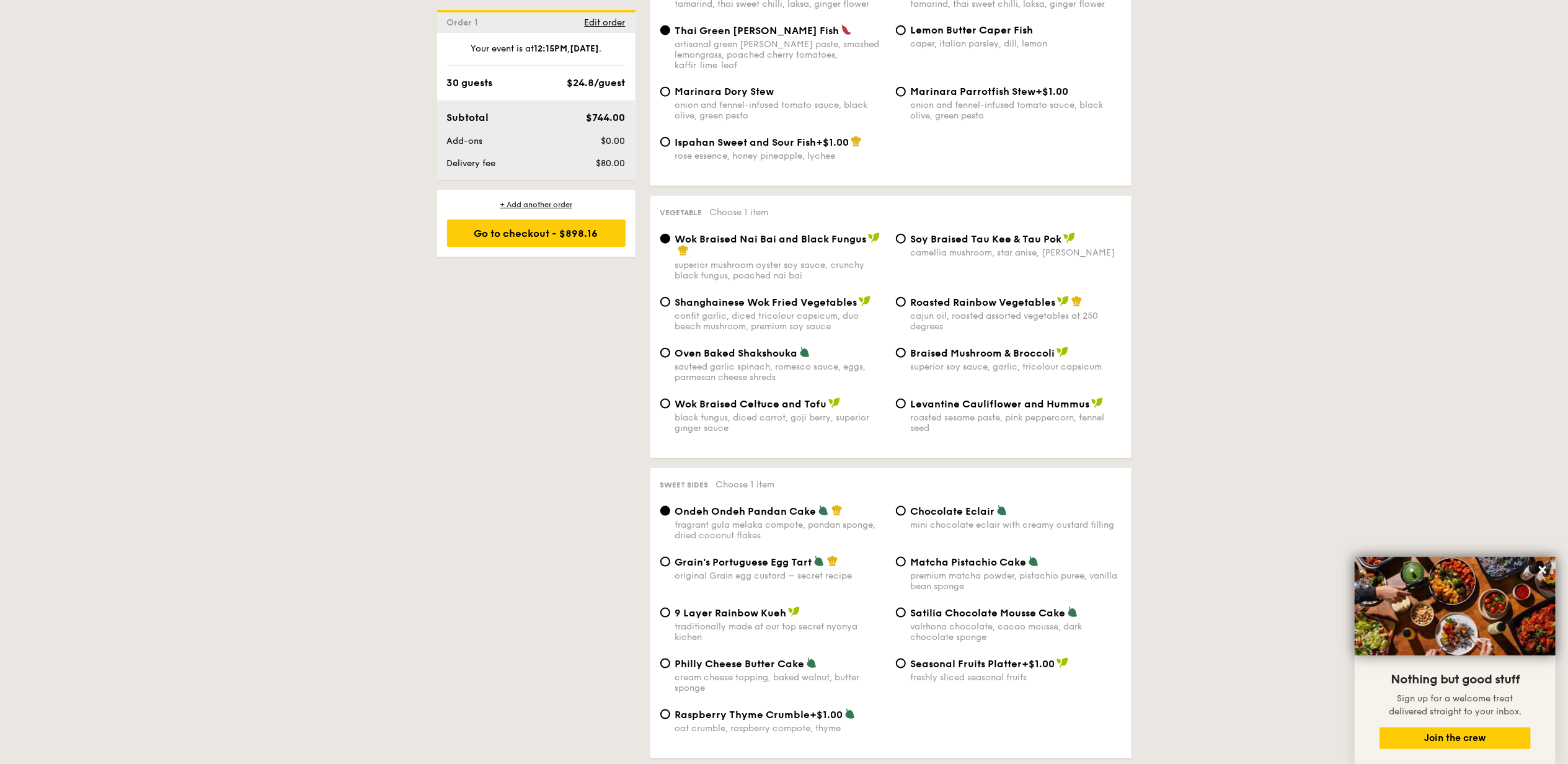
scroll to position [1488, 0]
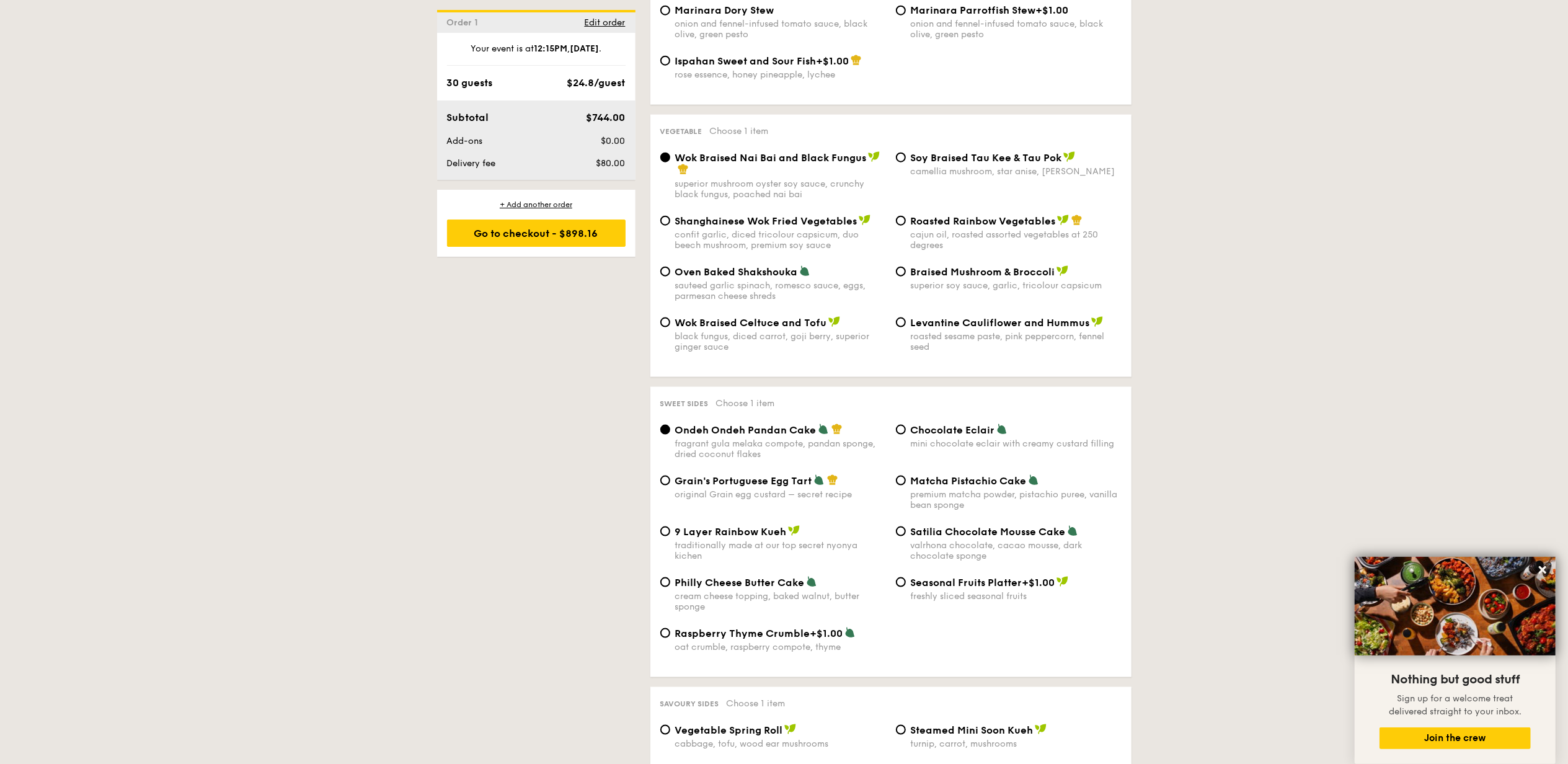
click at [908, 324] on div "Levantine Cauliflower and Hummus roasted sesame paste, pink peppercorn, fennel …" at bounding box center [1008, 334] width 236 height 35
click at [902, 318] on input "Levantine Cauliflower and Hummus roasted sesame paste, pink peppercorn, fennel …" at bounding box center [900, 322] width 10 height 10
radio input "true"
drag, startPoint x: 1240, startPoint y: 305, endPoint x: 1243, endPoint y: 317, distance: 12.4
click at [1242, 305] on div "1 - Select menu 2 - Select items 3 - Check out Order 1 Sep 20, 2025 12:15PM 30 …" at bounding box center [784, 299] width 1568 height 3032
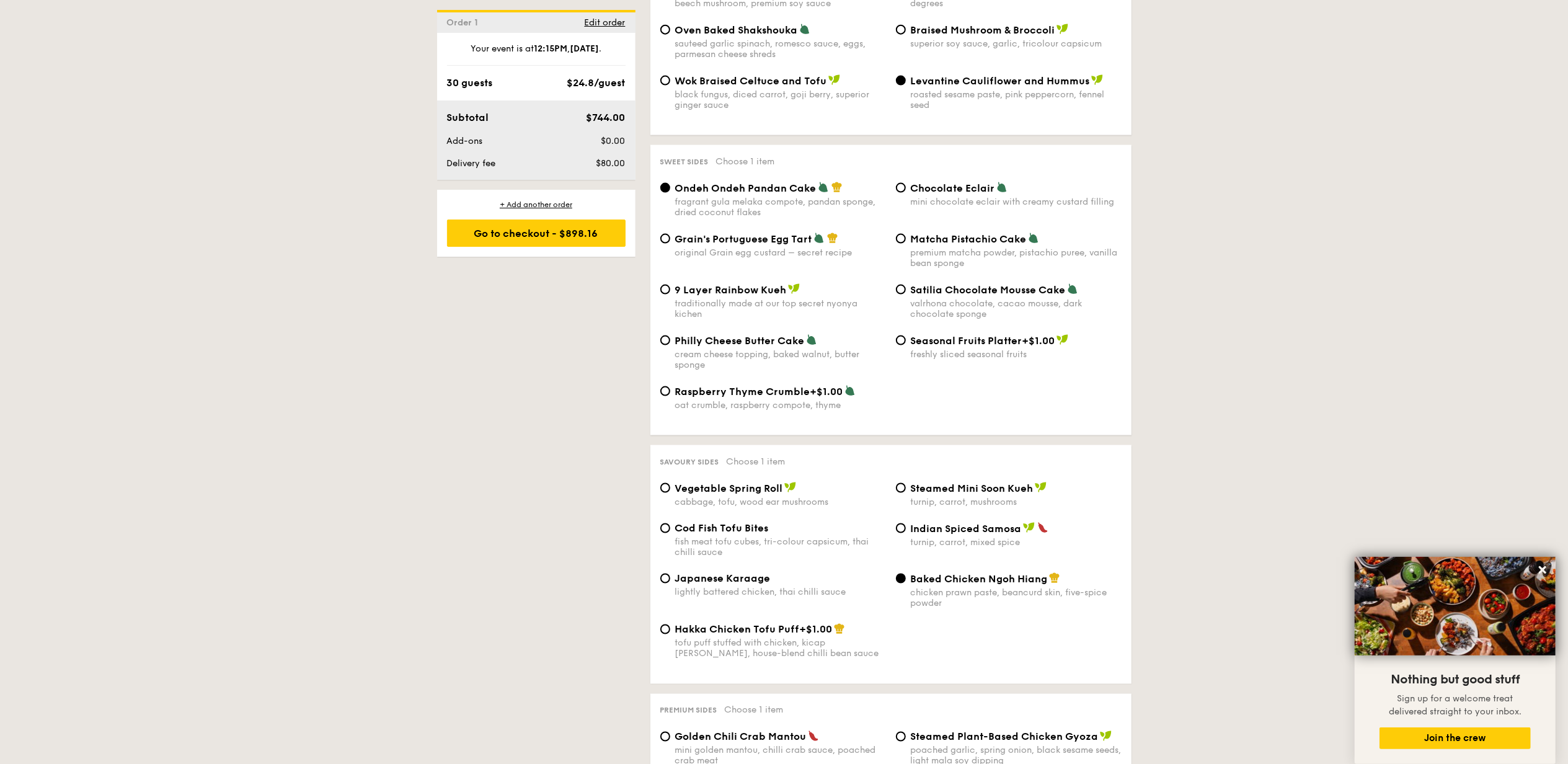
scroll to position [1735, 0]
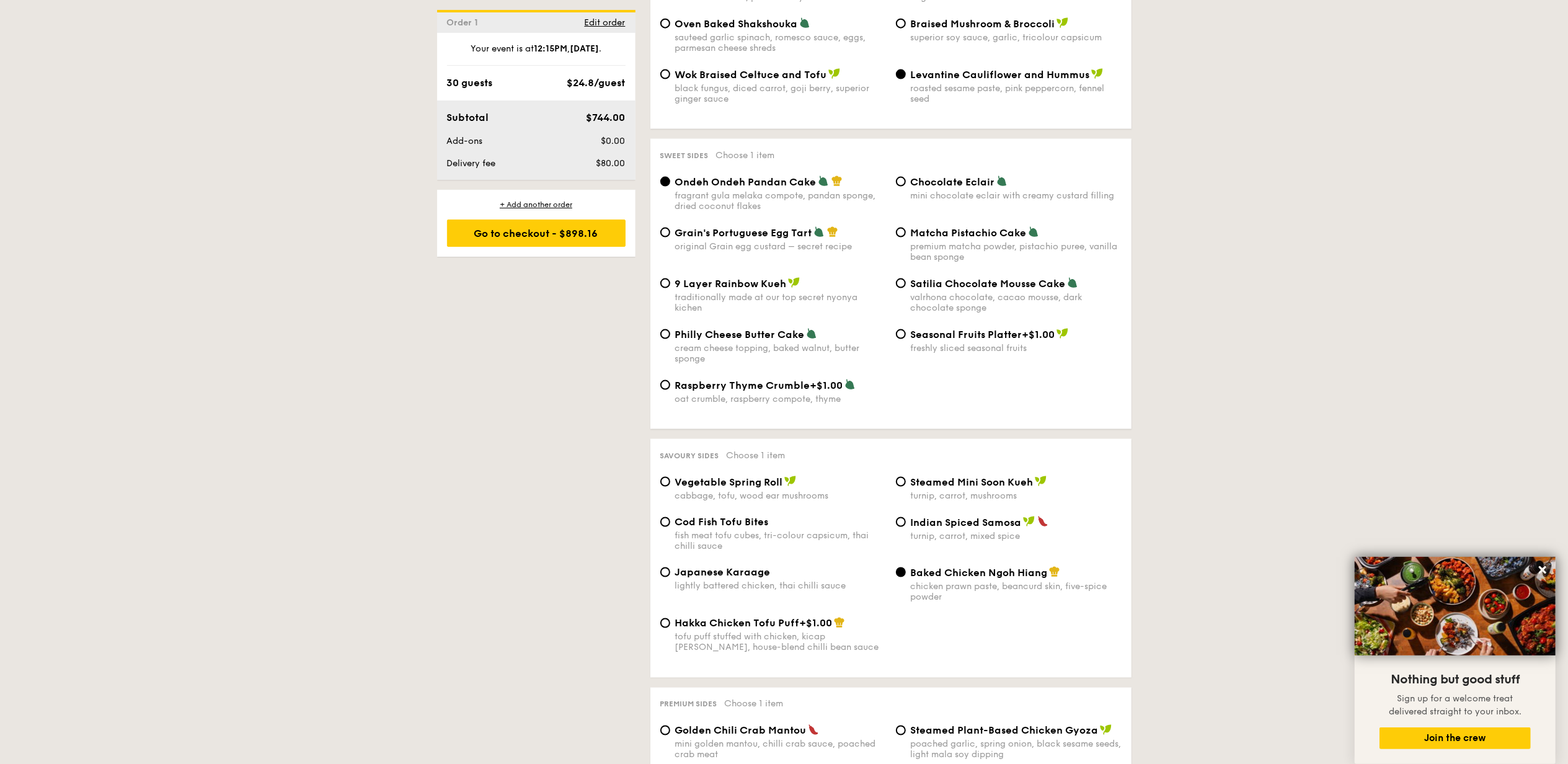
click at [946, 240] on div "Matcha Pistachio Cake premium matcha powder, pistachio puree, vanilla bean spon…" at bounding box center [1016, 243] width 211 height 35
click at [905, 238] on input "Matcha Pistachio Cake premium matcha powder, pistachio puree, vanilla bean spon…" at bounding box center [900, 233] width 10 height 10
radio input "true"
click at [1295, 281] on div "1 - Select menu 2 - Select items 3 - Check out Order 1 Sep 20, 2025 12:15PM 30 …" at bounding box center [784, 51] width 1568 height 3032
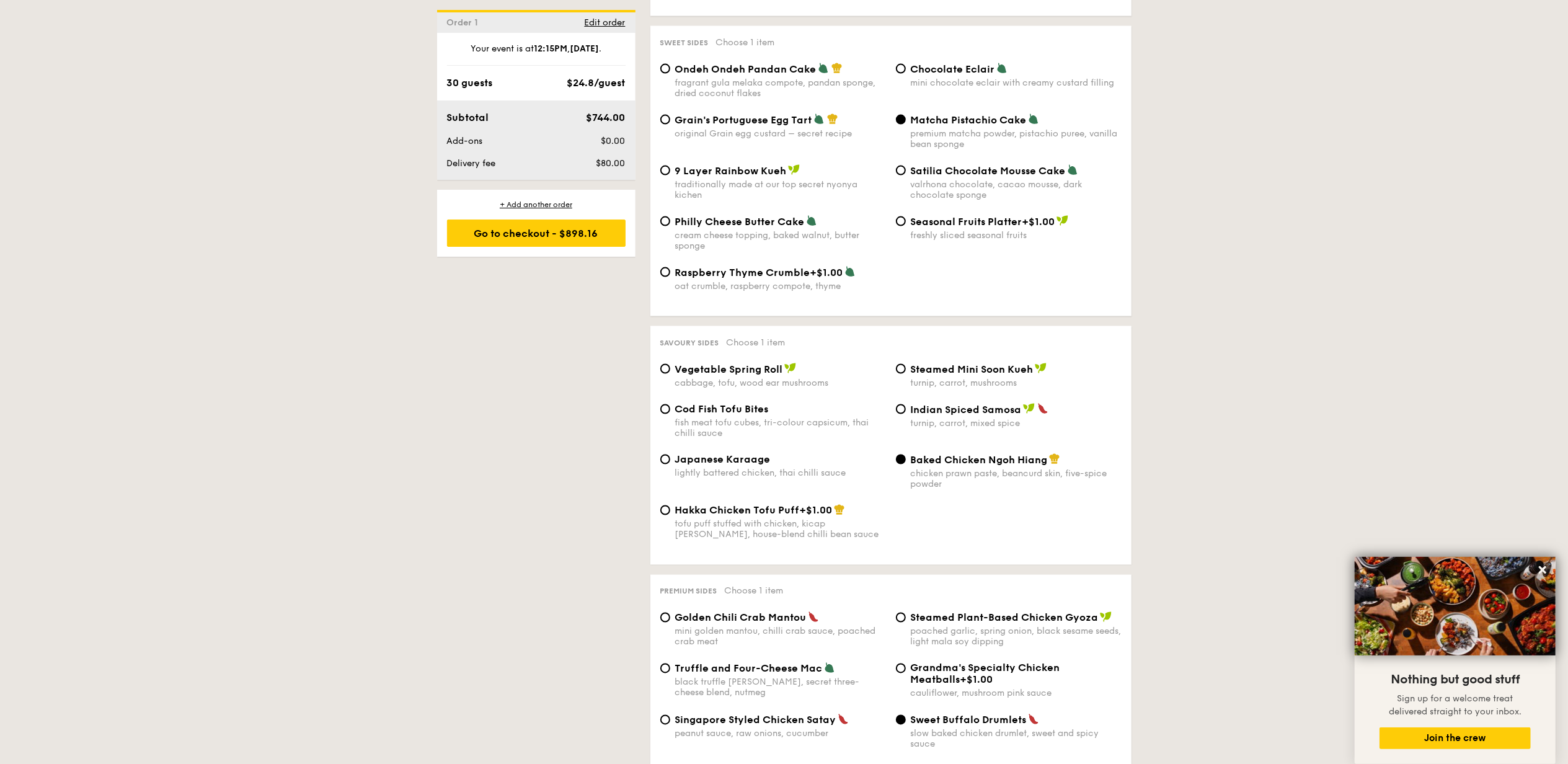
scroll to position [2065, 0]
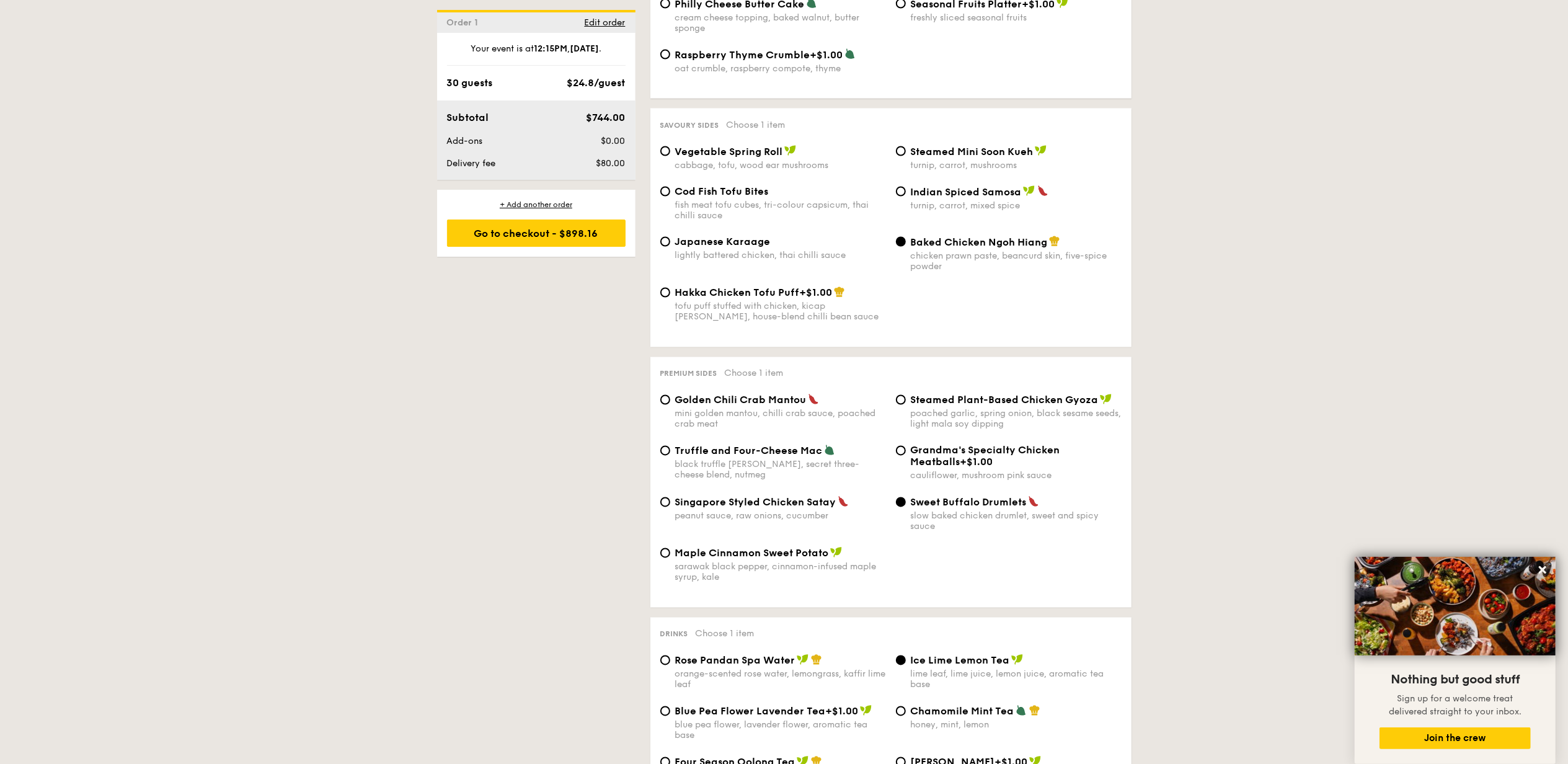
click at [757, 197] on span "Cod Fish Tofu Bites" at bounding box center [722, 191] width 94 height 12
click at [671, 196] on input "Cod Fish Tofu Bites fish meat tofu cubes, tri-colour capsicum, thai chilli sauce" at bounding box center [666, 191] width 10 height 10
radio input "true"
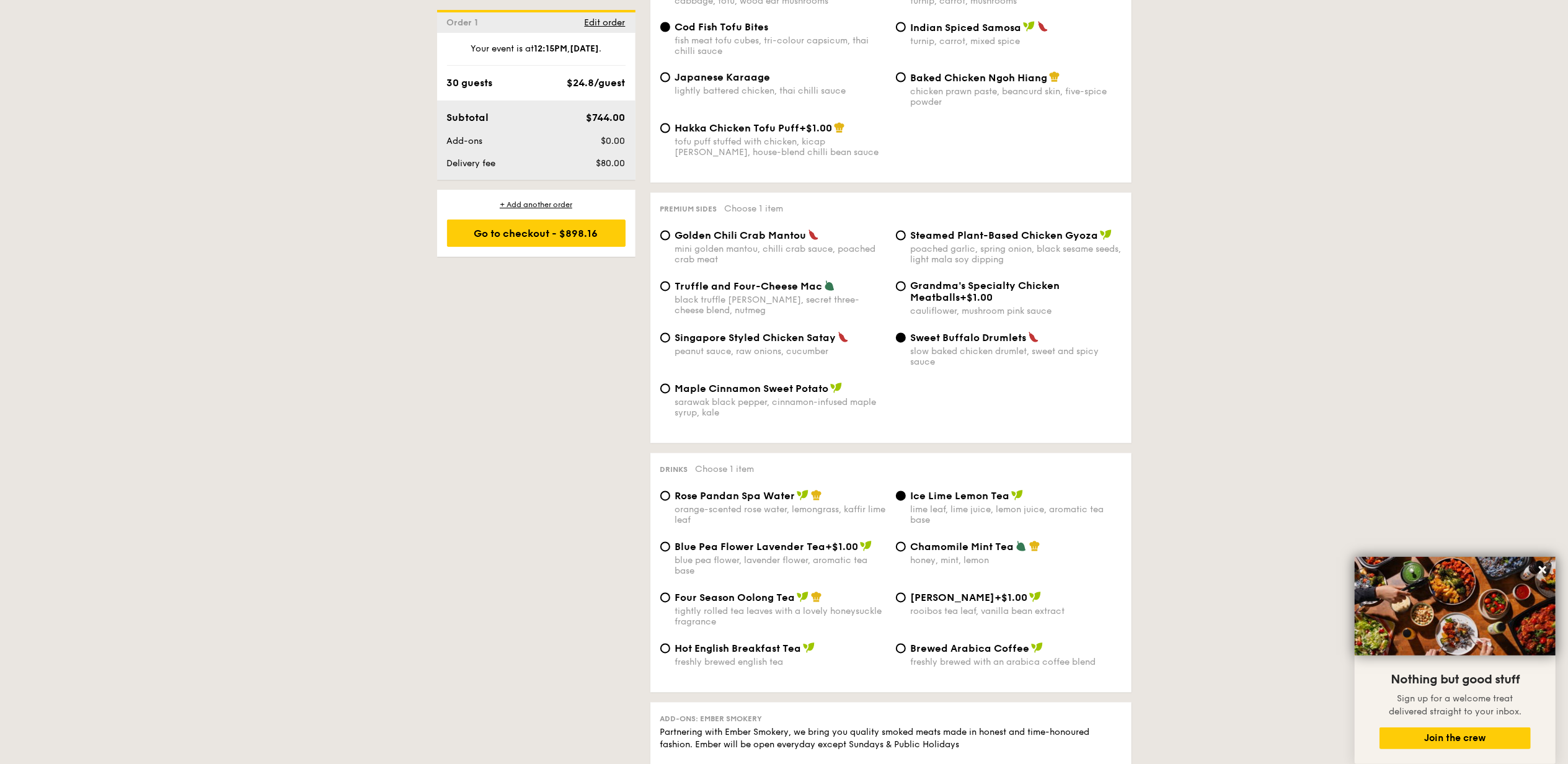
scroll to position [2231, 0]
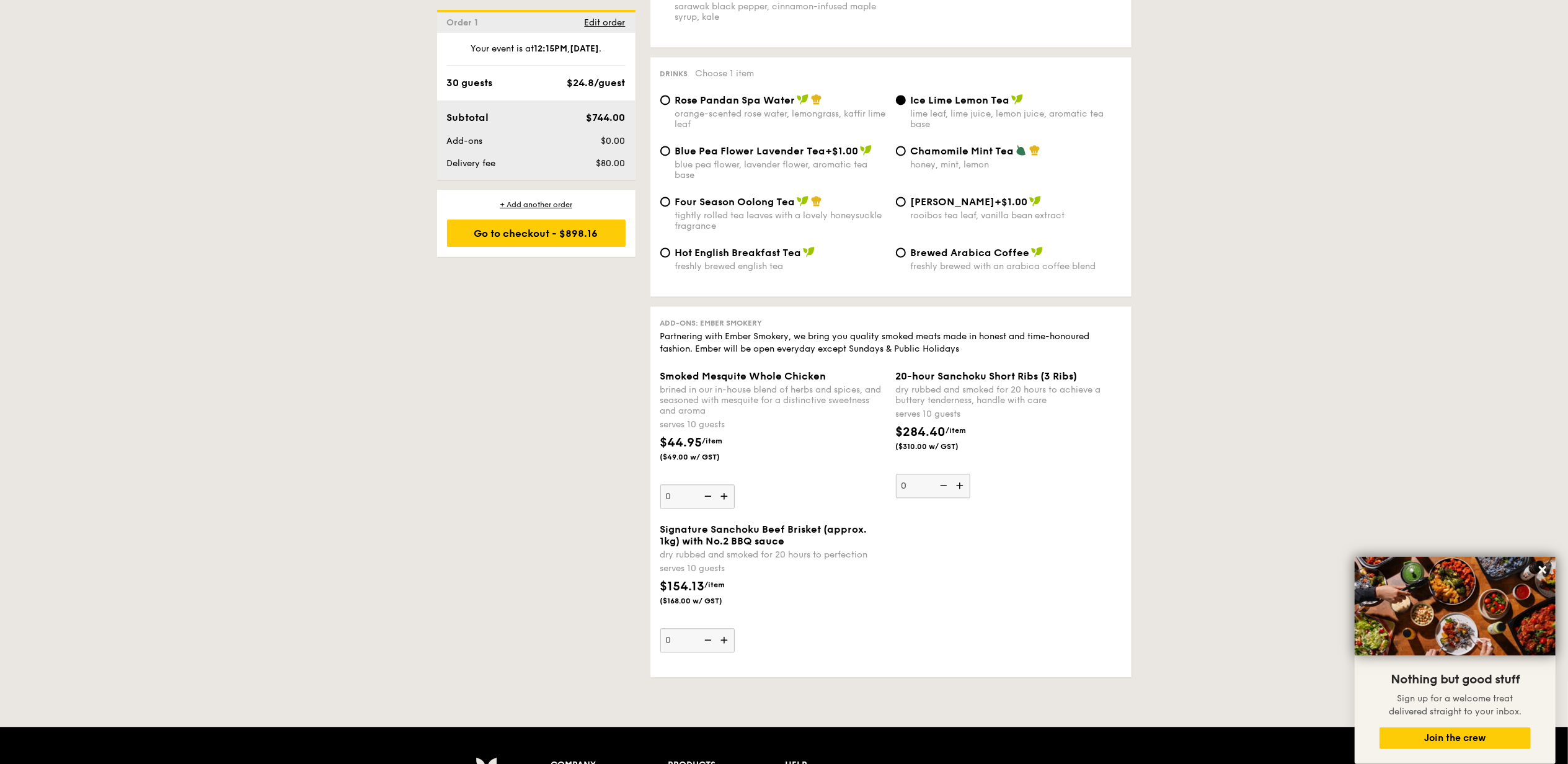
scroll to position [2644, 0]
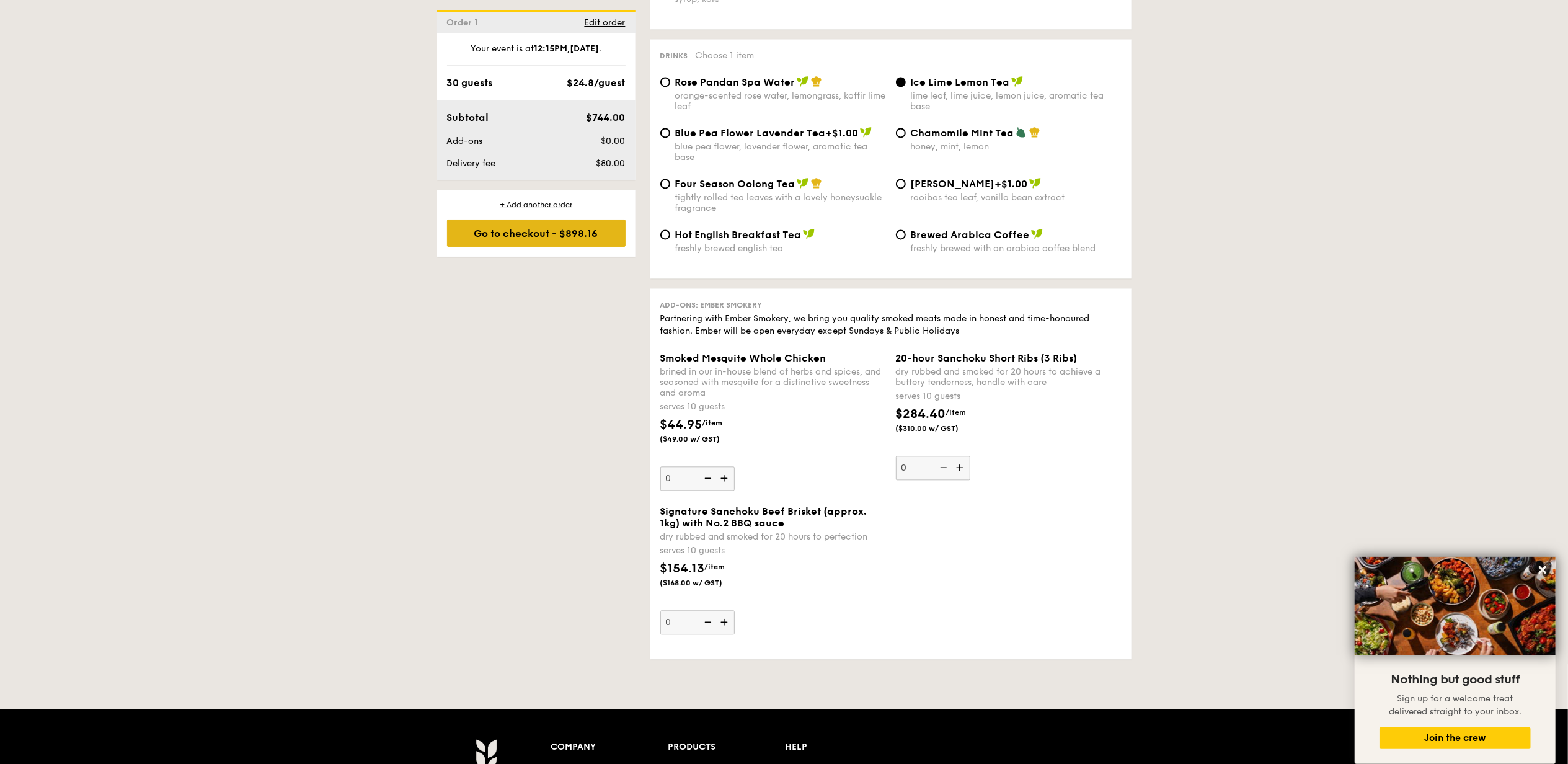
click at [512, 237] on div "Go to checkout - $898.16" at bounding box center [535, 234] width 178 height 28
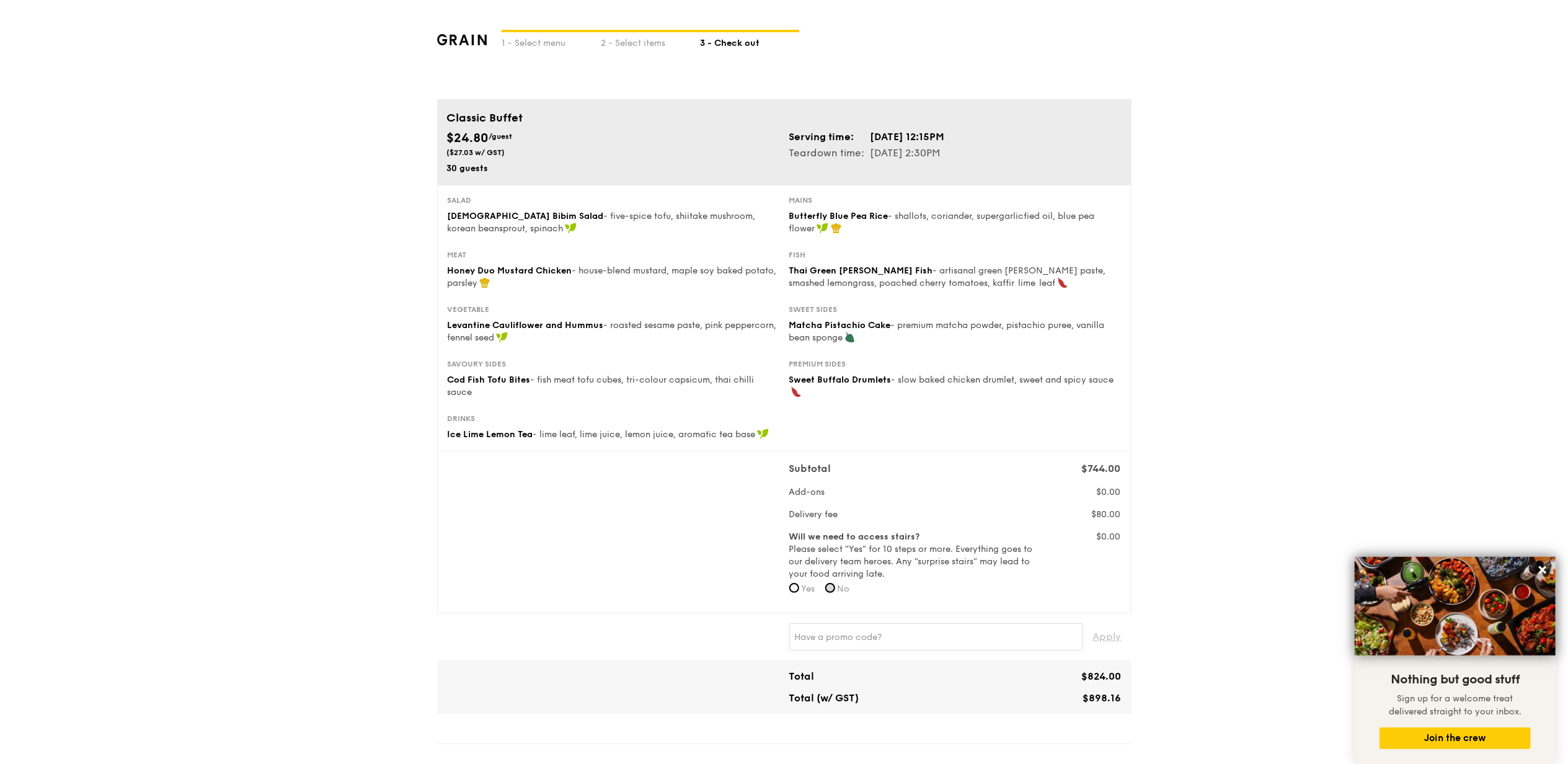
click at [832, 590] on input "No" at bounding box center [830, 588] width 10 height 10
radio input "true"
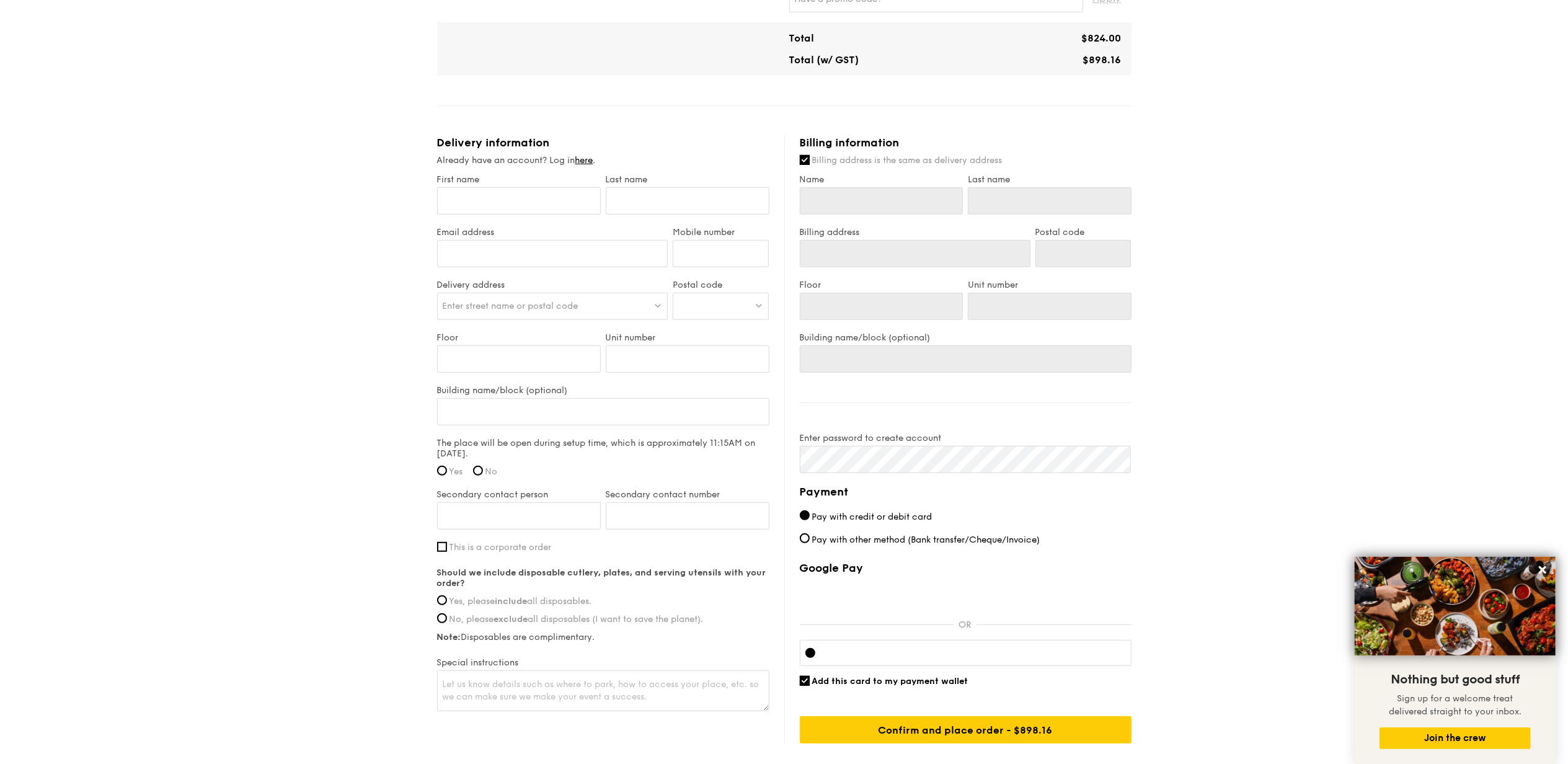
scroll to position [717, 0]
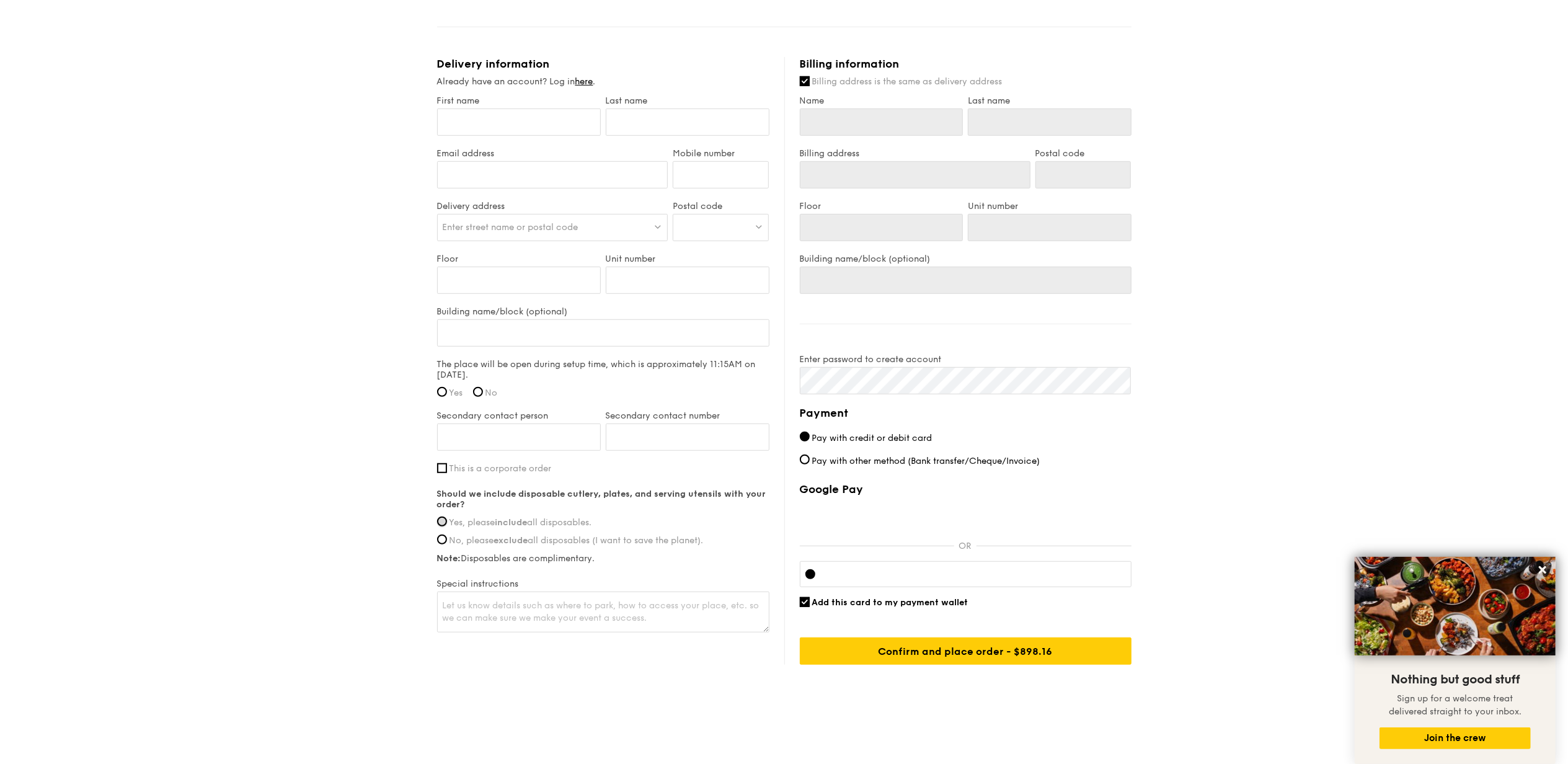
click at [442, 524] on input "Yes, please include all disposables." at bounding box center [442, 521] width 10 height 10
radio input "true"
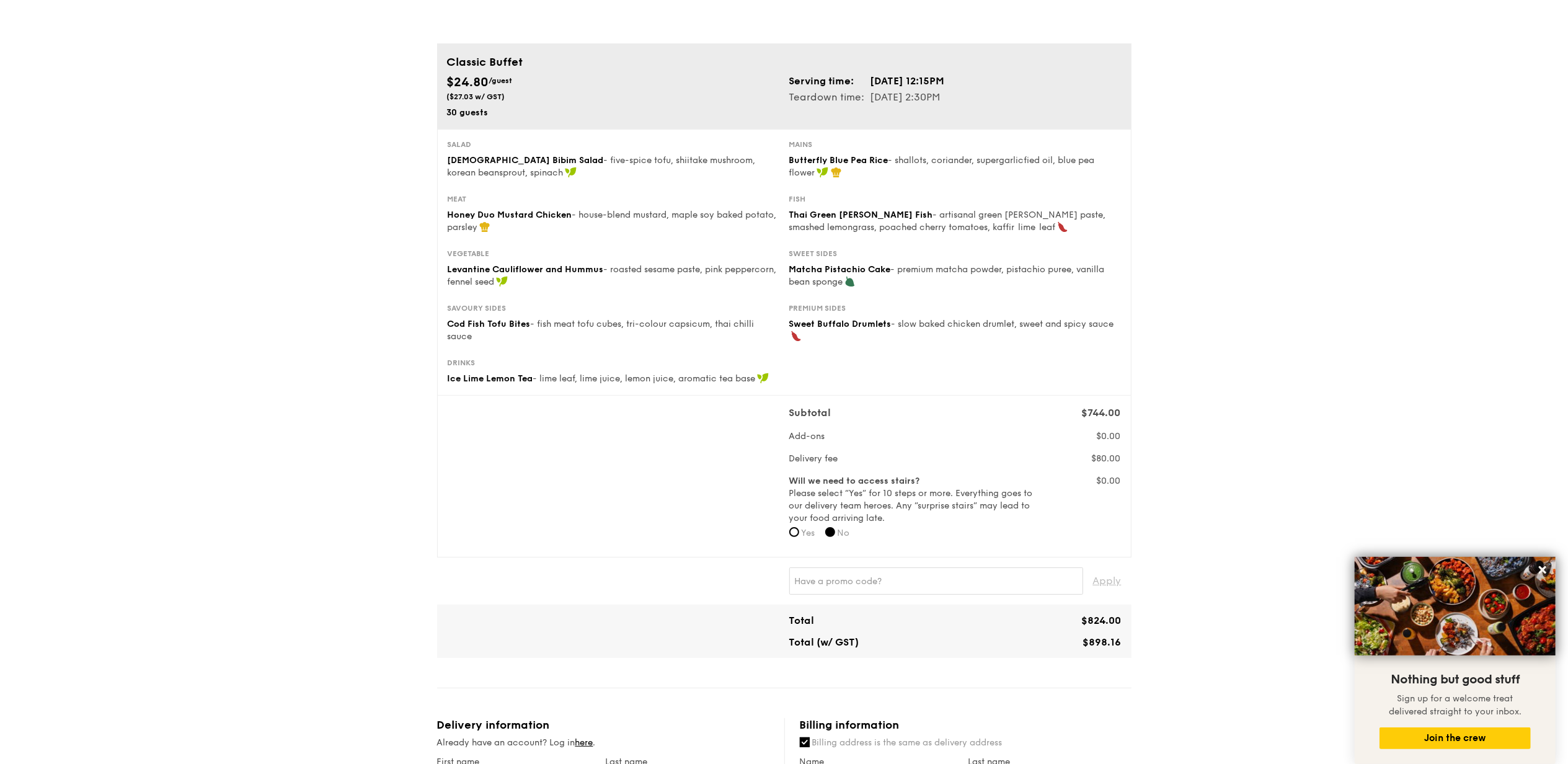
scroll to position [0, 0]
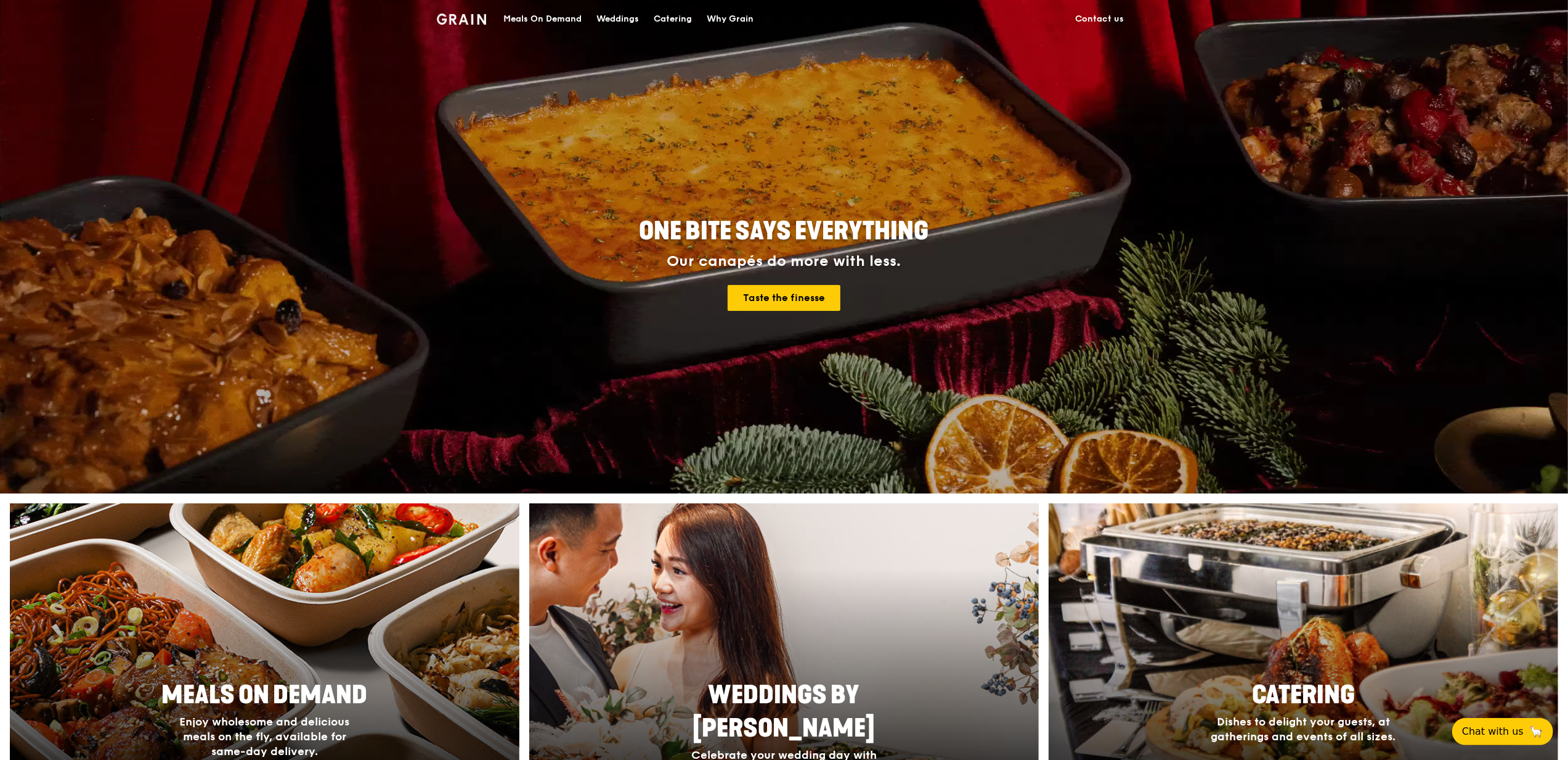
click at [670, 19] on div "Catering" at bounding box center [672, 20] width 38 height 37
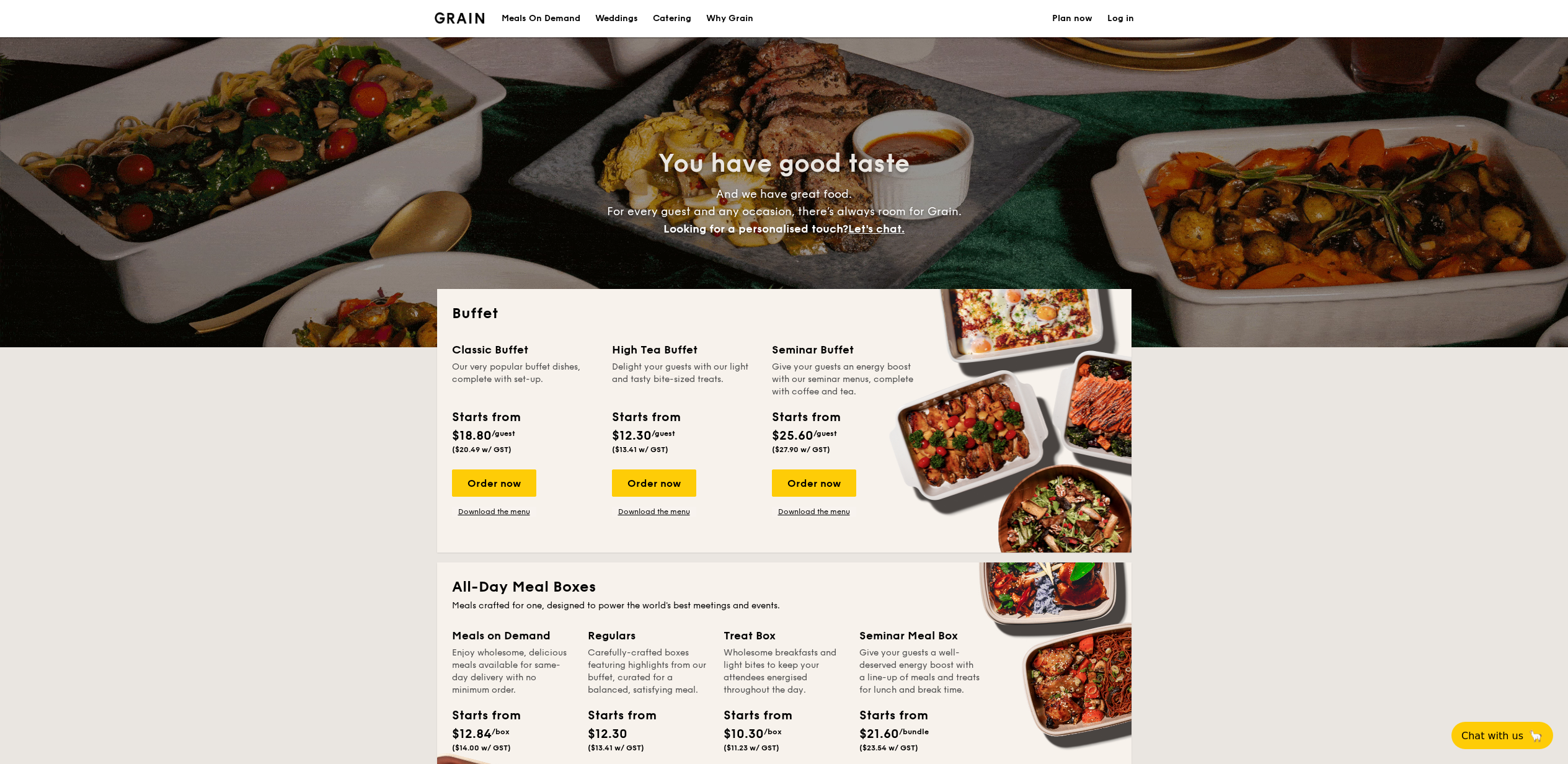
select select
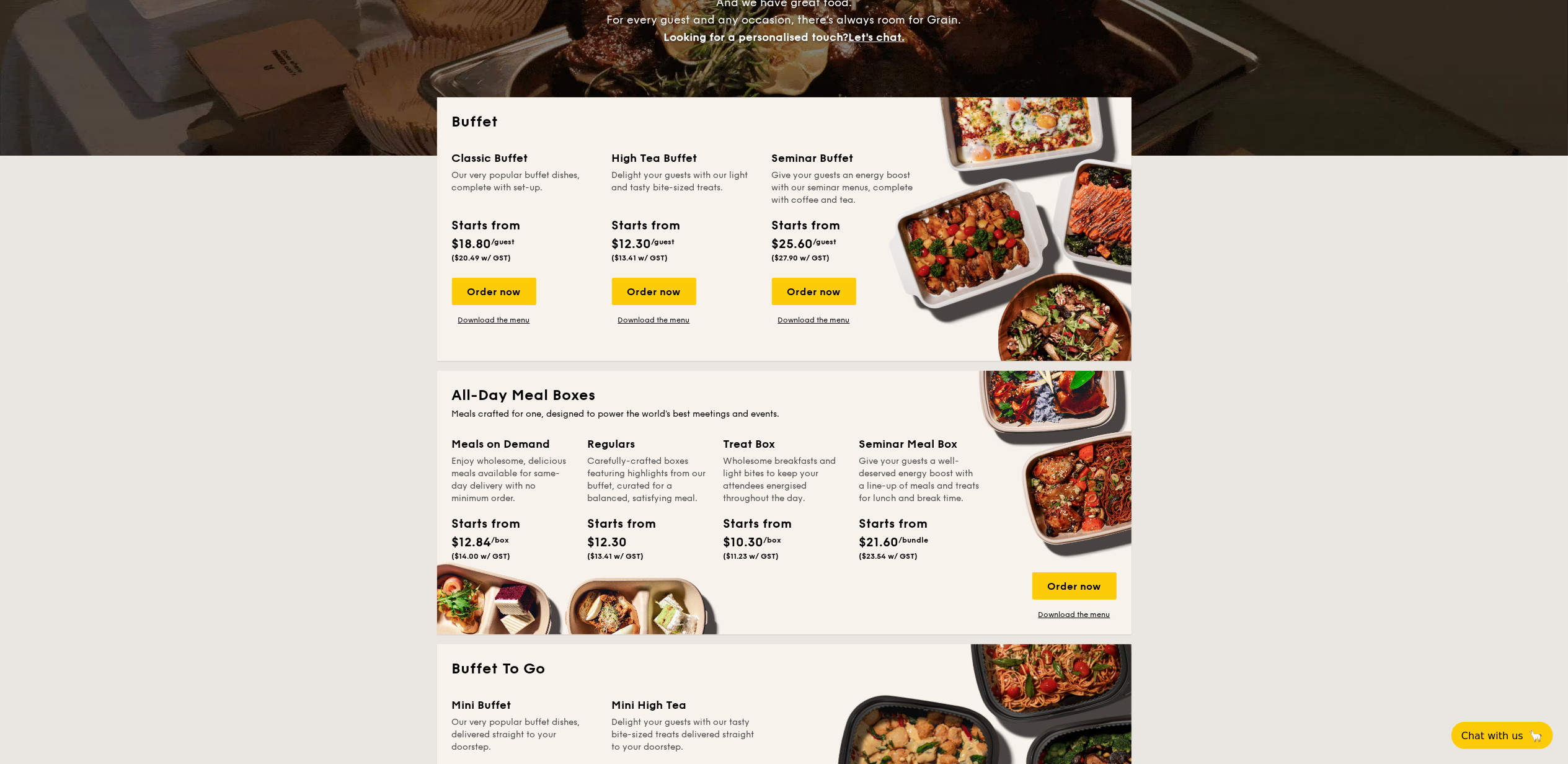
scroll to position [165, 0]
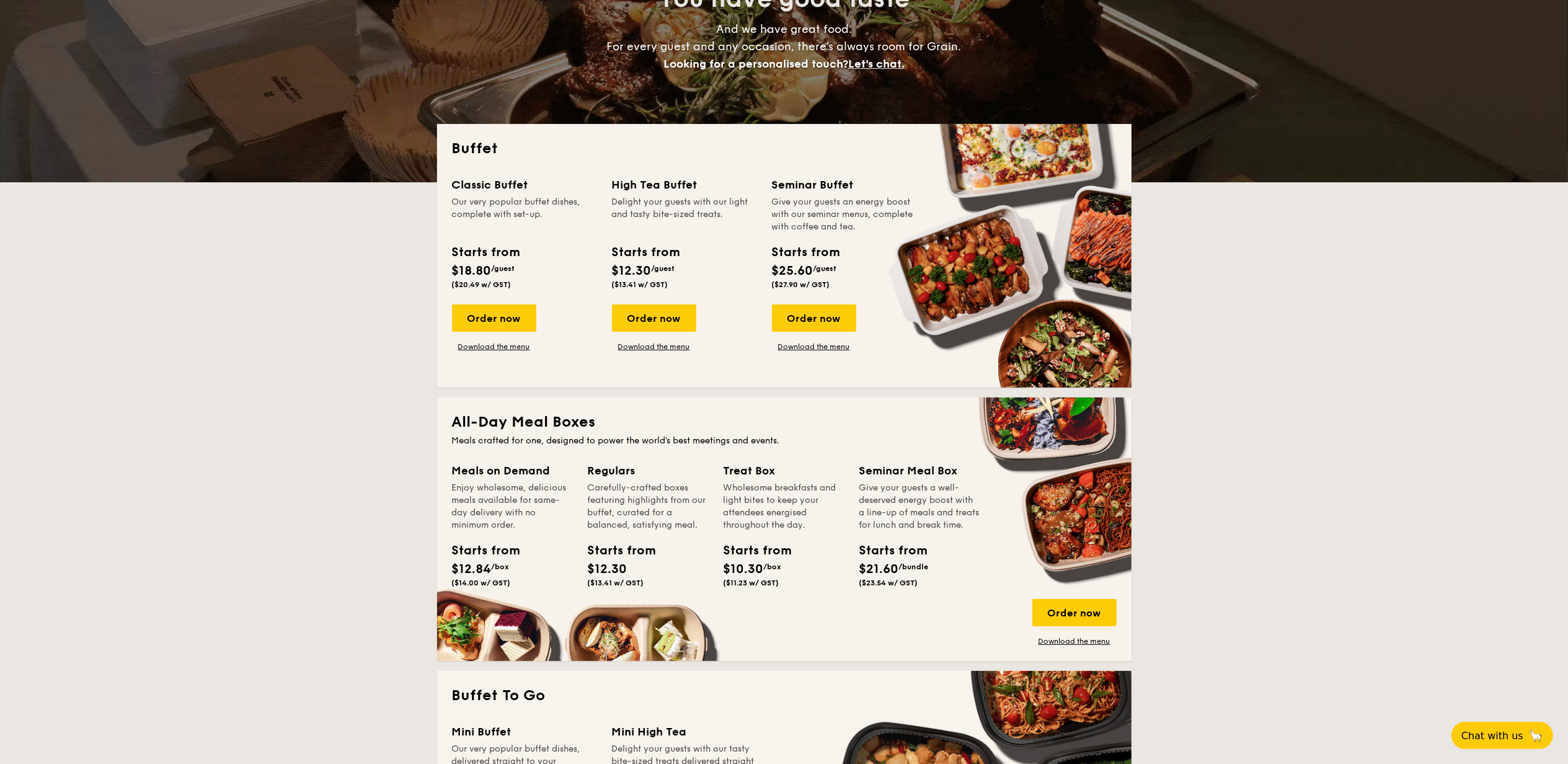
click at [512, 338] on div "Order now Download the menu" at bounding box center [493, 328] width 84 height 47
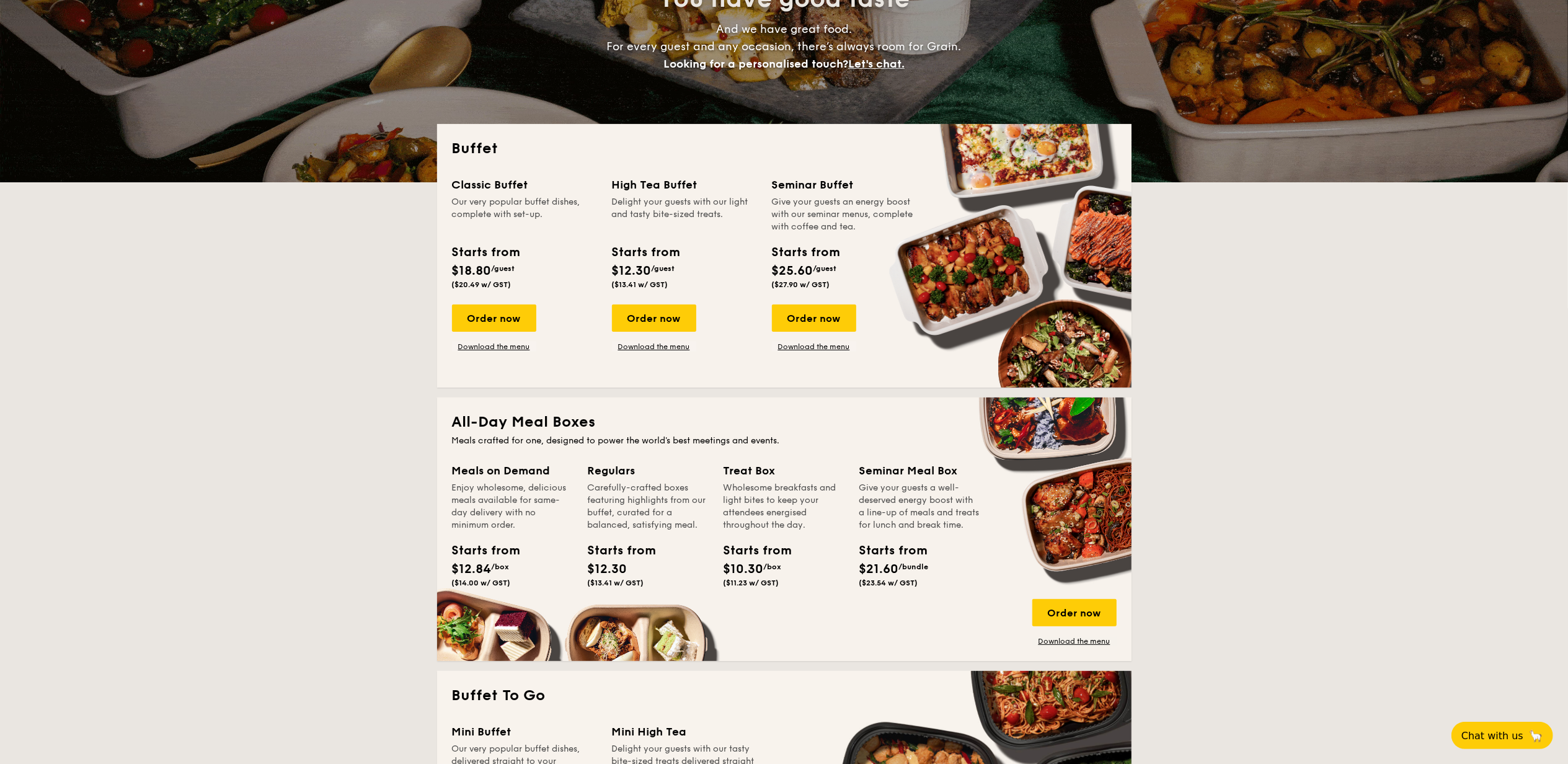
click at [506, 338] on div "Order now Download the menu" at bounding box center [493, 328] width 84 height 47
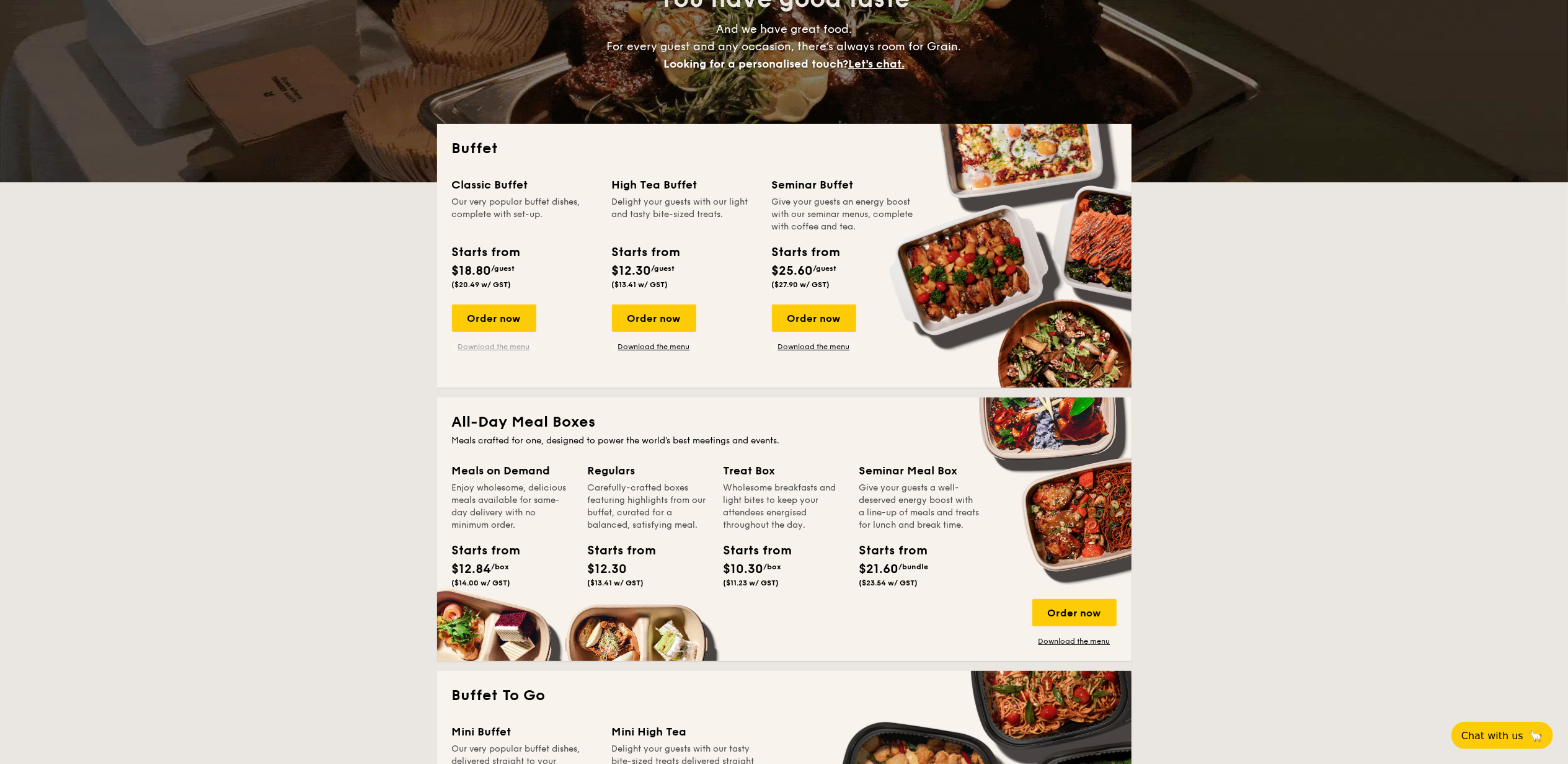
click at [504, 342] on link "Download the menu" at bounding box center [493, 346] width 84 height 10
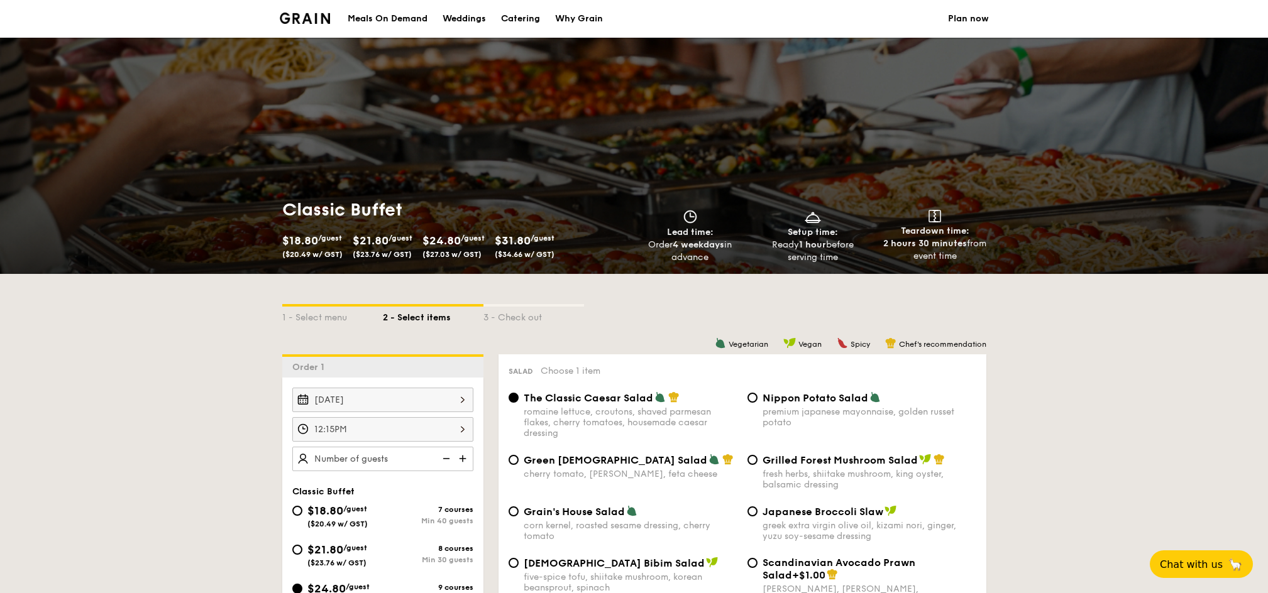
drag, startPoint x: 0, startPoint y: 0, endPoint x: 128, endPoint y: 204, distance: 241.2
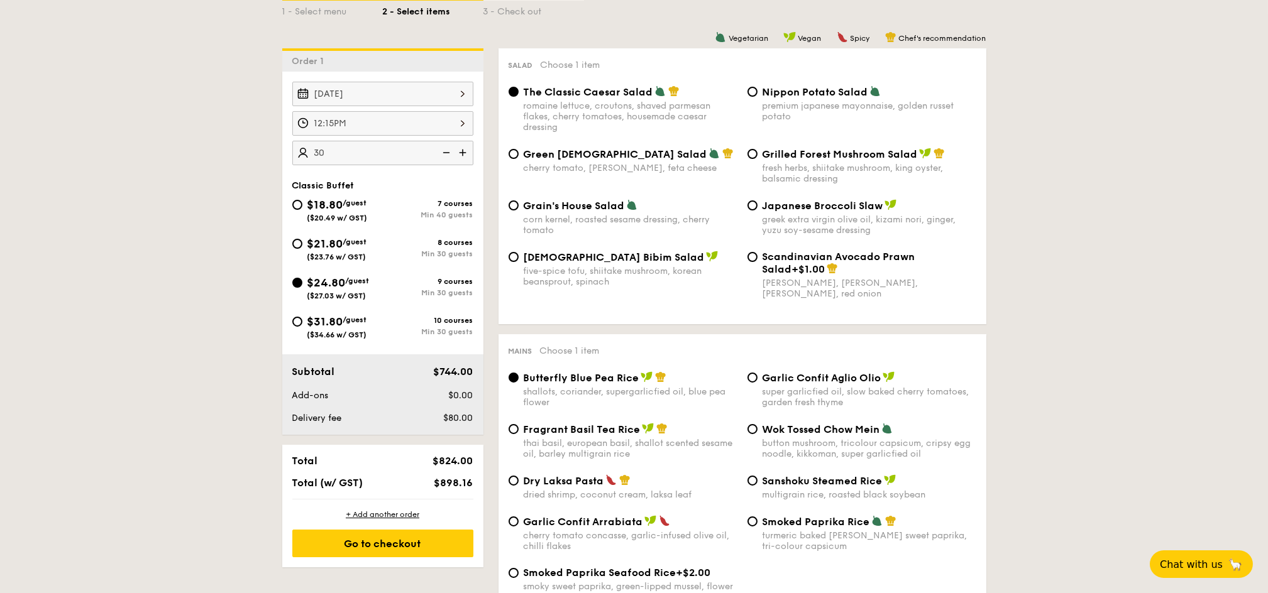
scroll to position [335, 0]
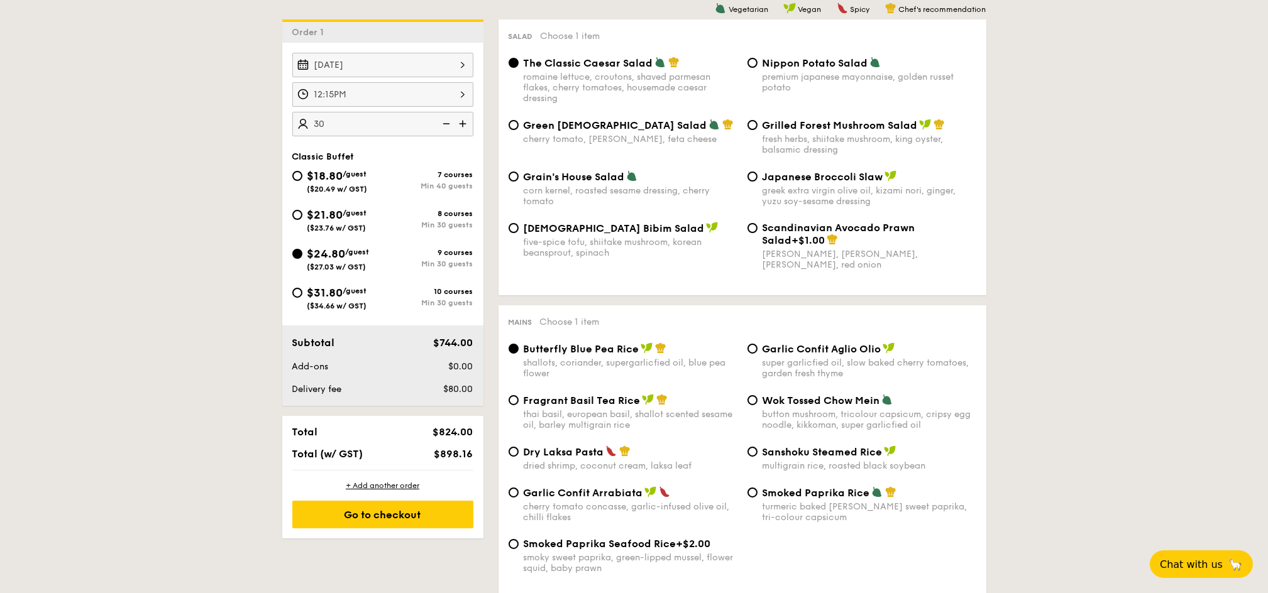
type input "30 guests"
